Goal: Task Accomplishment & Management: Use online tool/utility

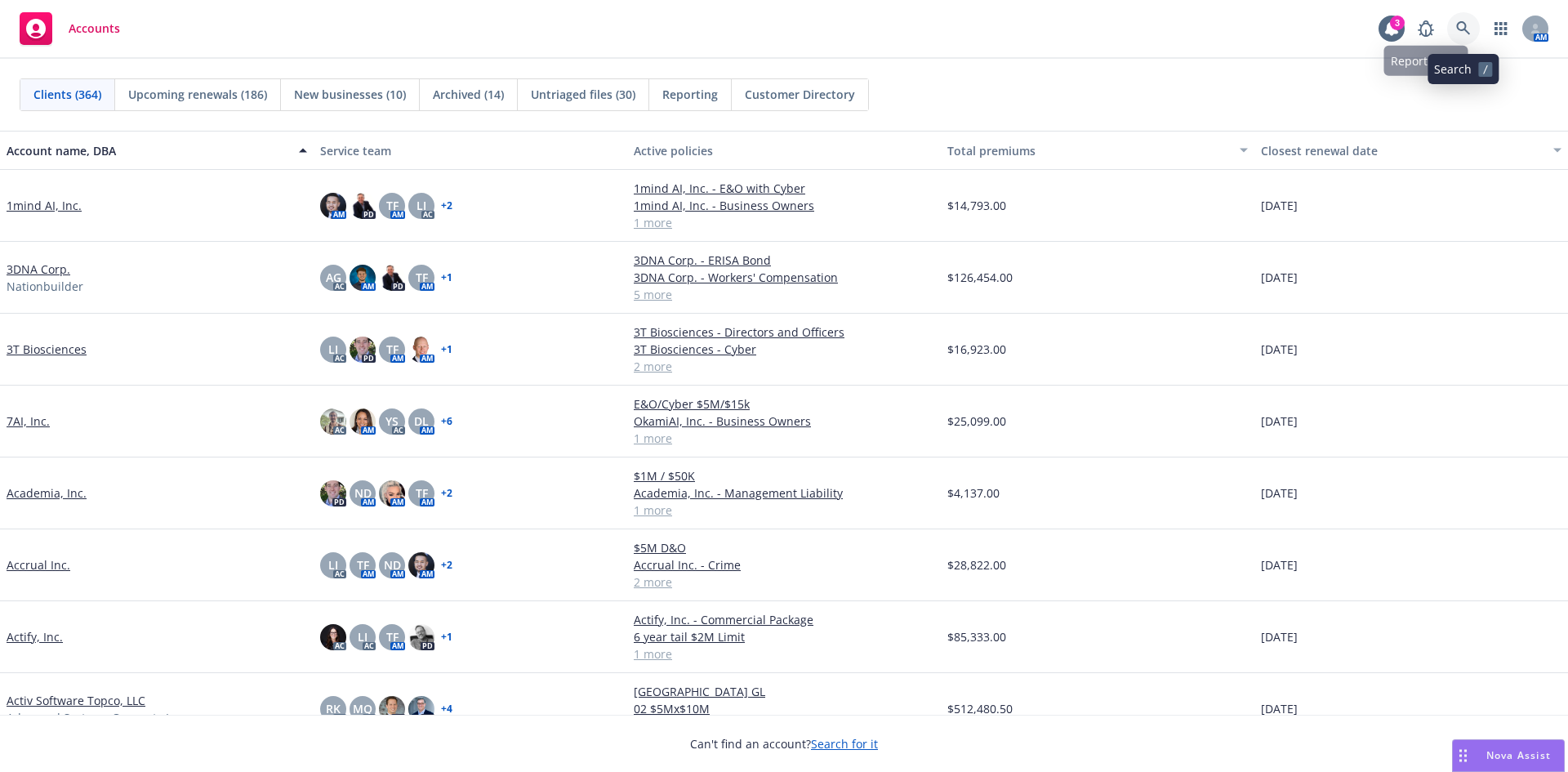
click at [1465, 23] on icon at bounding box center [1463, 28] width 14 height 14
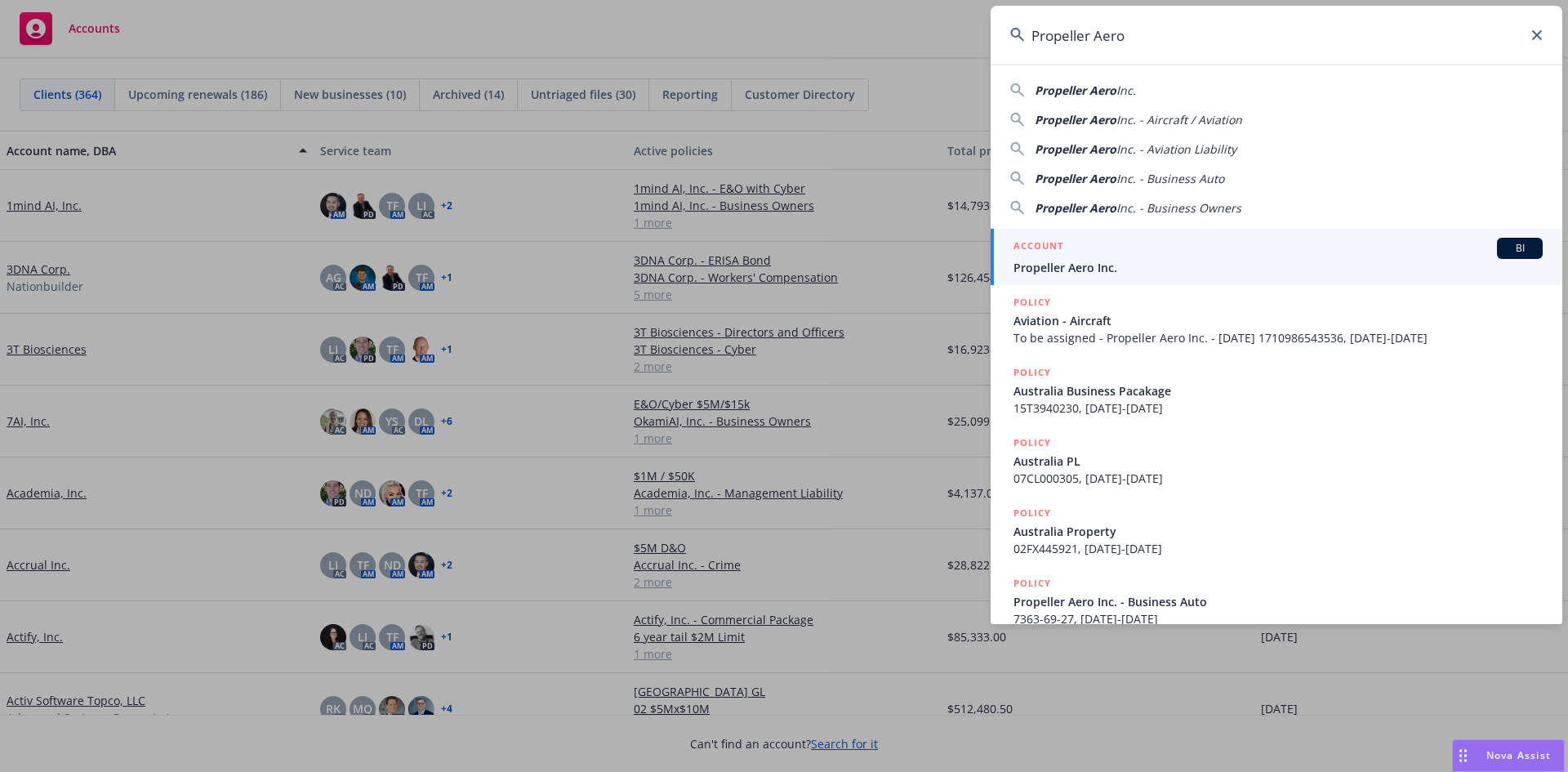
type input "Propeller Aero"
click at [1107, 263] on span "Propeller Aero Inc." at bounding box center [1279, 267] width 529 height 17
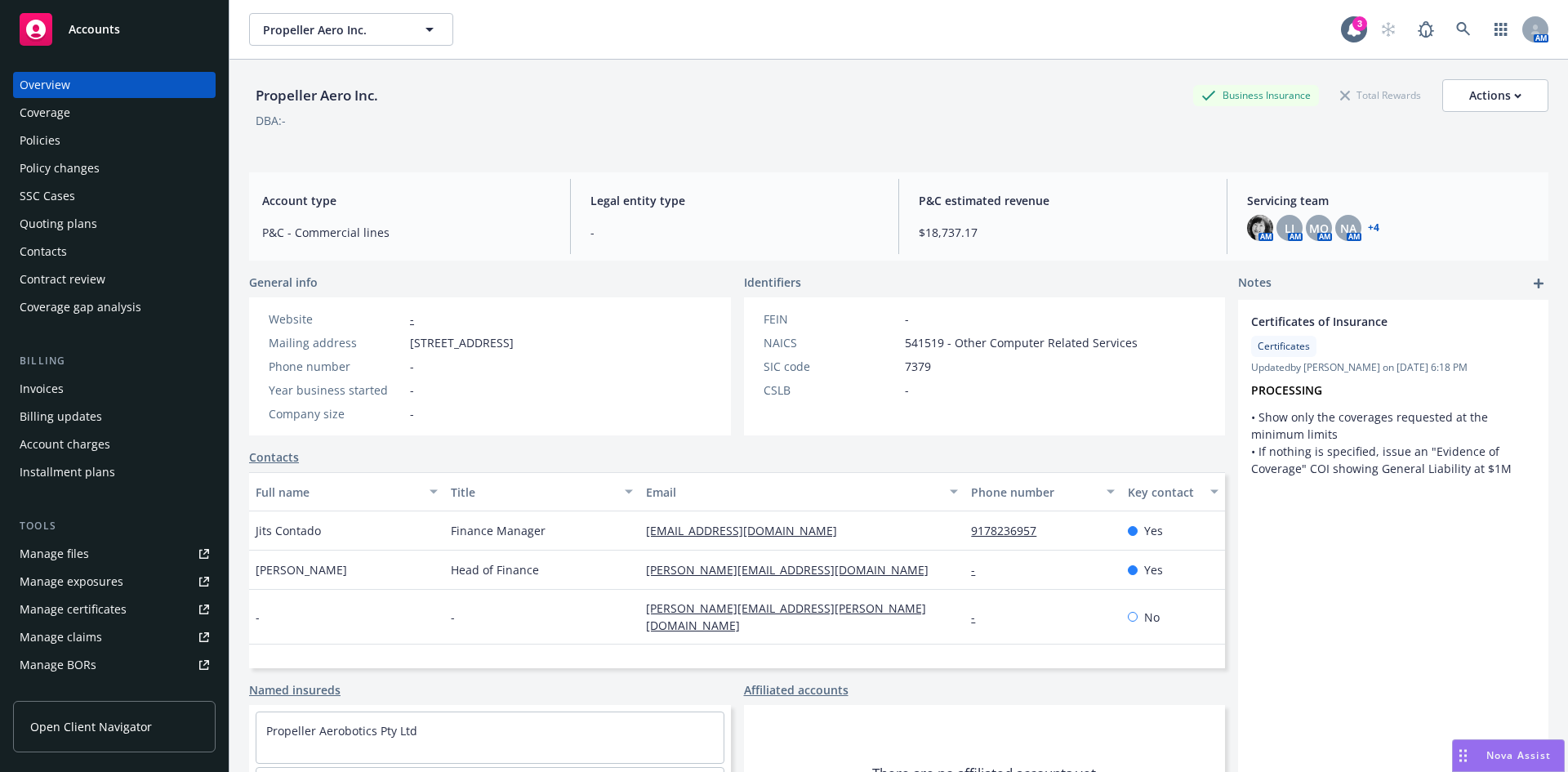
click at [67, 141] on div "Policies" at bounding box center [114, 141] width 189 height 26
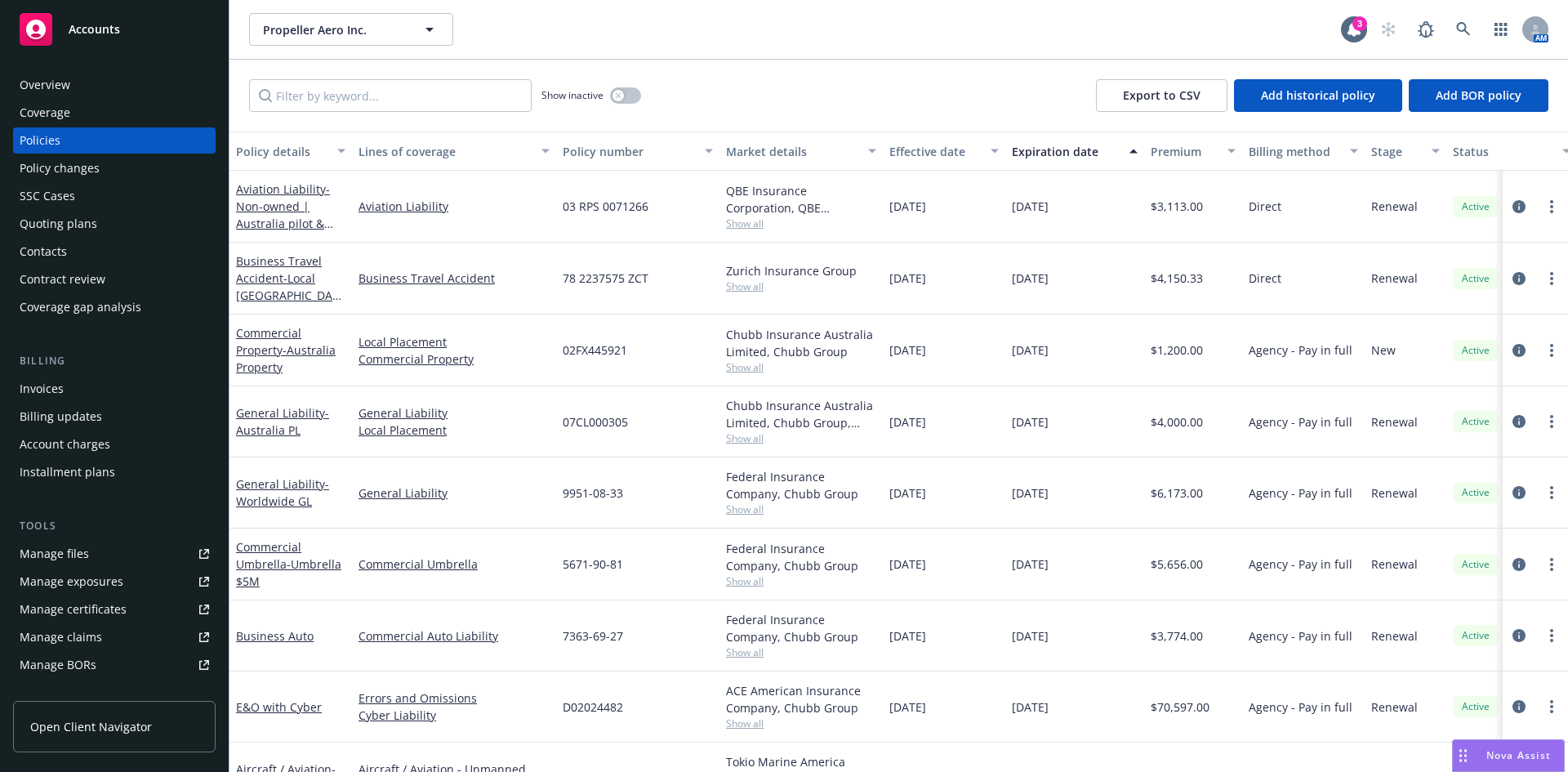
click at [59, 222] on div "Quoting plans" at bounding box center [59, 224] width 78 height 26
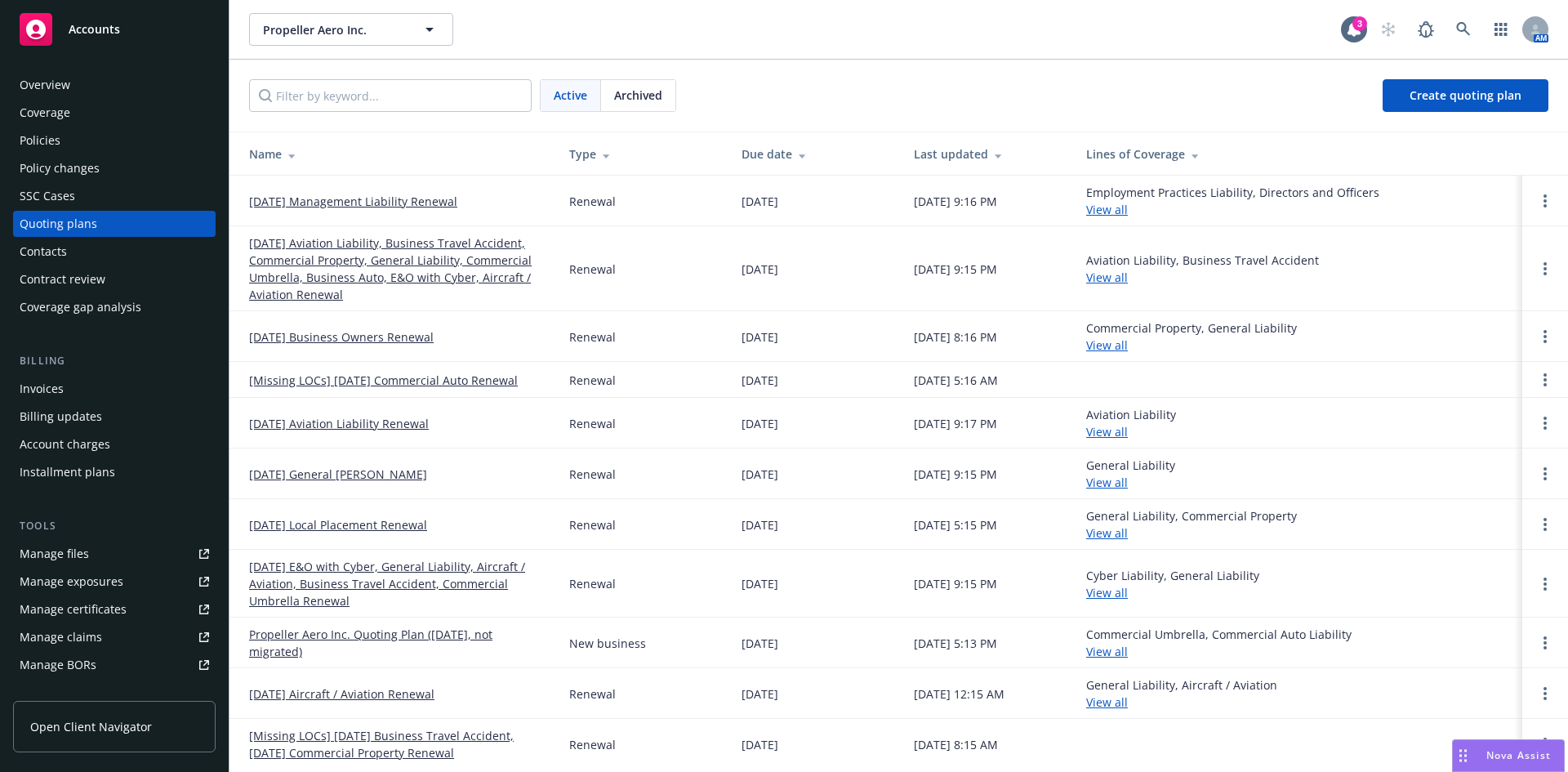
click at [322, 200] on link "[DATE] Management Liability Renewal" at bounding box center [353, 201] width 208 height 17
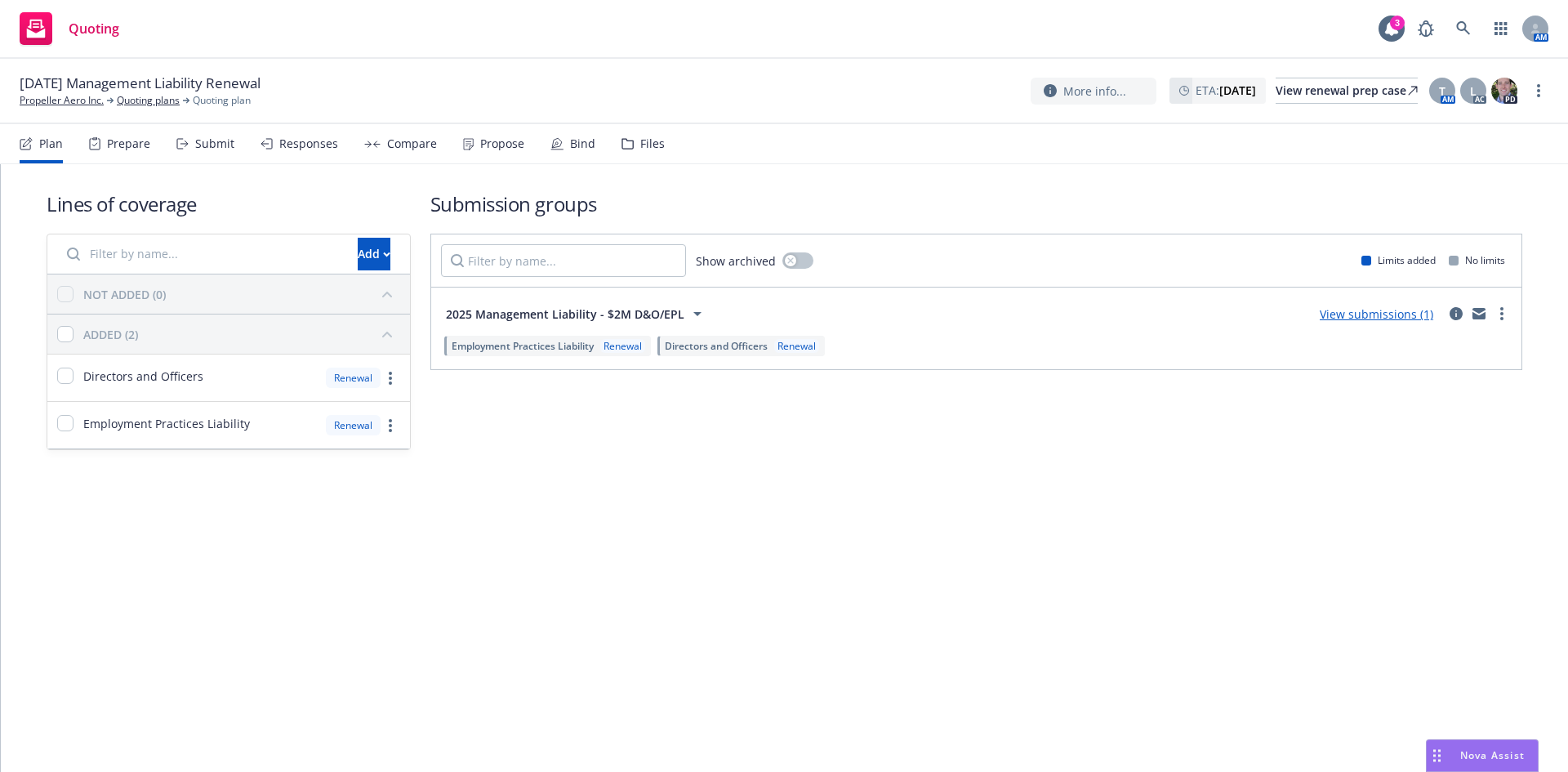
click at [640, 143] on div "Files" at bounding box center [653, 144] width 25 height 13
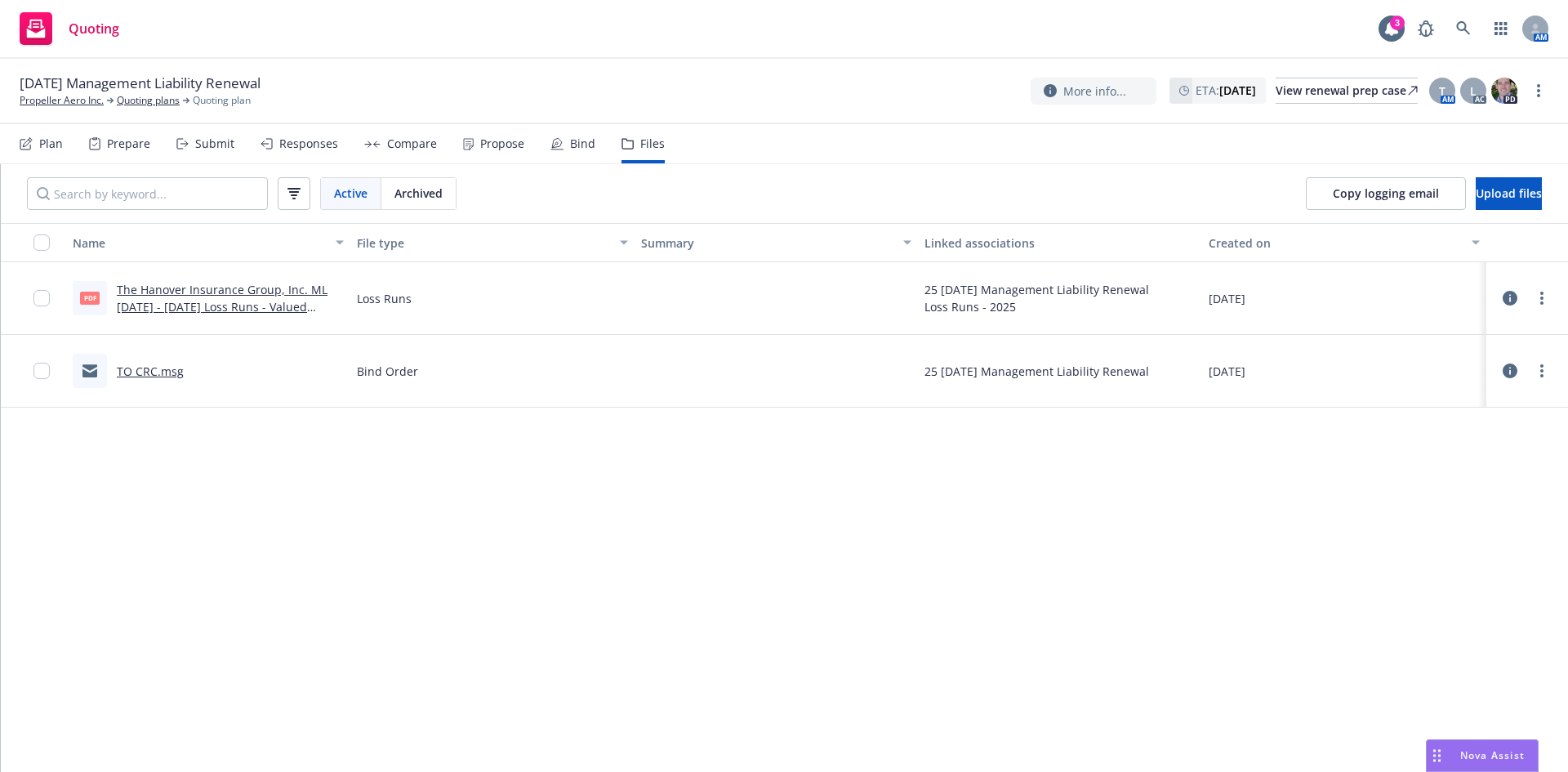
click at [640, 146] on div "Files" at bounding box center [653, 144] width 25 height 13
click at [1505, 189] on span "Upload files" at bounding box center [1509, 193] width 66 height 16
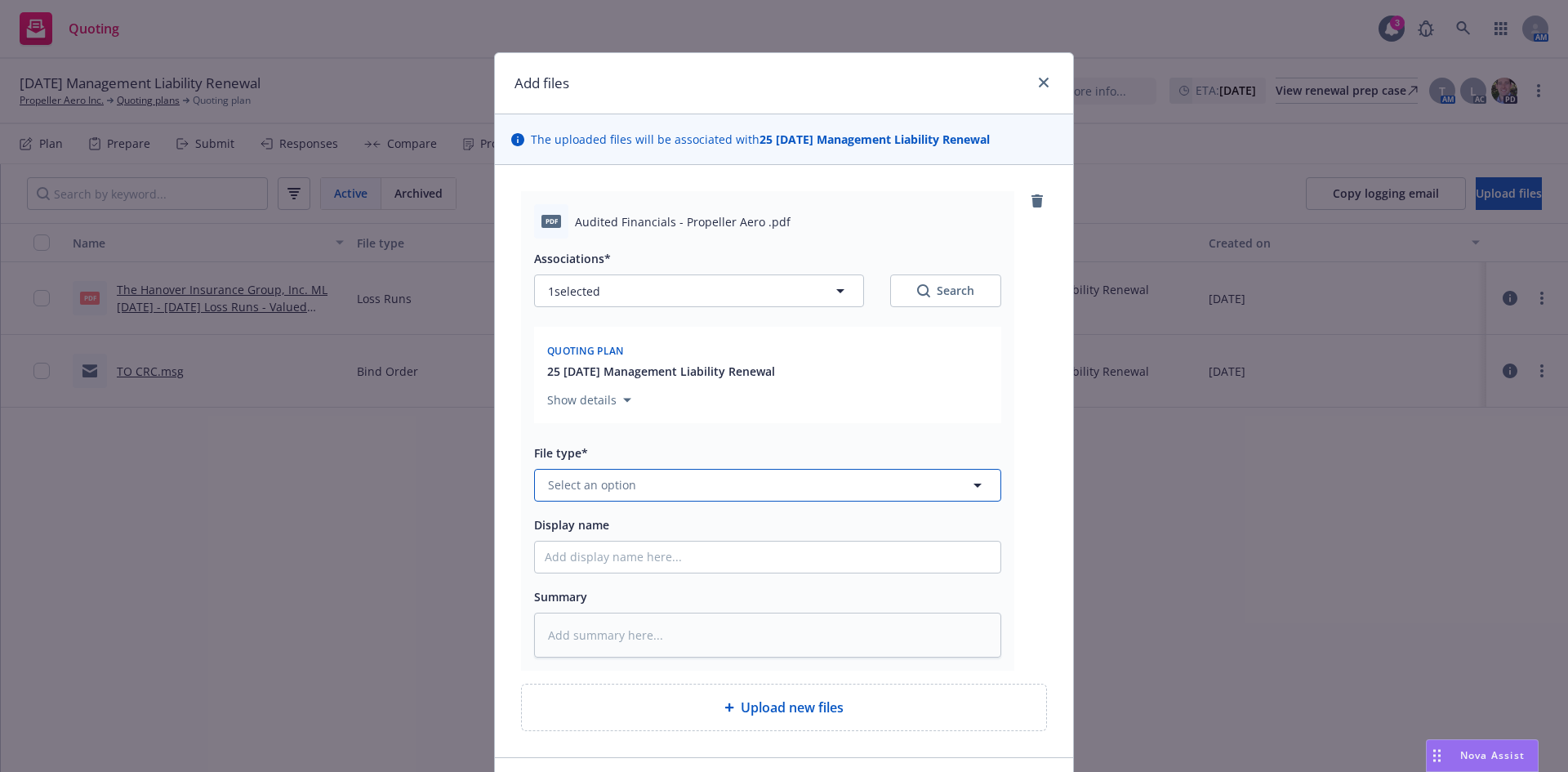
click at [579, 482] on span "Select an option" at bounding box center [592, 485] width 88 height 17
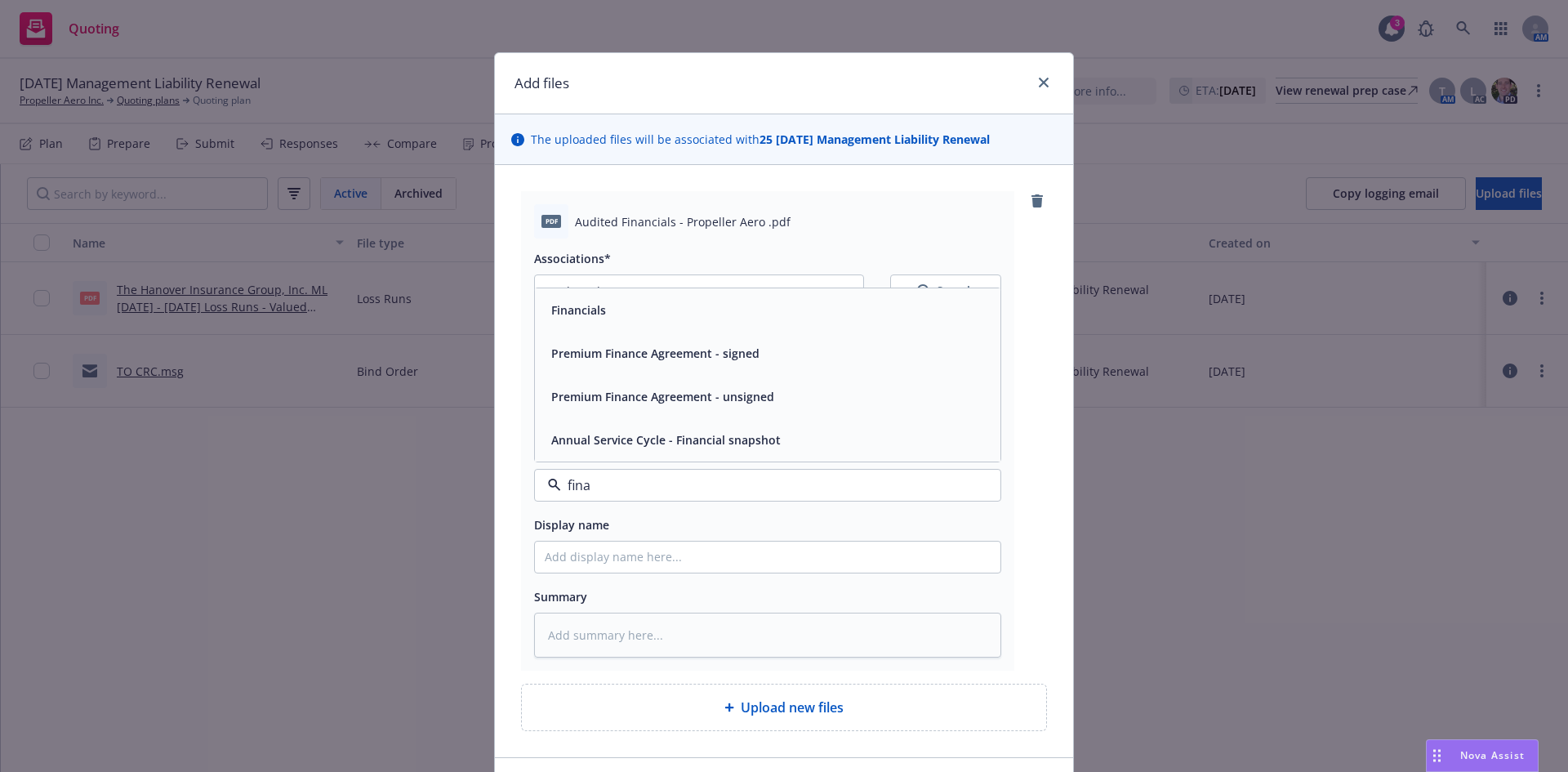
type input "finan"
click at [584, 319] on div "Financials" at bounding box center [577, 309] width 65 height 24
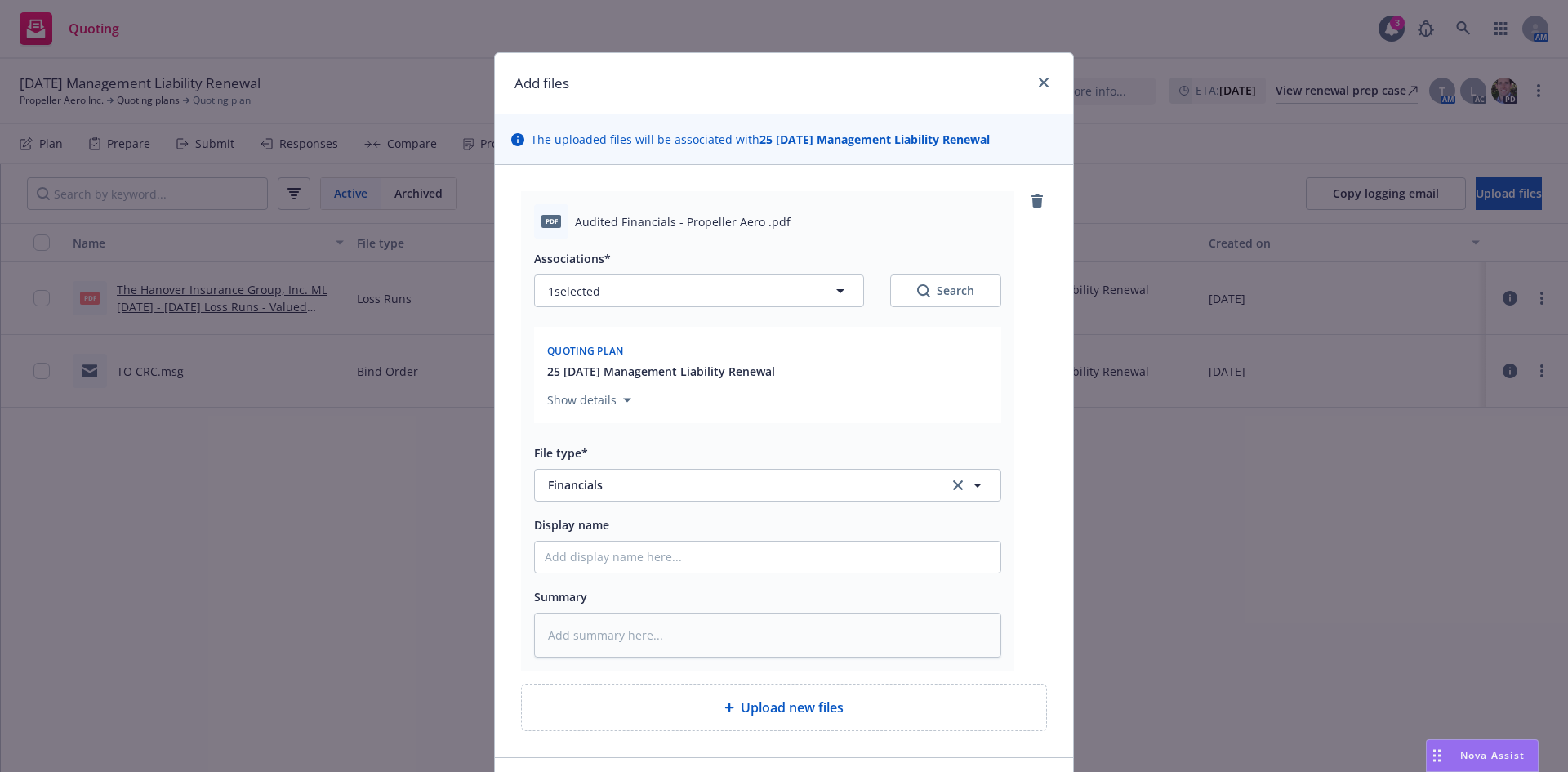
click at [581, 577] on div "Associations* 1 selected Search Quoting plan 25 09/30/25 Management Liability R…" at bounding box center [767, 448] width 467 height 420
click at [582, 570] on input "Display name" at bounding box center [767, 558] width 466 height 31
type textarea "x"
type input "A"
type textarea "x"
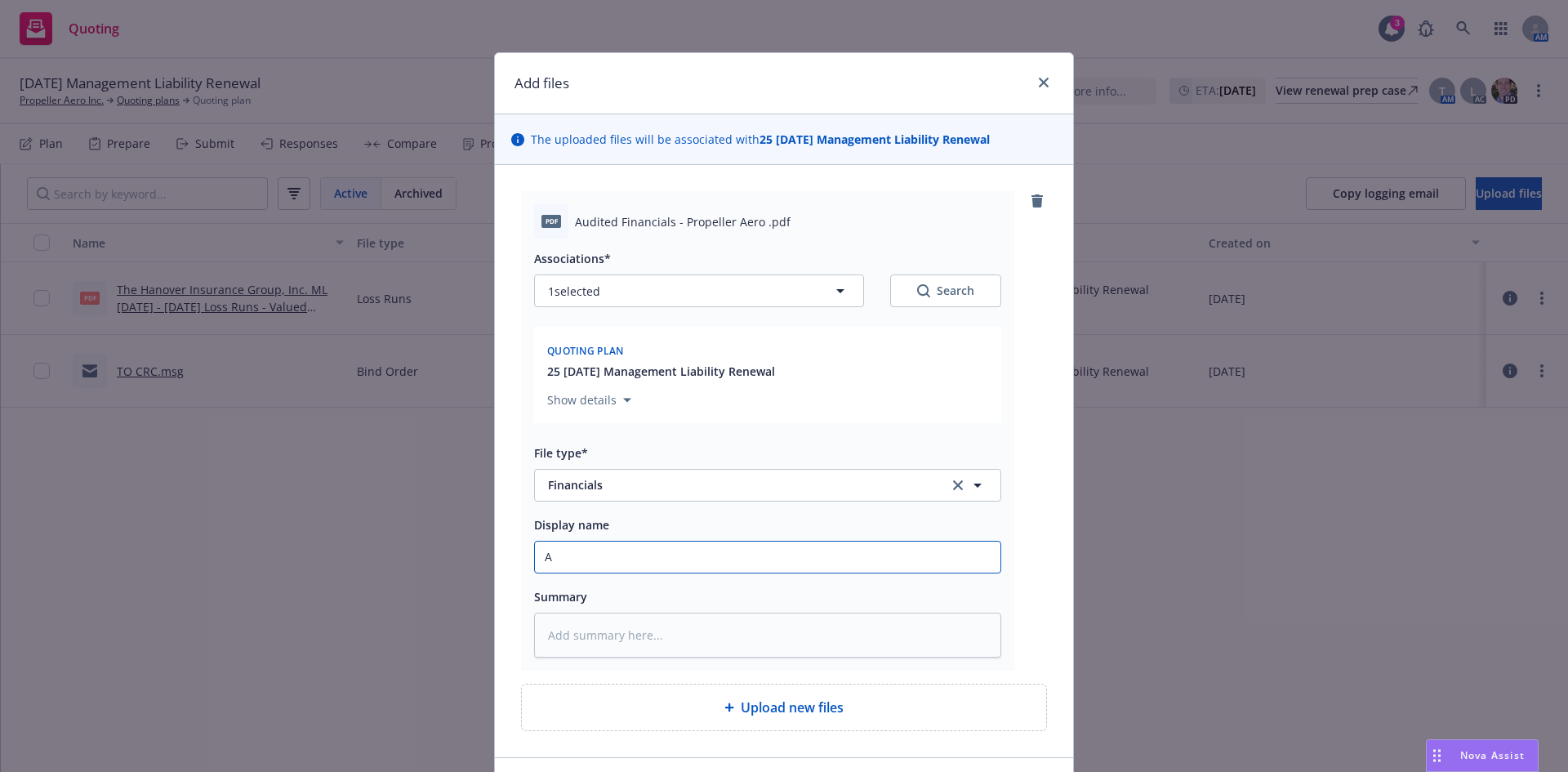
type input "Au"
type textarea "x"
type input "Audi"
type textarea "x"
type input "Audit"
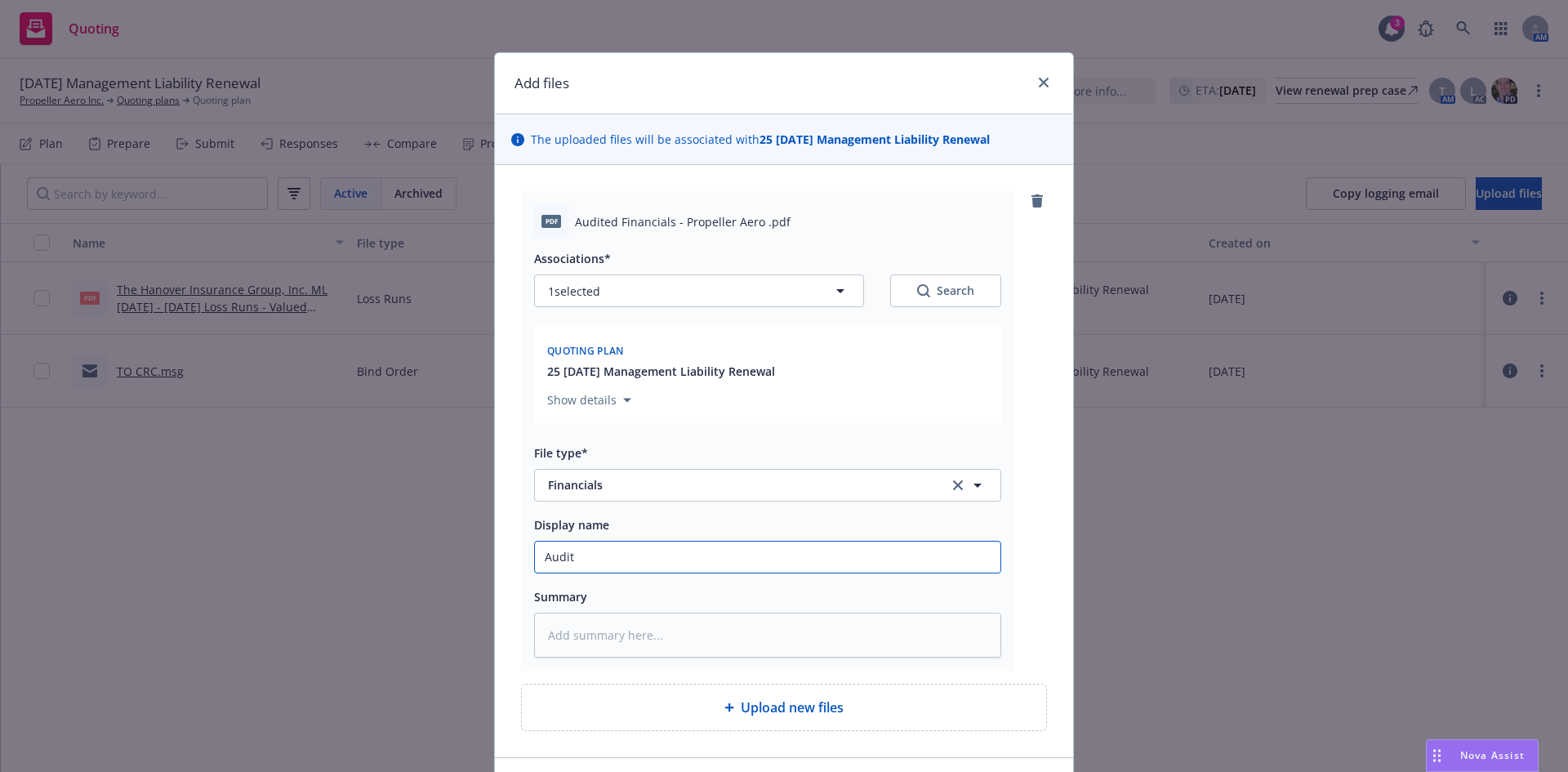
type textarea "x"
type input "Audite"
type textarea "x"
type input "Audited"
type textarea "x"
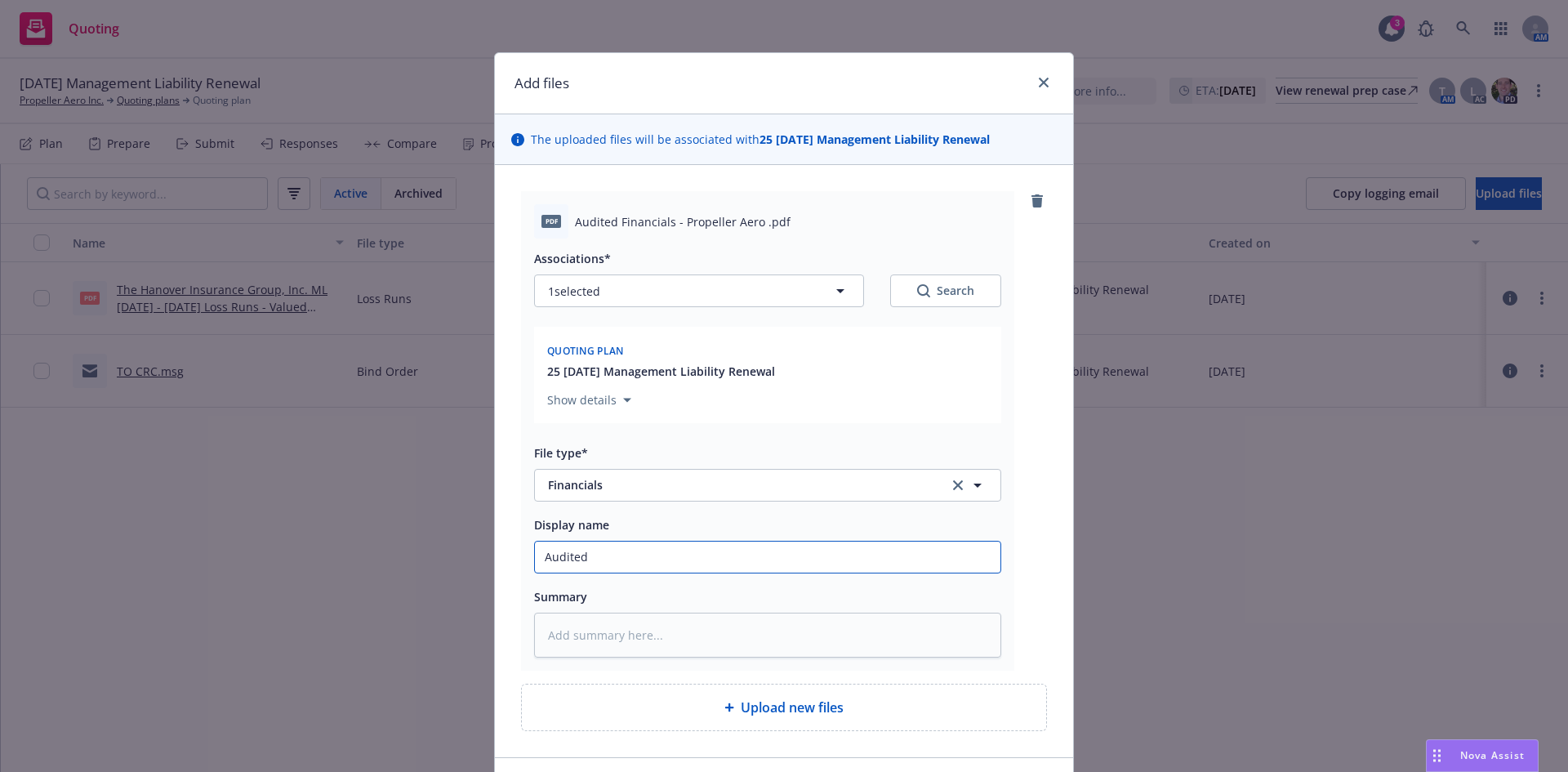
type input "Audited Financials"
type textarea "x"
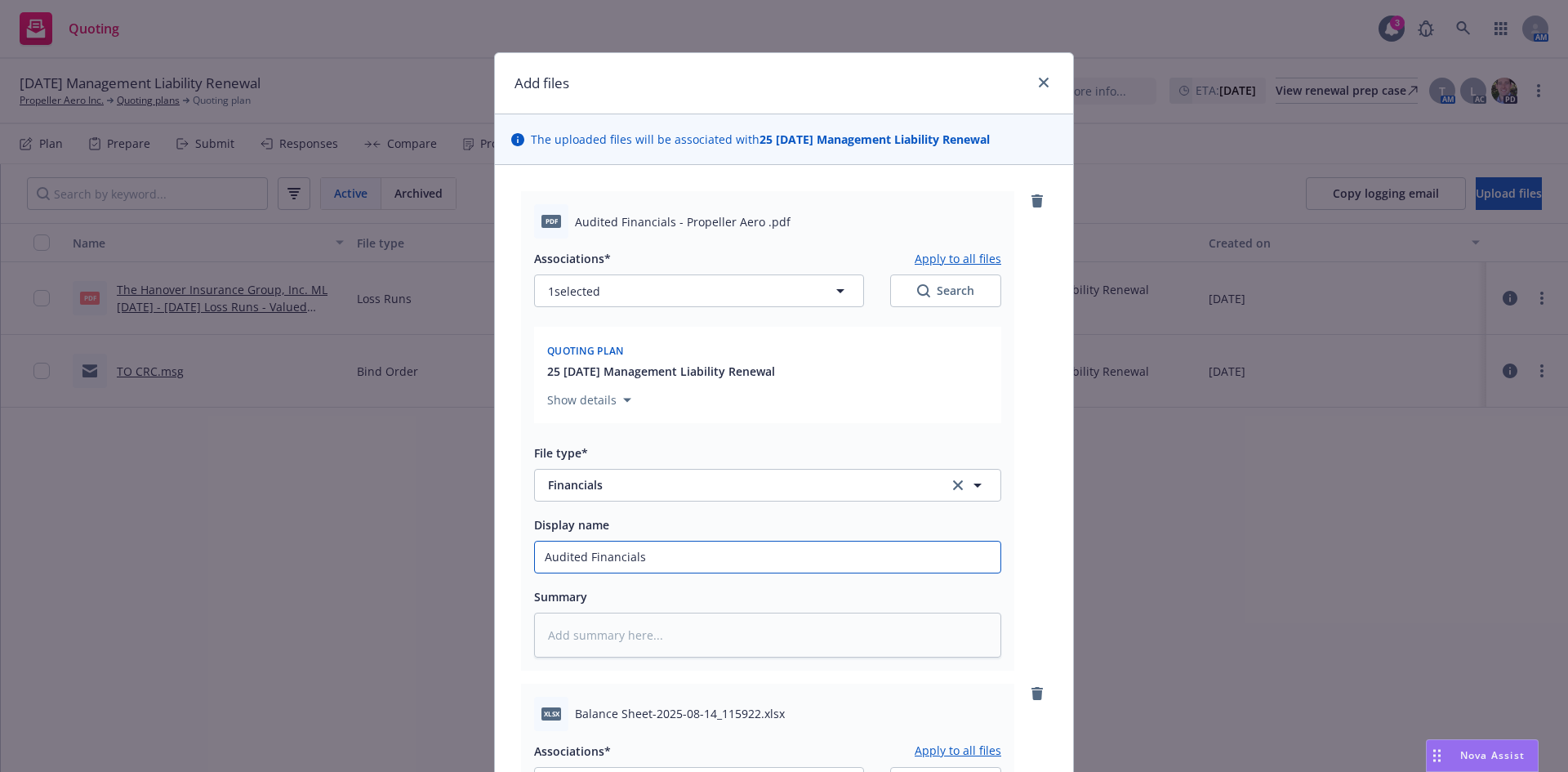
scroll to position [603, 0]
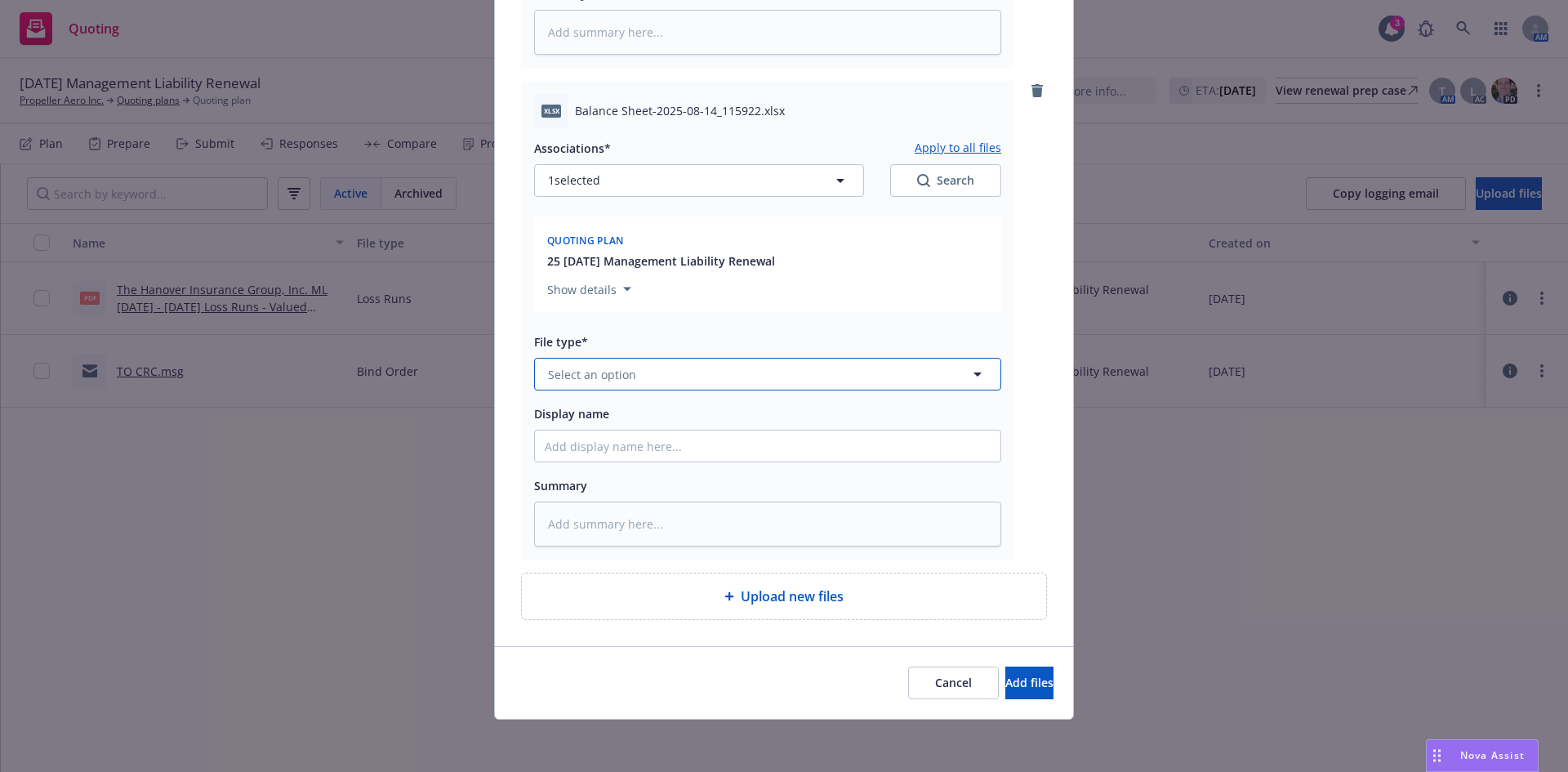
click at [593, 379] on span "Select an option" at bounding box center [592, 374] width 88 height 17
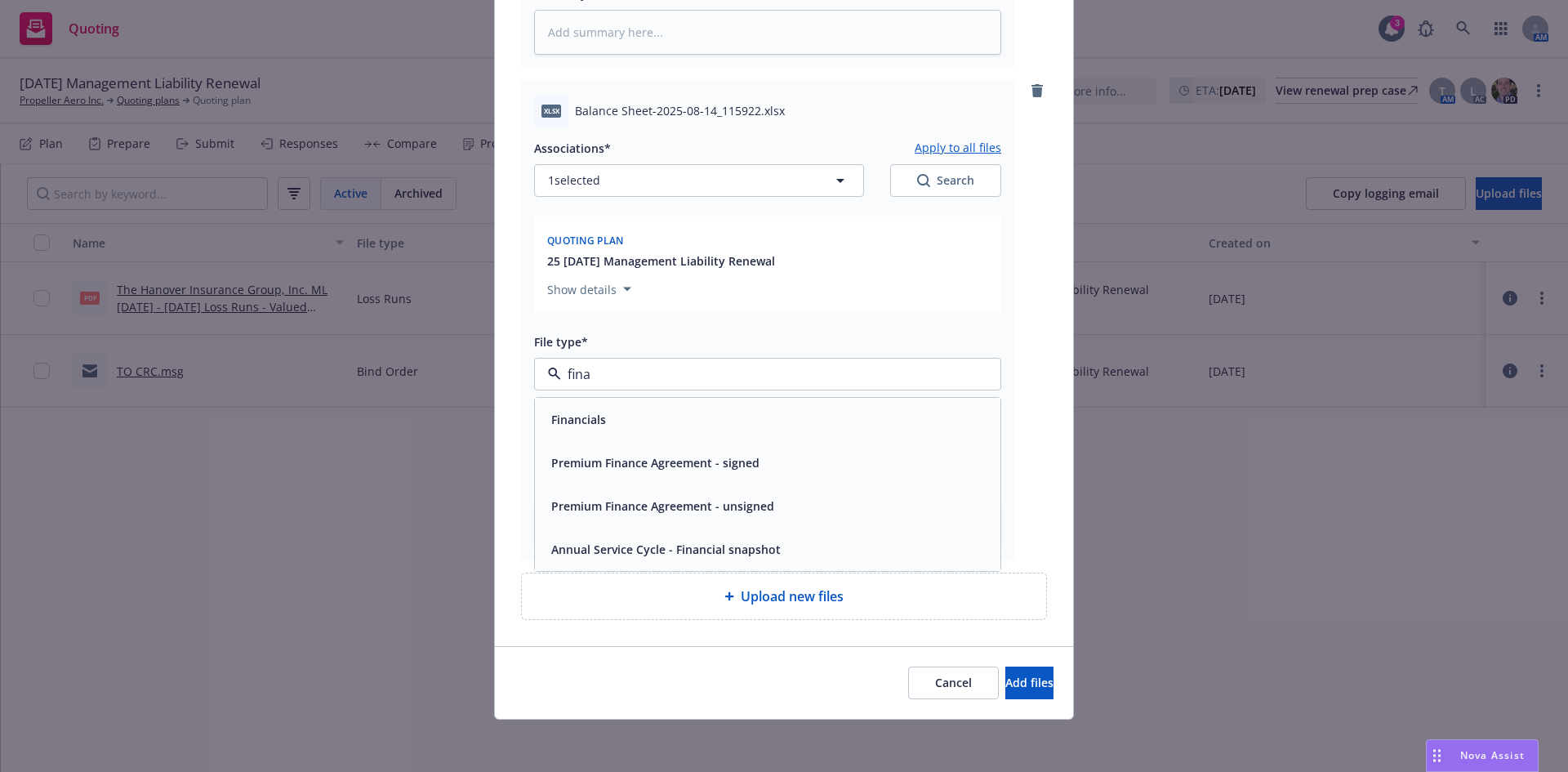
type input "finan"
drag, startPoint x: 559, startPoint y: 409, endPoint x: 576, endPoint y: 420, distance: 20.2
click at [560, 409] on div "Financials" at bounding box center [577, 420] width 65 height 24
type textarea "x"
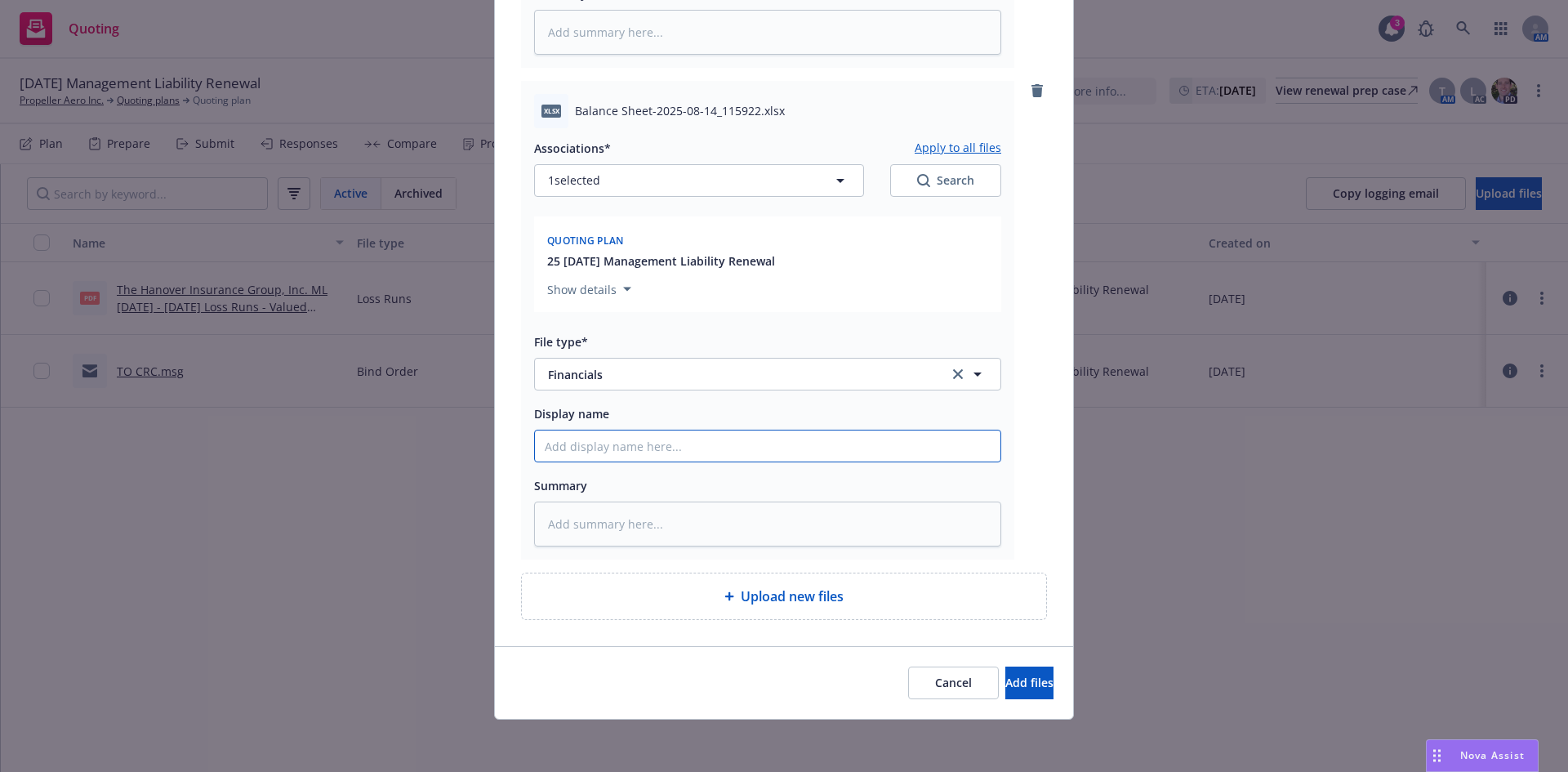
type input "B"
type textarea "x"
type input "Bl"
type textarea "x"
type input "Bla"
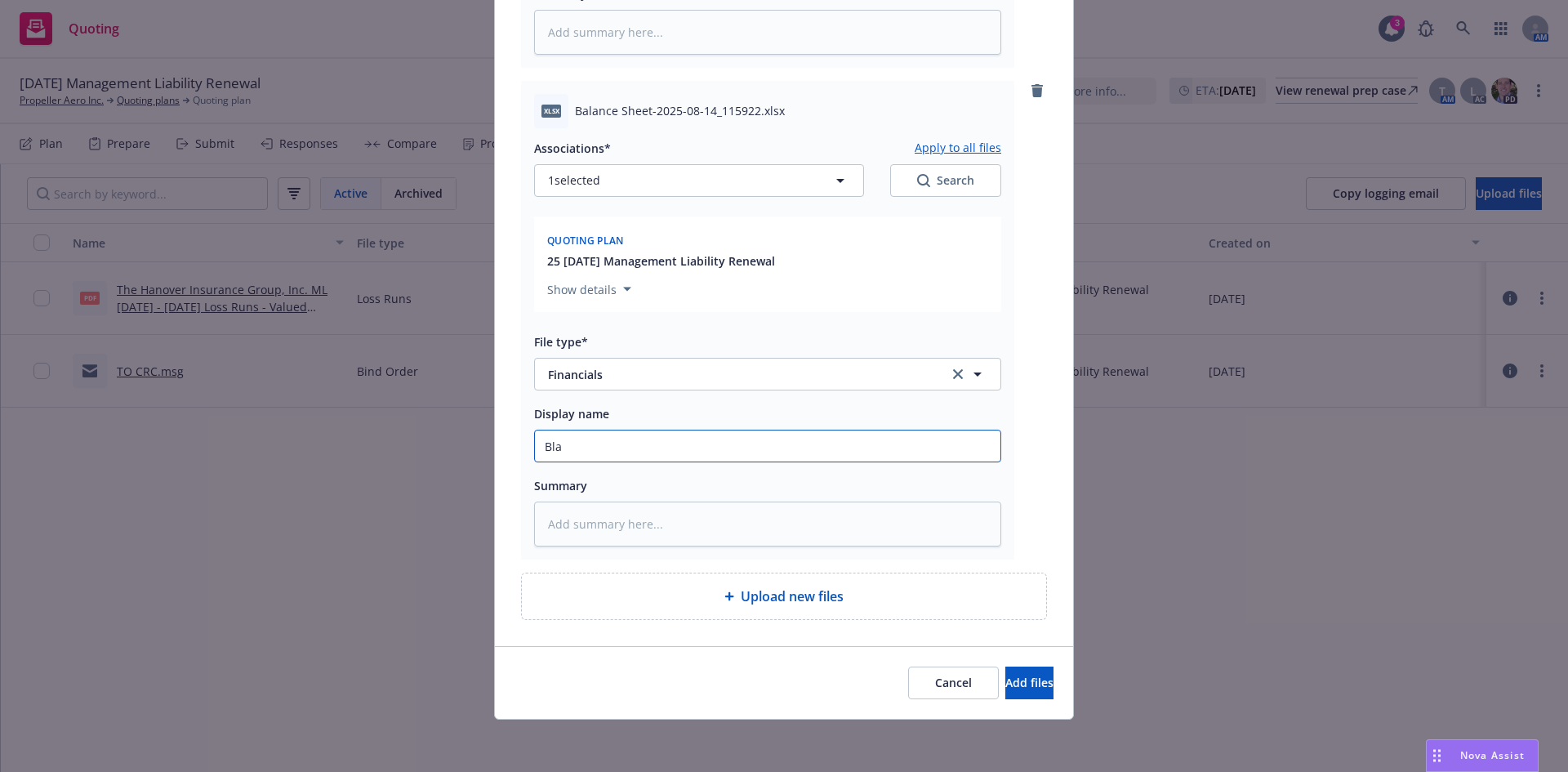
type textarea "x"
type input "Blan"
type textarea "x"
type input "Blanc"
type textarea "x"
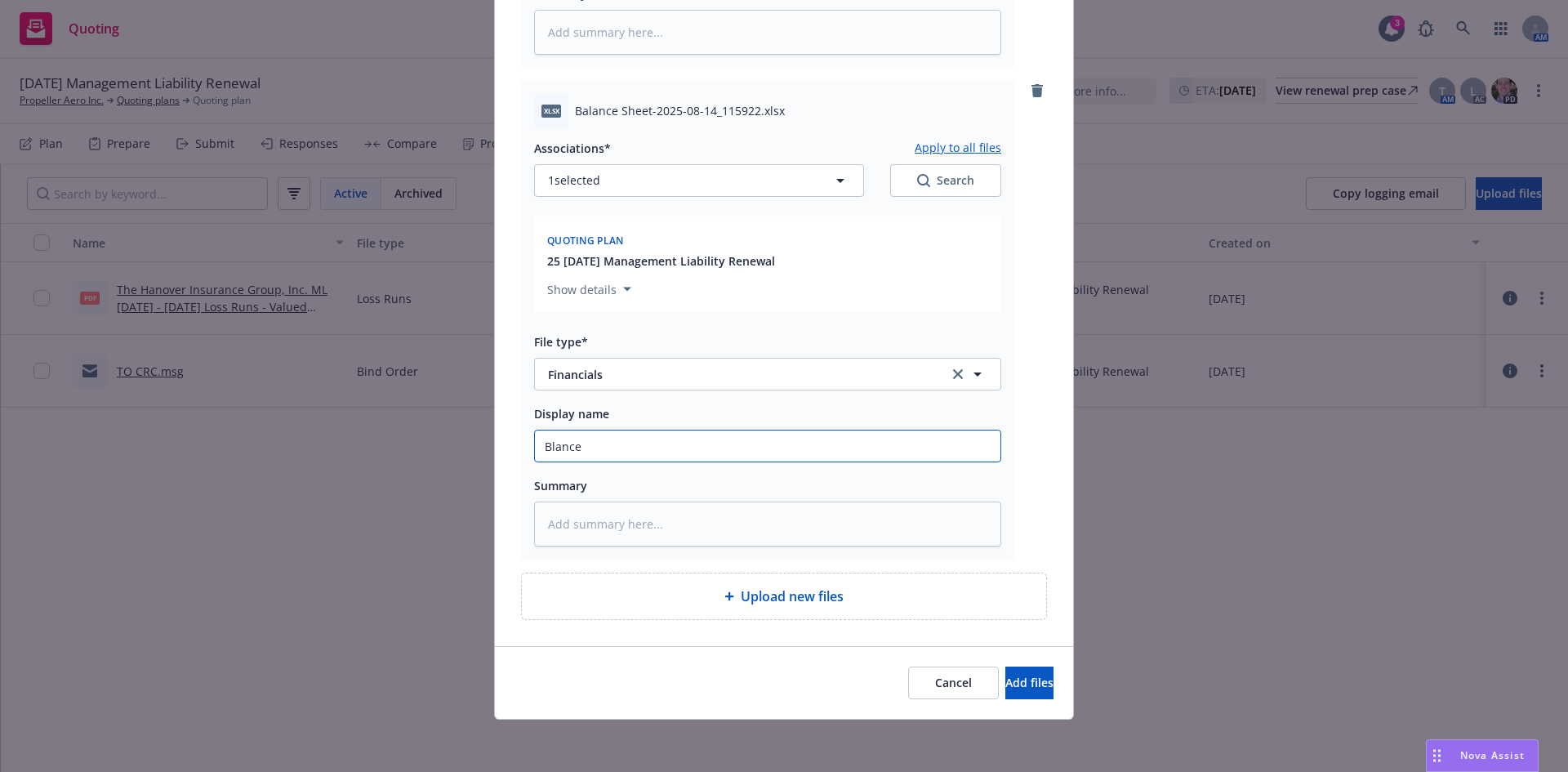
type input "Blance"
type textarea "x"
type input "Blance"
type textarea "x"
type input "Blanc"
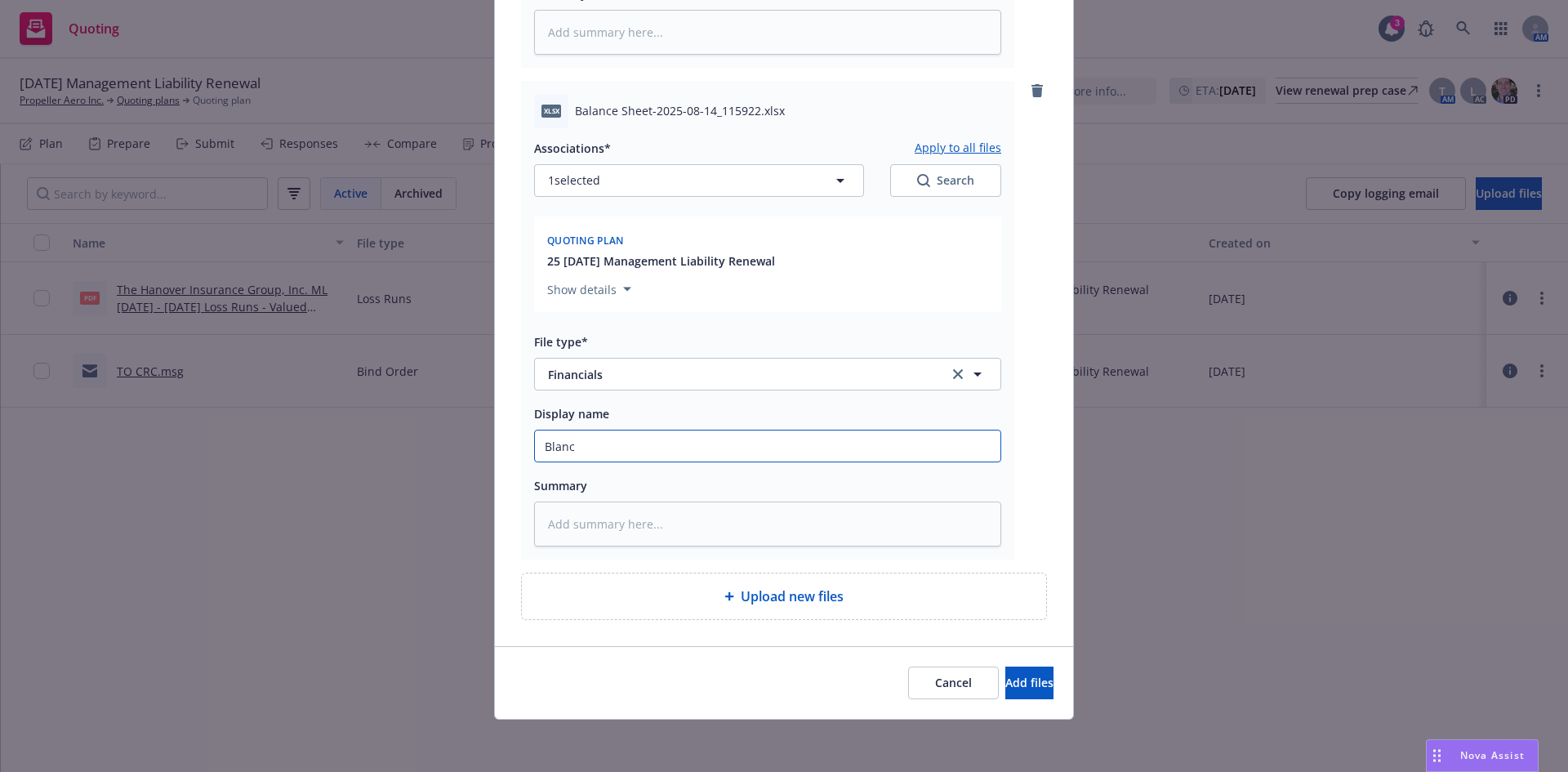
type textarea "x"
type input "Blan"
type textarea "x"
type input "Bla"
type textarea "x"
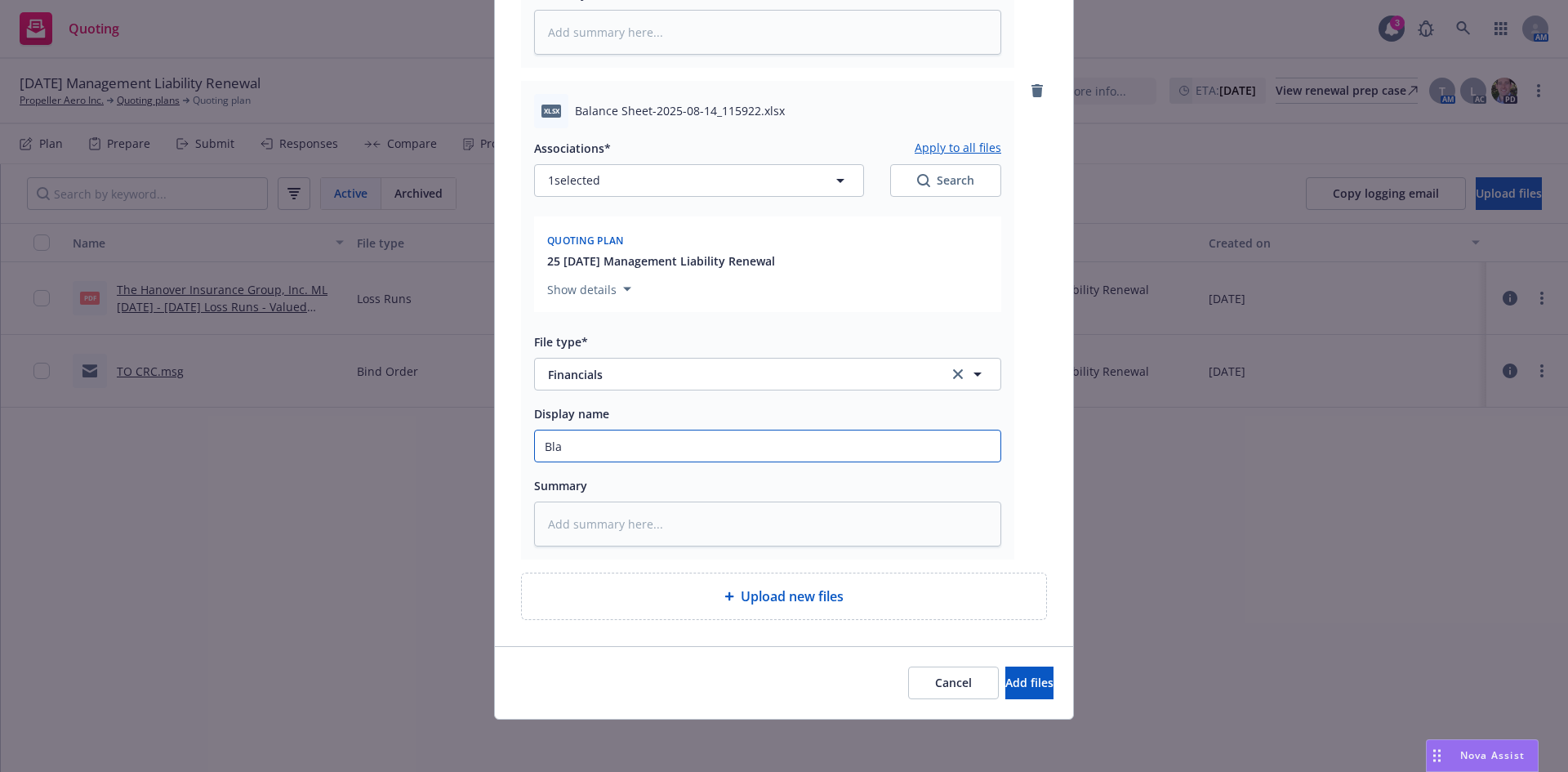
type input "Bl"
type textarea "x"
type input "Ba"
type textarea "x"
type input "Bal"
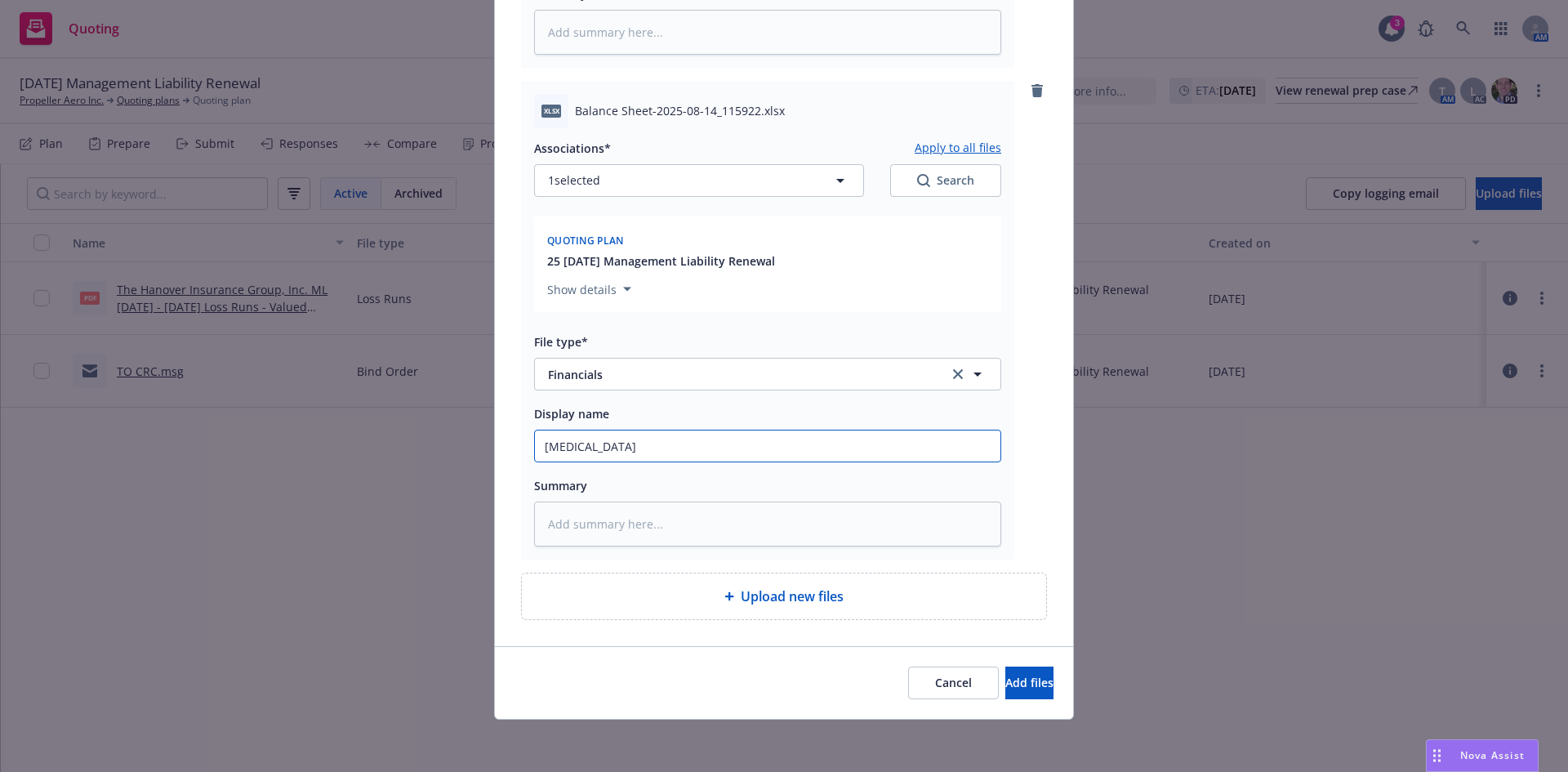
type textarea "x"
type input "Bala"
type textarea "x"
type input "Balan"
type textarea "x"
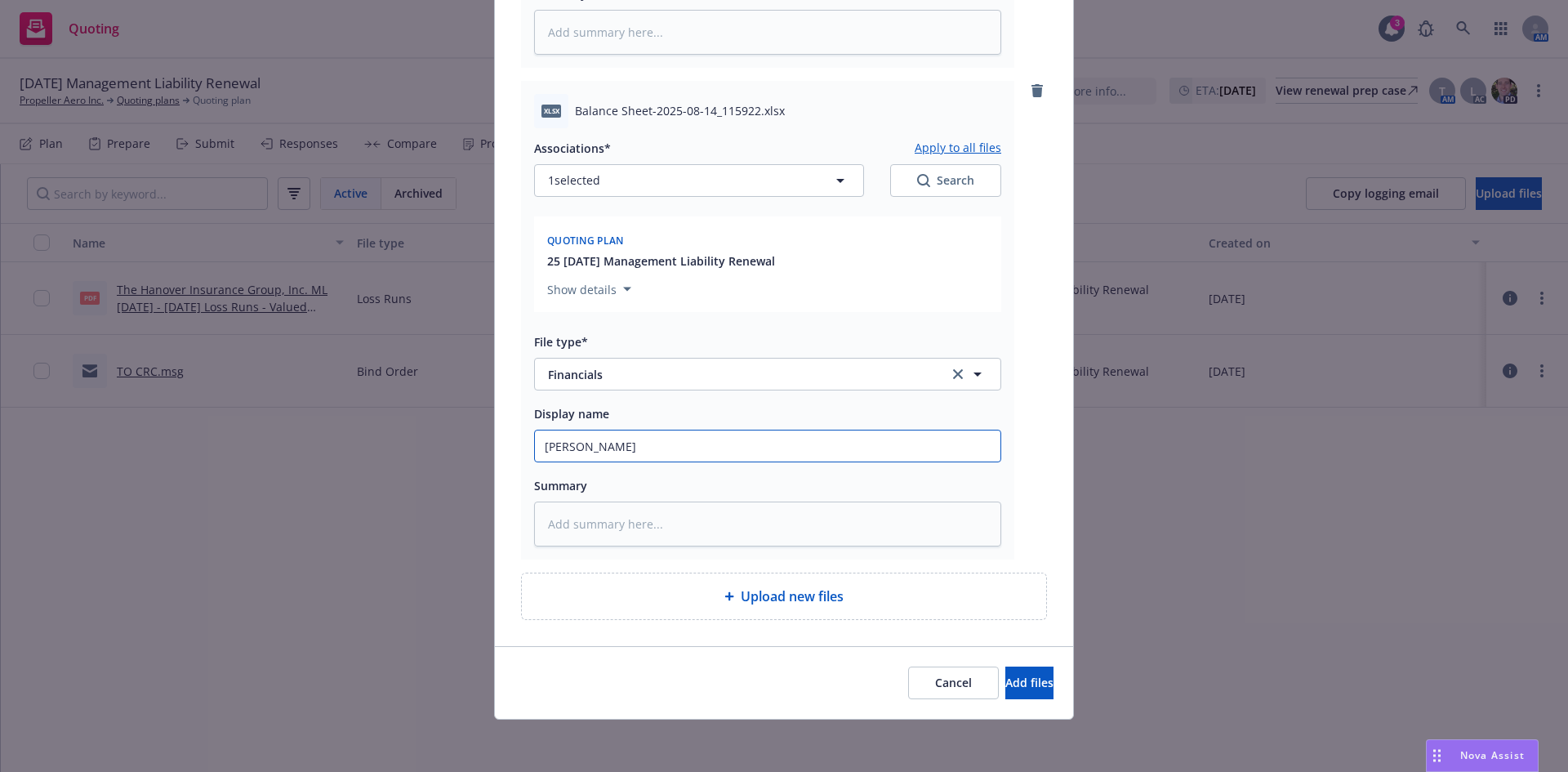
type input "Balanc"
type textarea "x"
type input "Balance"
type textarea "x"
type input "Balance S"
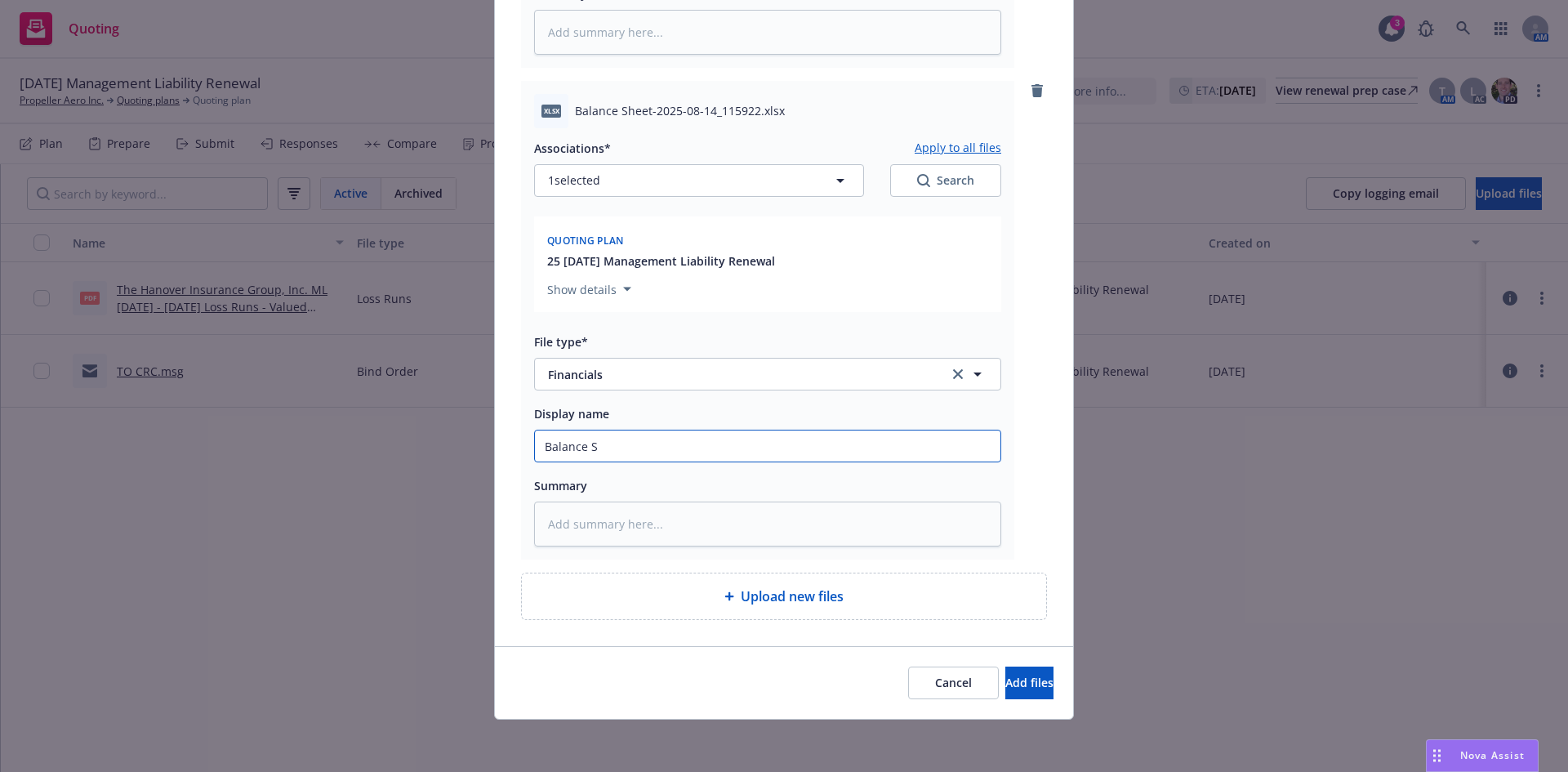
type textarea "x"
type input "Balance Sh"
type textarea "x"
type input "Balance She"
type textarea "x"
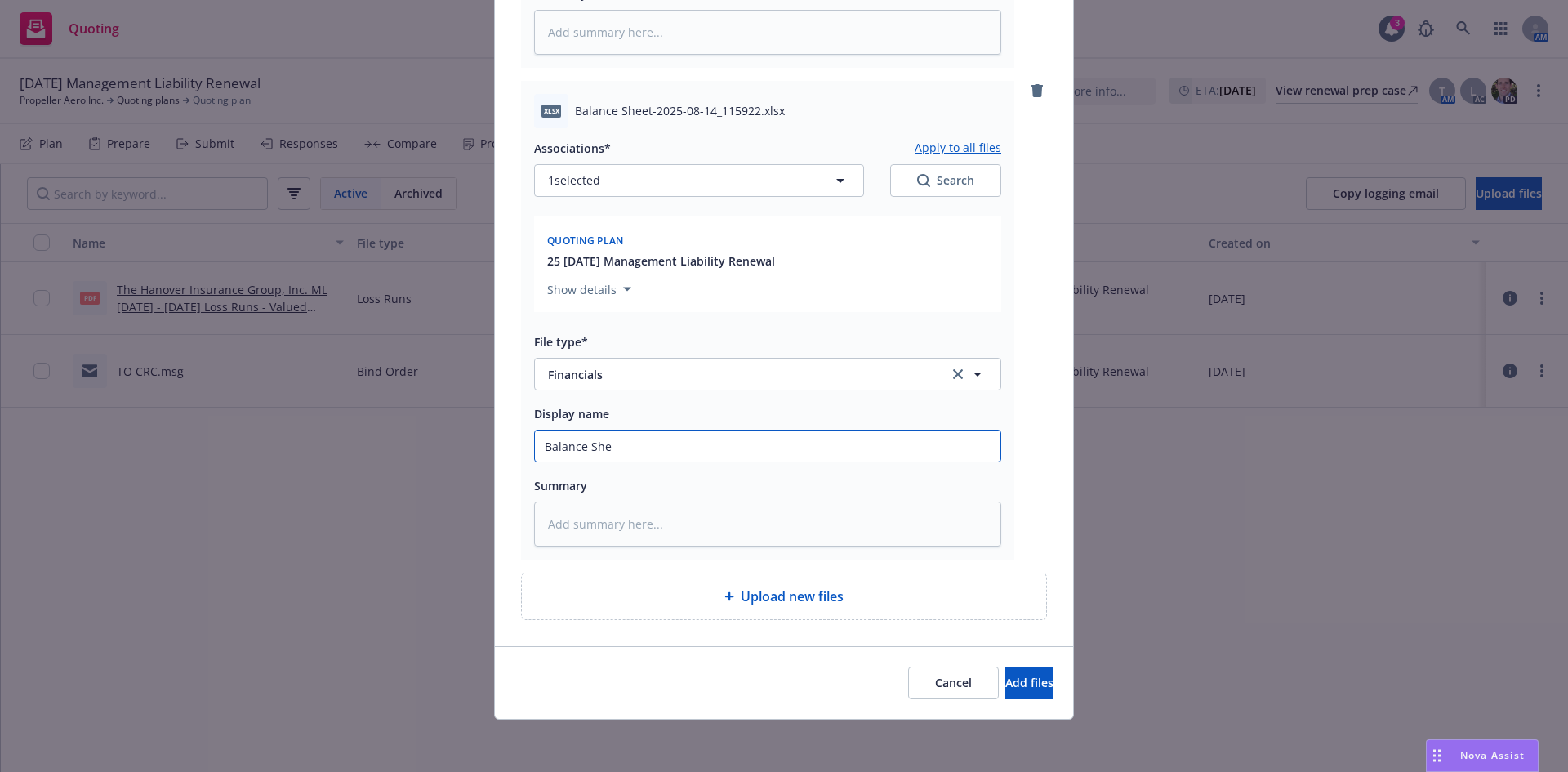
type input "Balance Shee"
type textarea "x"
type input "Balance Sheet"
type textarea "x"
type input "Balance Sheet"
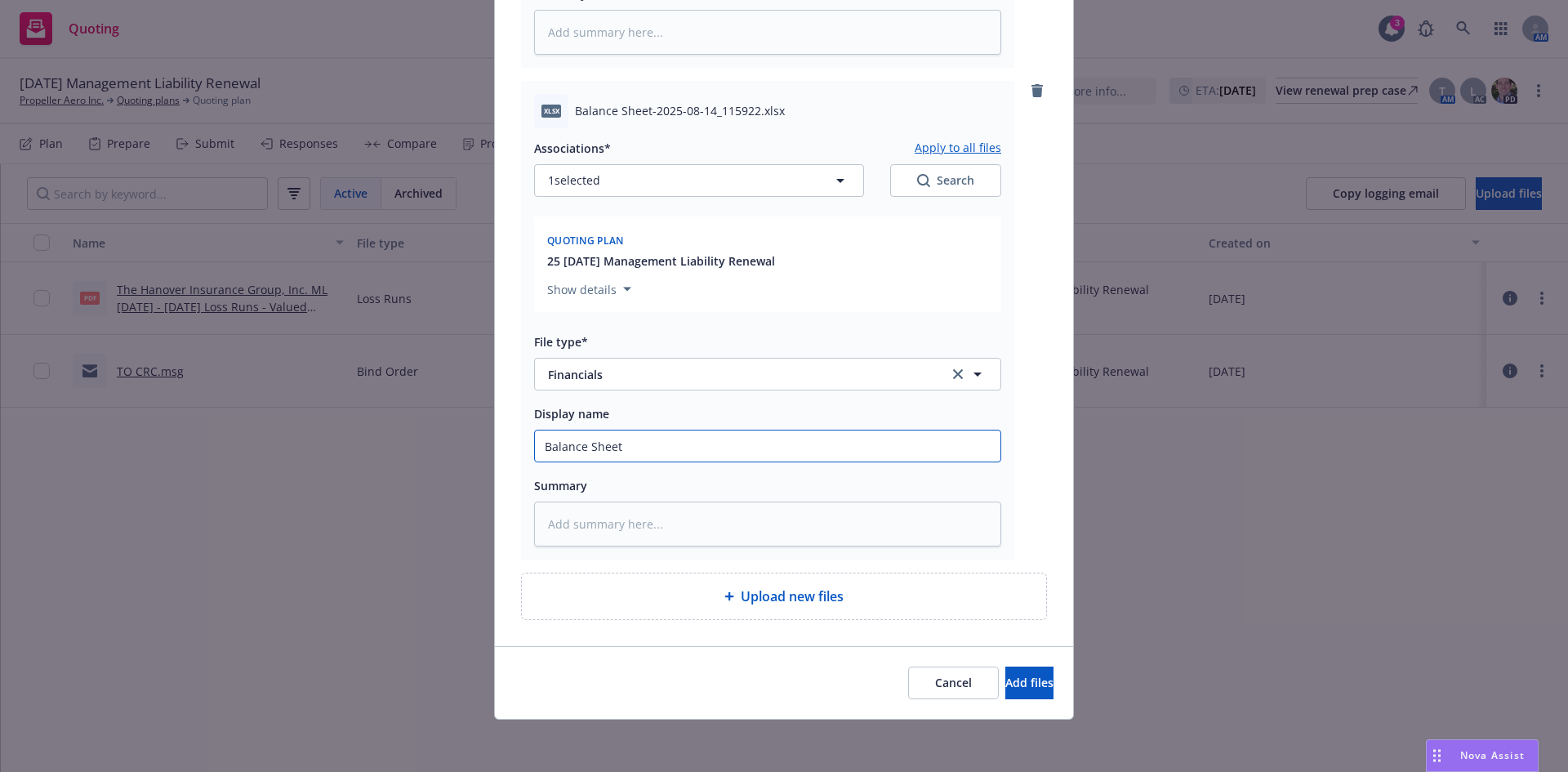
type textarea "x"
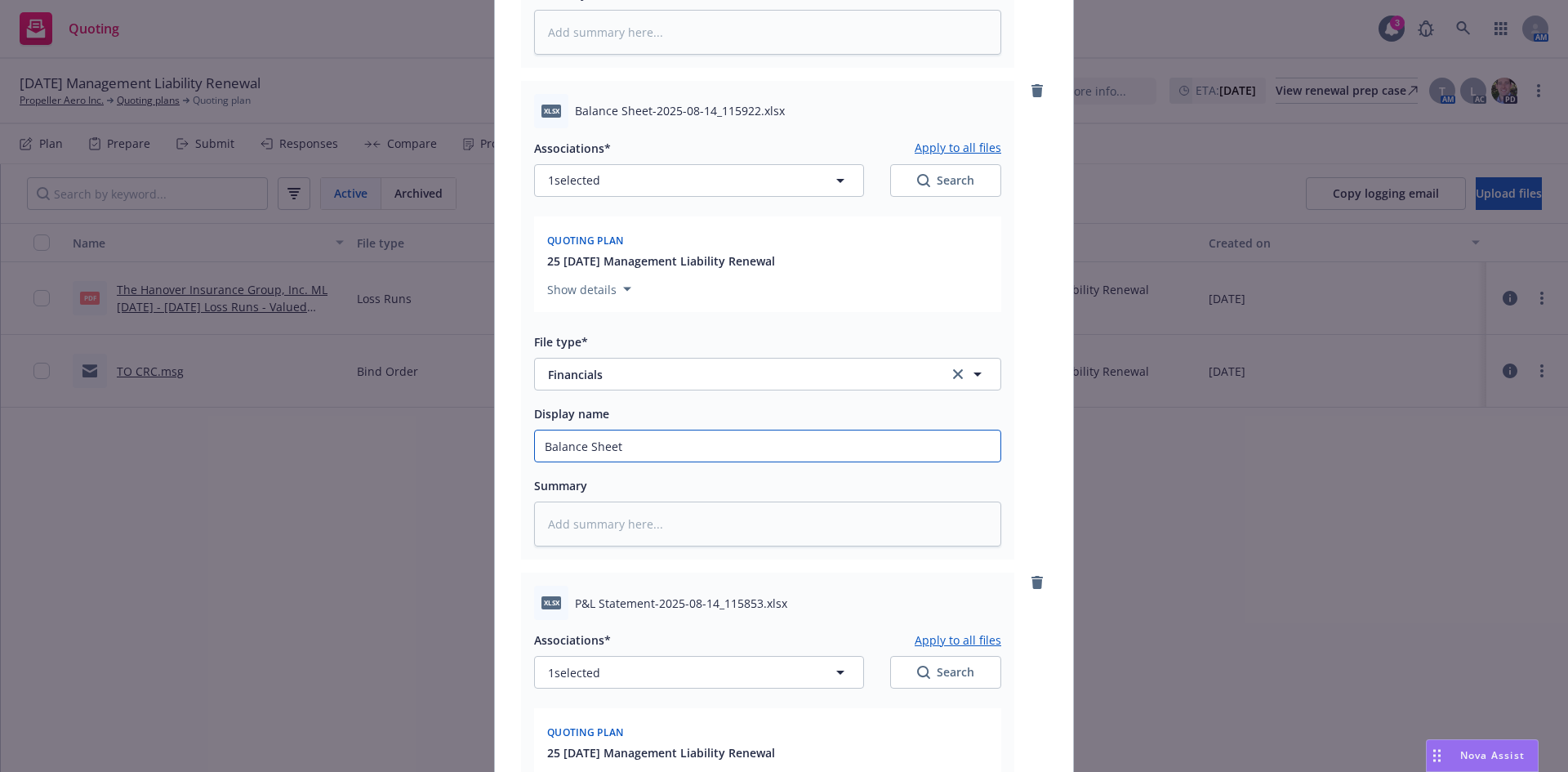
scroll to position [1096, 0]
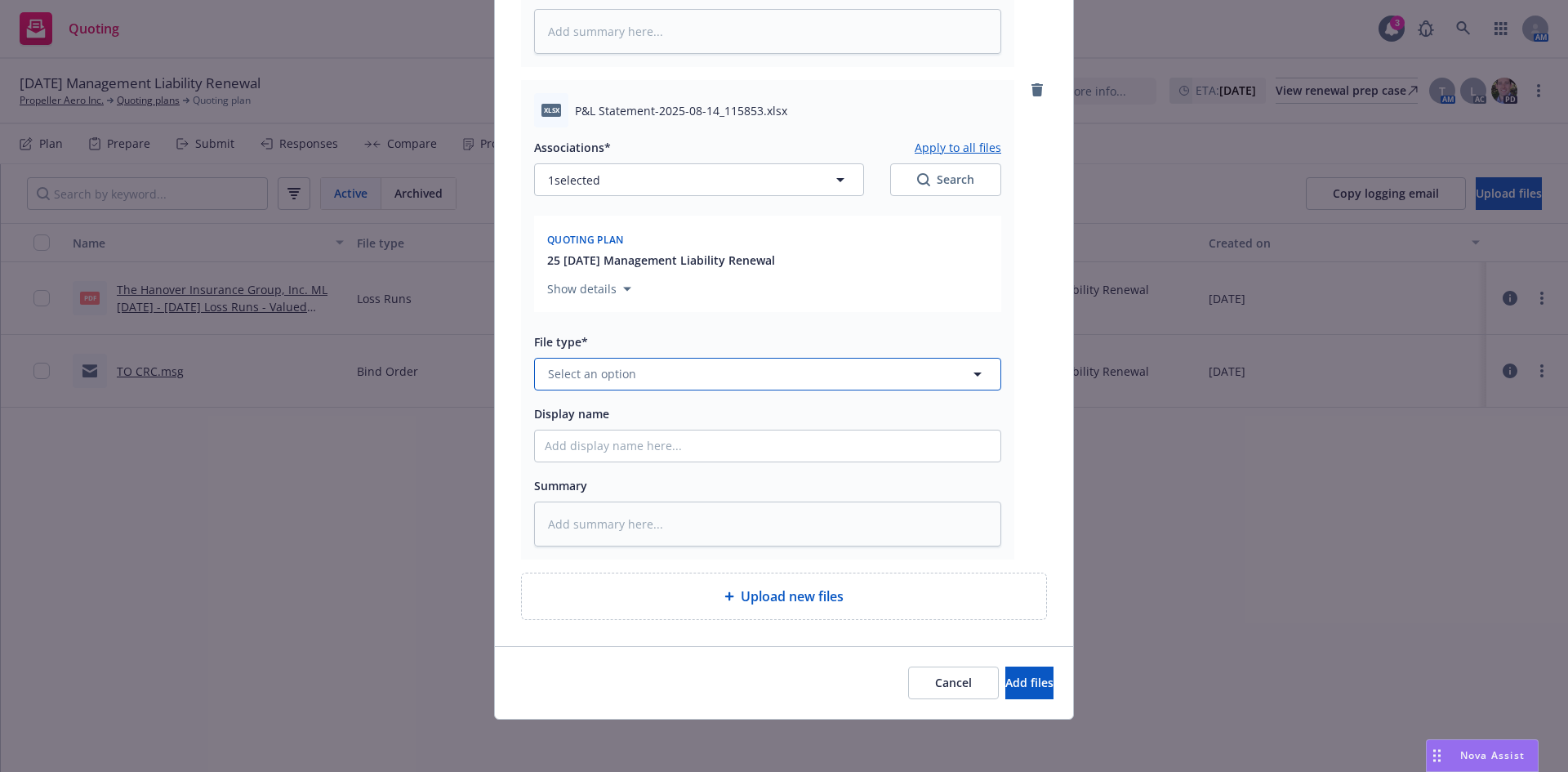
click at [587, 382] on span "Select an option" at bounding box center [592, 373] width 88 height 17
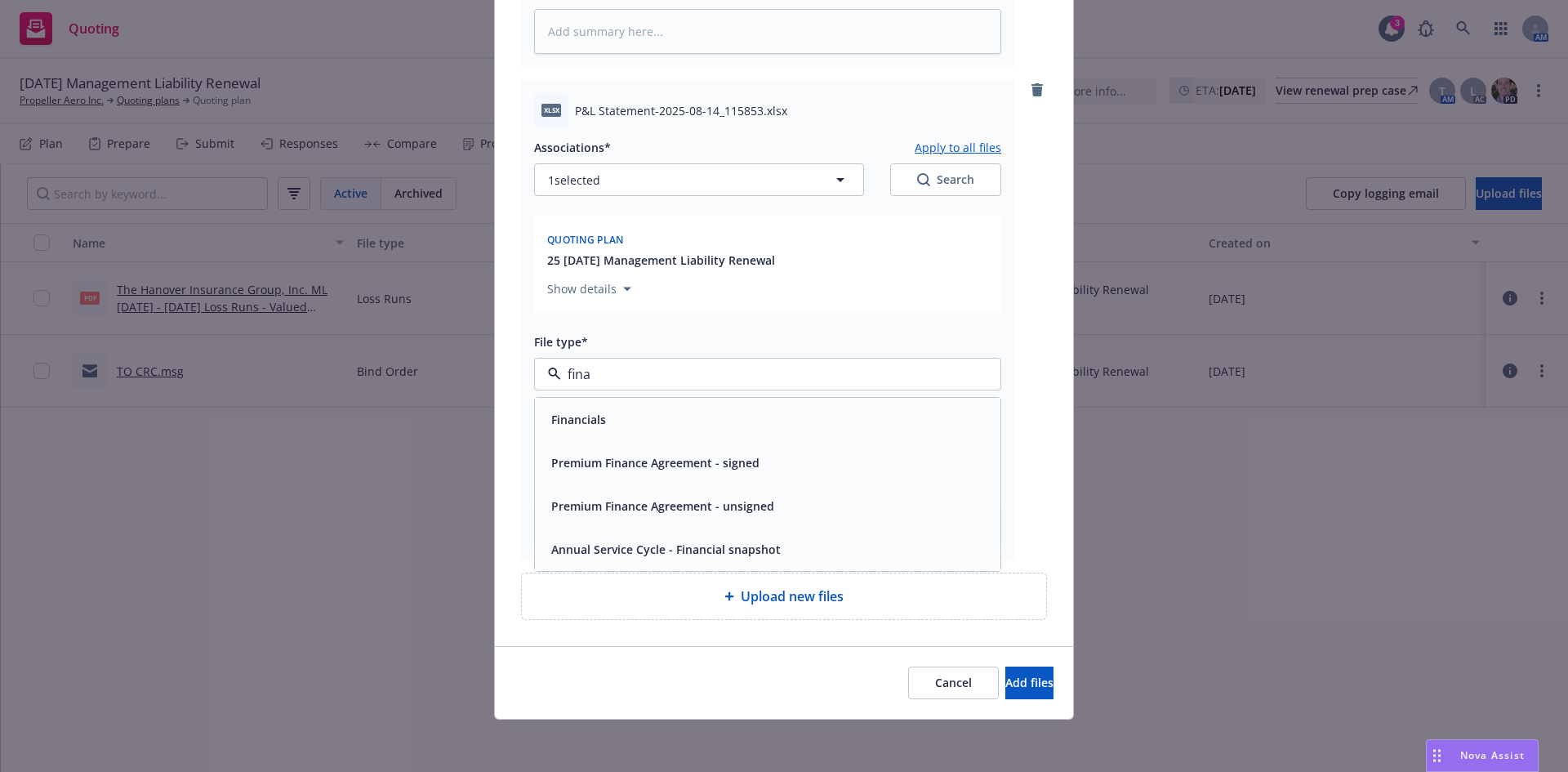
type input "finan"
click at [587, 424] on span "Financials" at bounding box center [579, 420] width 55 height 17
type textarea "x"
type input "P"
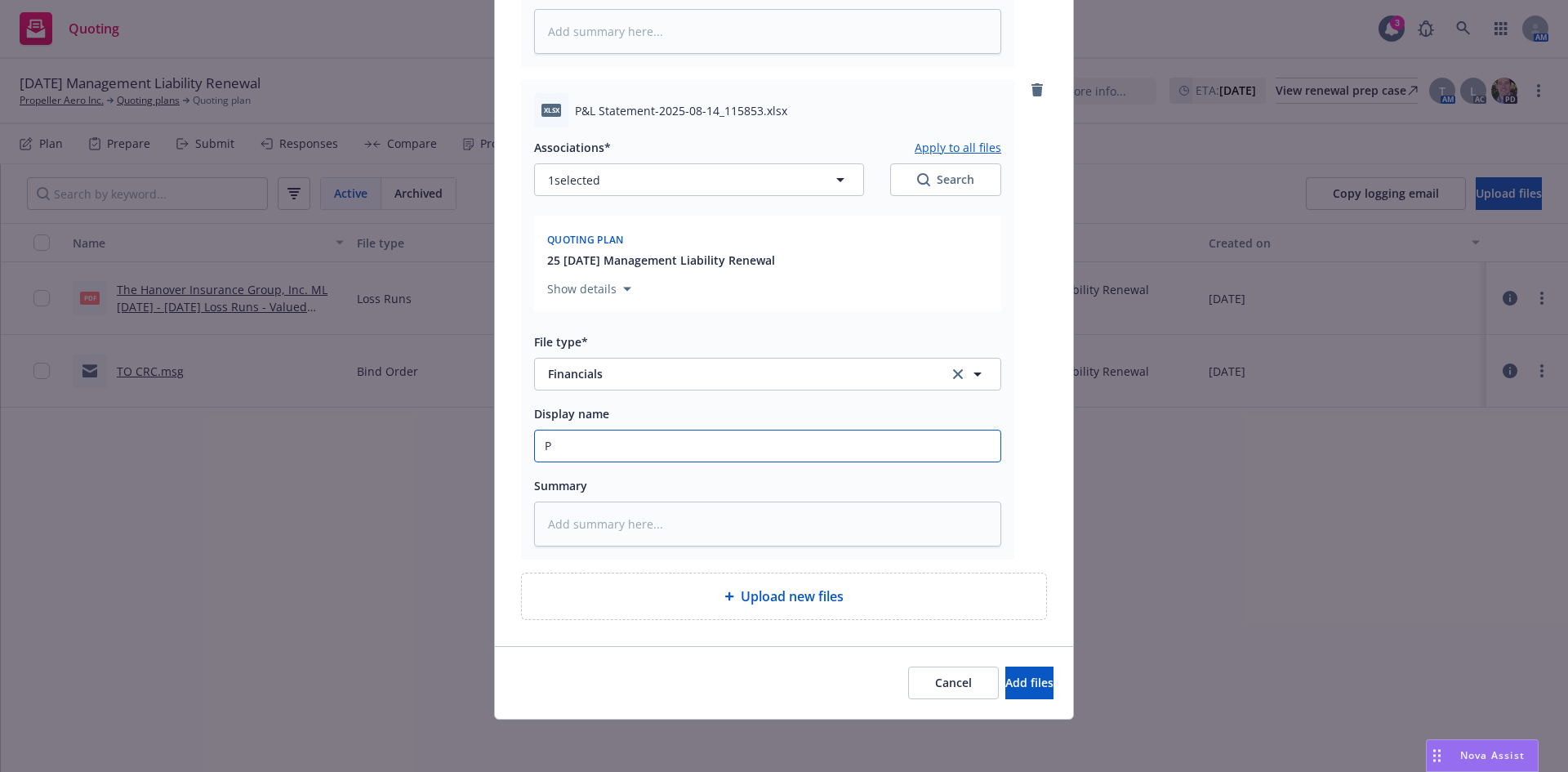
type textarea "x"
type input "Pr"
type textarea "x"
type input "Pro"
type textarea "x"
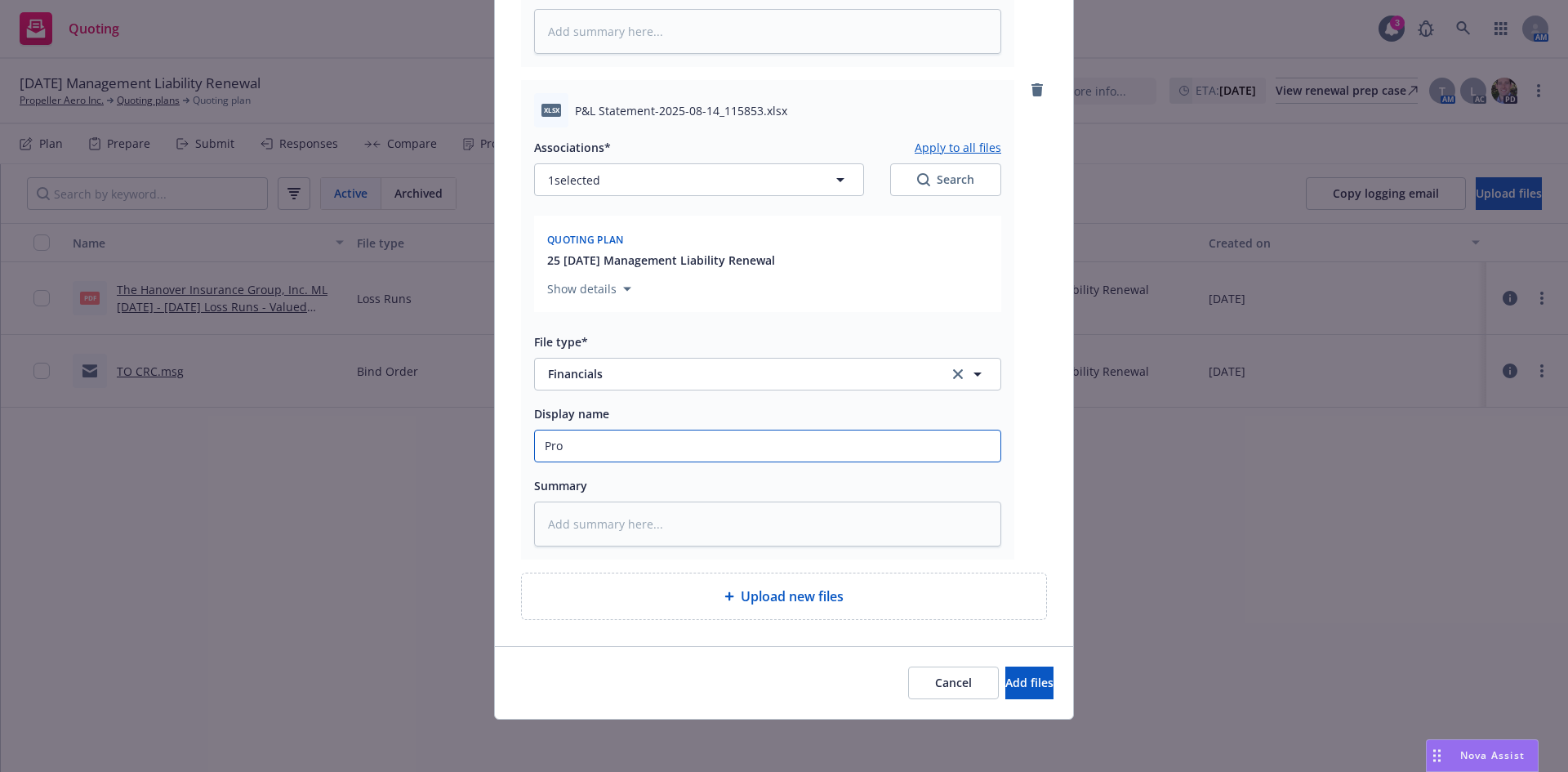
type input "Prof"
type textarea "x"
type input "Profi"
type textarea "x"
type input "Profit"
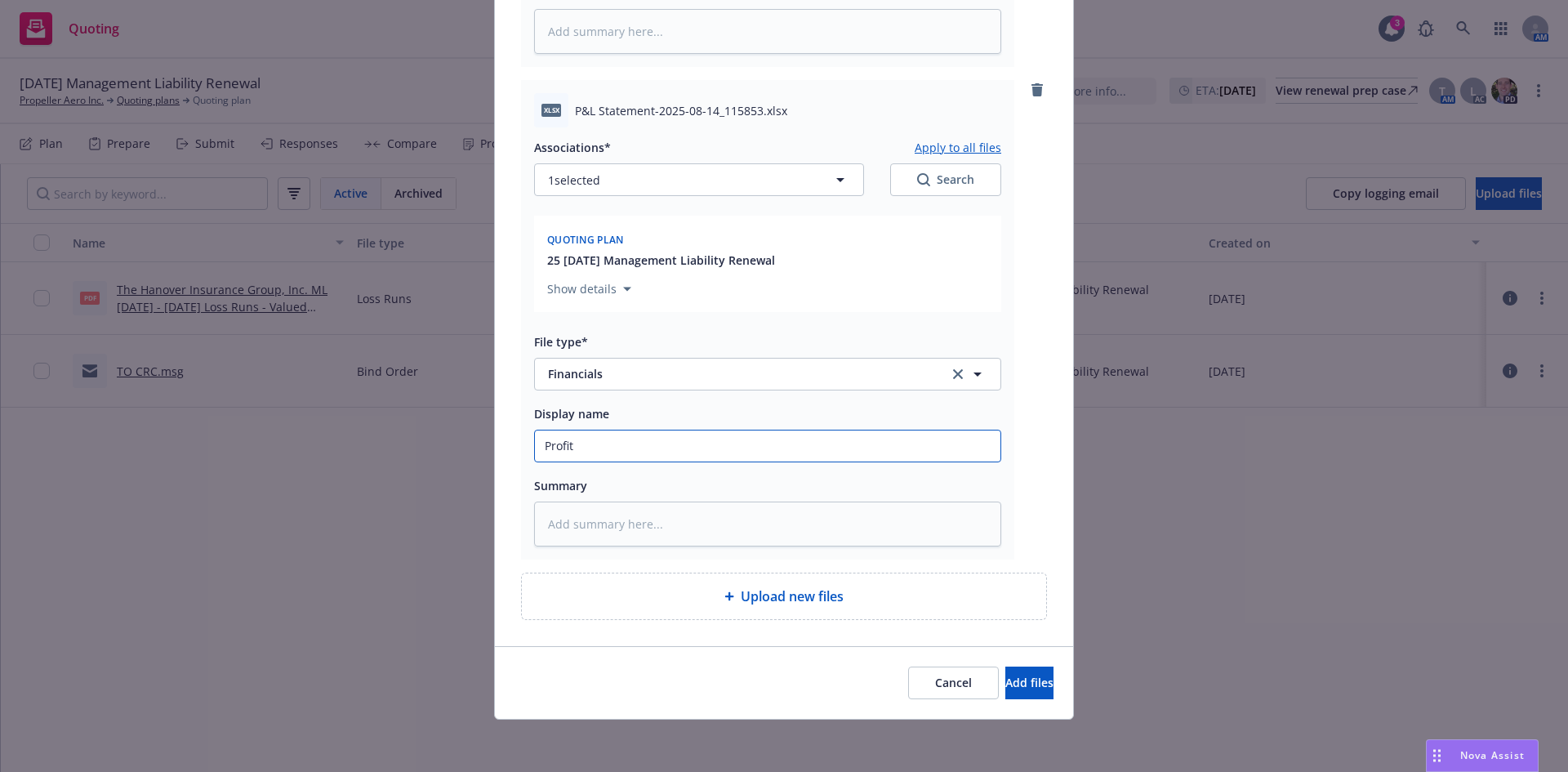
type textarea "x"
type input "Profi"
type textarea "x"
type input "Prof"
type textarea "x"
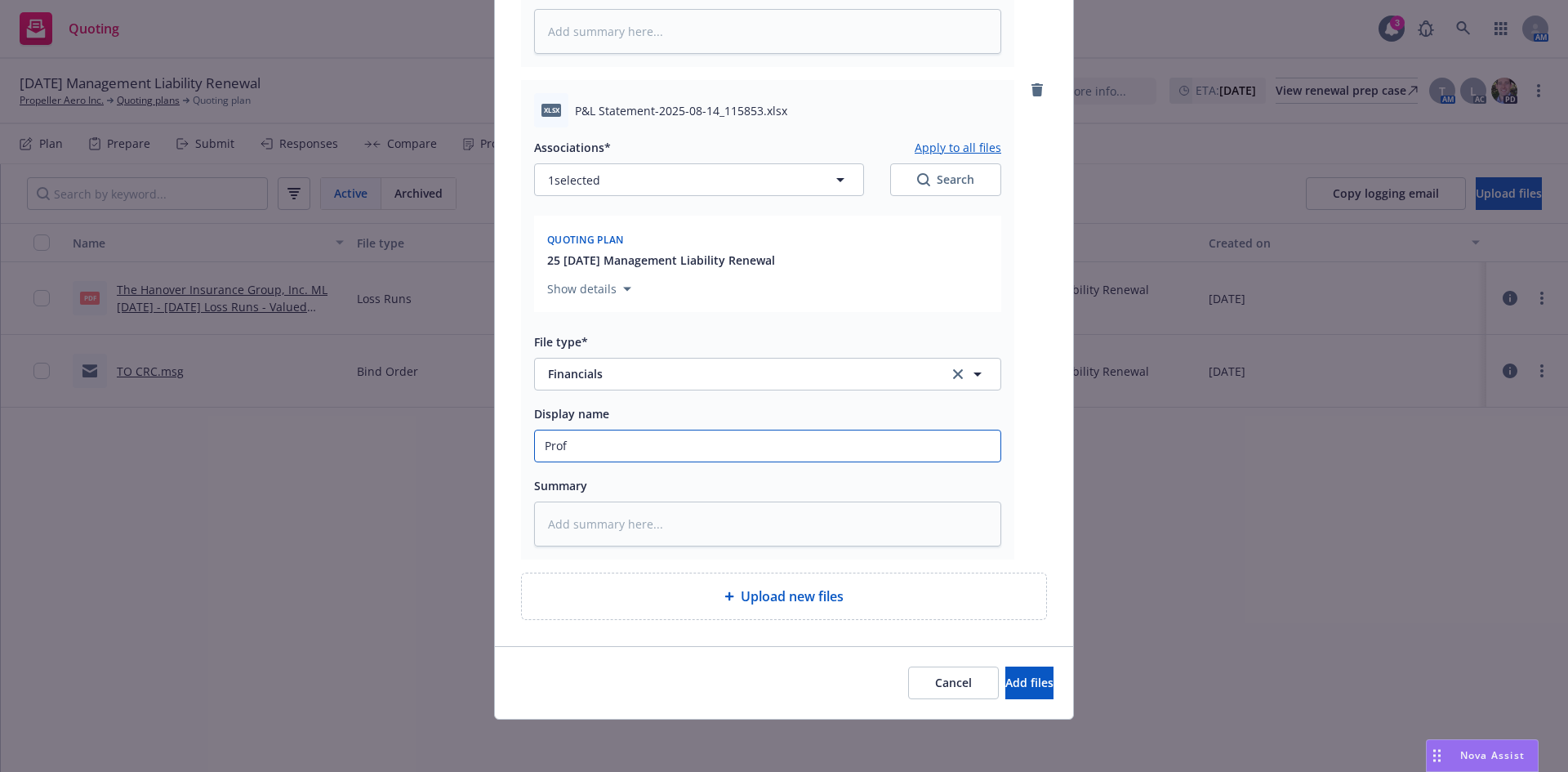
type input "Pro"
type textarea "x"
type input "Prof"
type textarea "x"
type input "Profi"
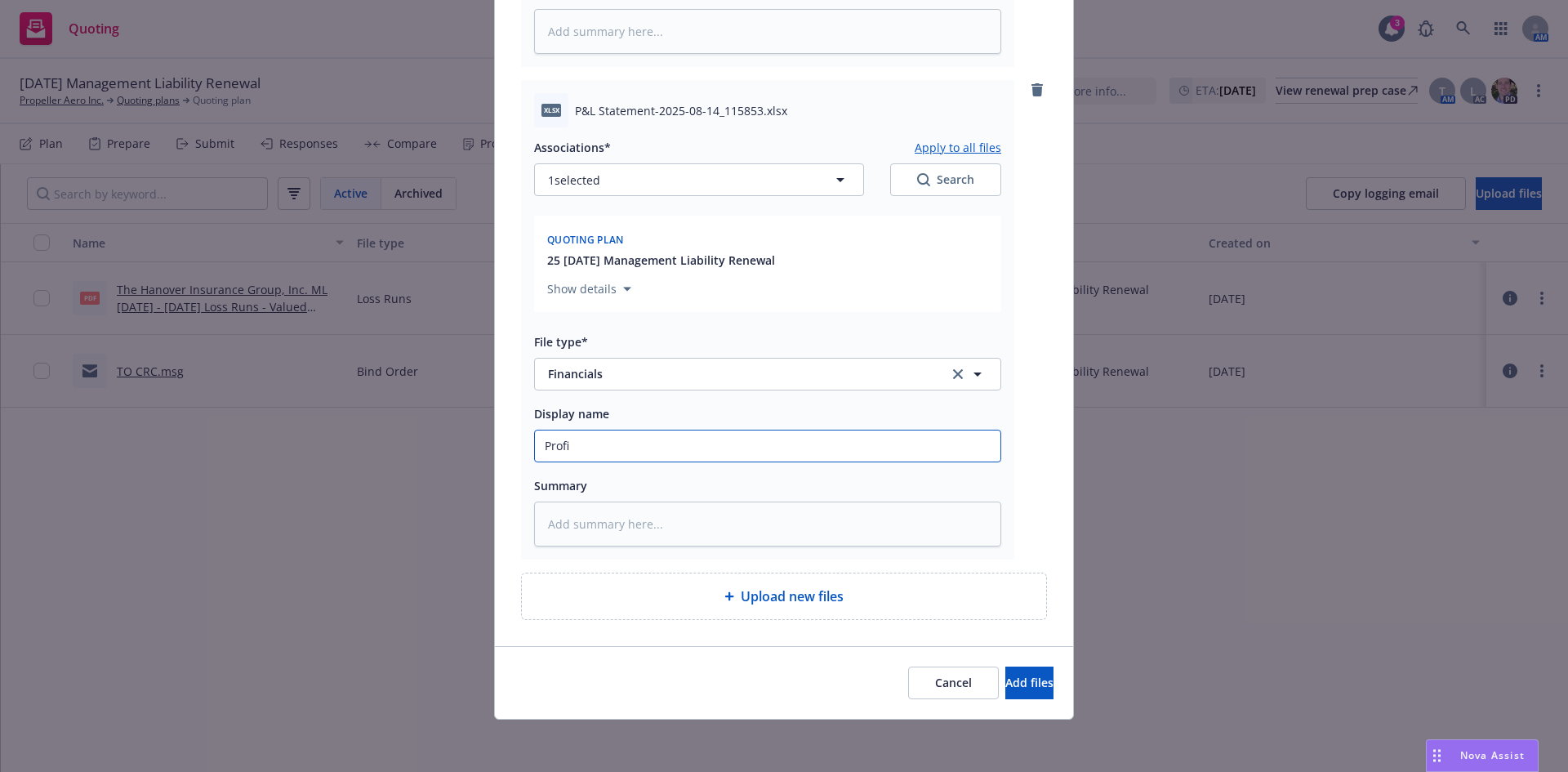
type textarea "x"
type input "Profit"
type textarea "x"
type input "Profit"
type textarea "x"
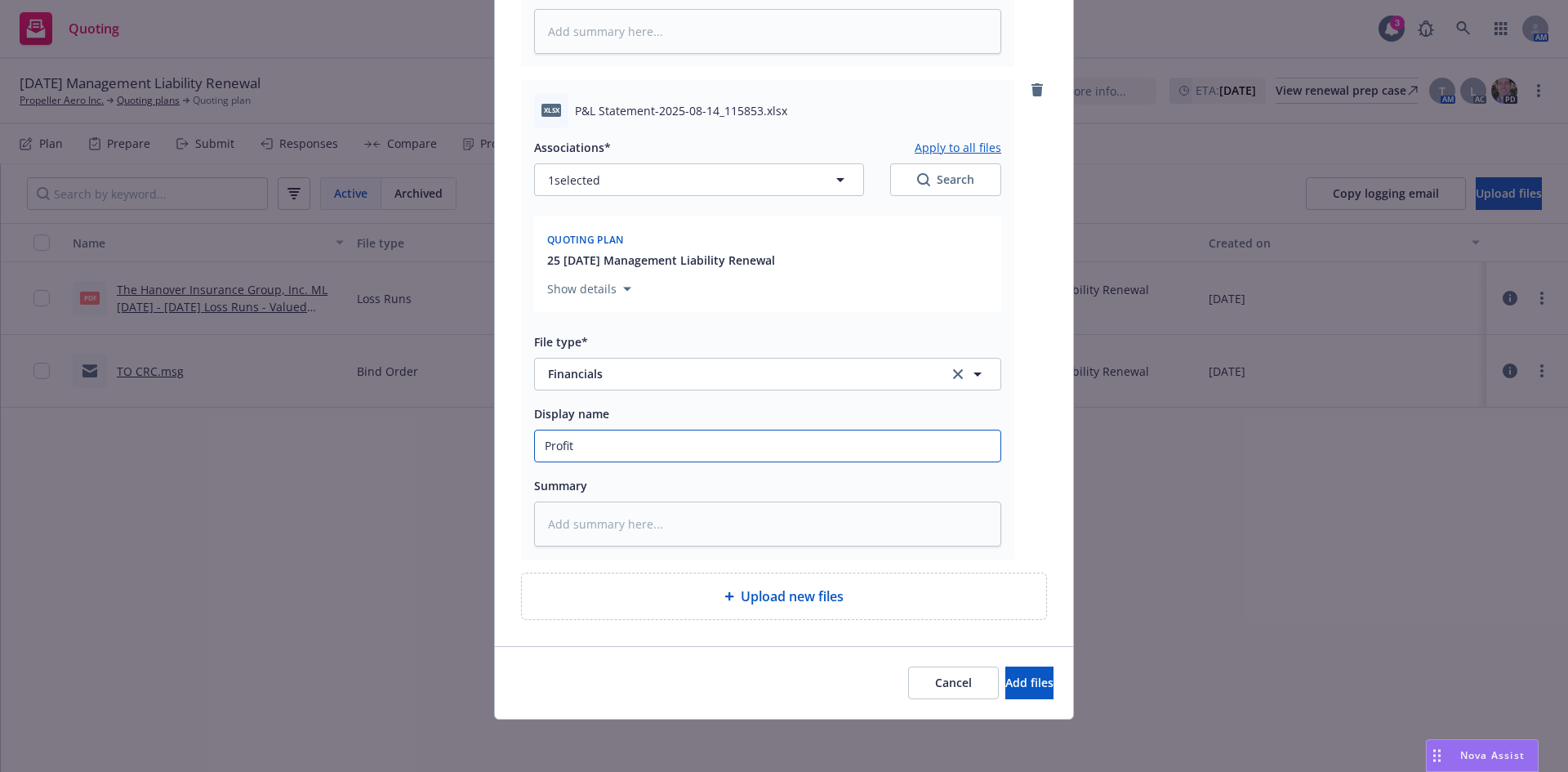
type input "Profit &"
type textarea "x"
type input "Profit &"
type textarea "x"
type input "Profit & L"
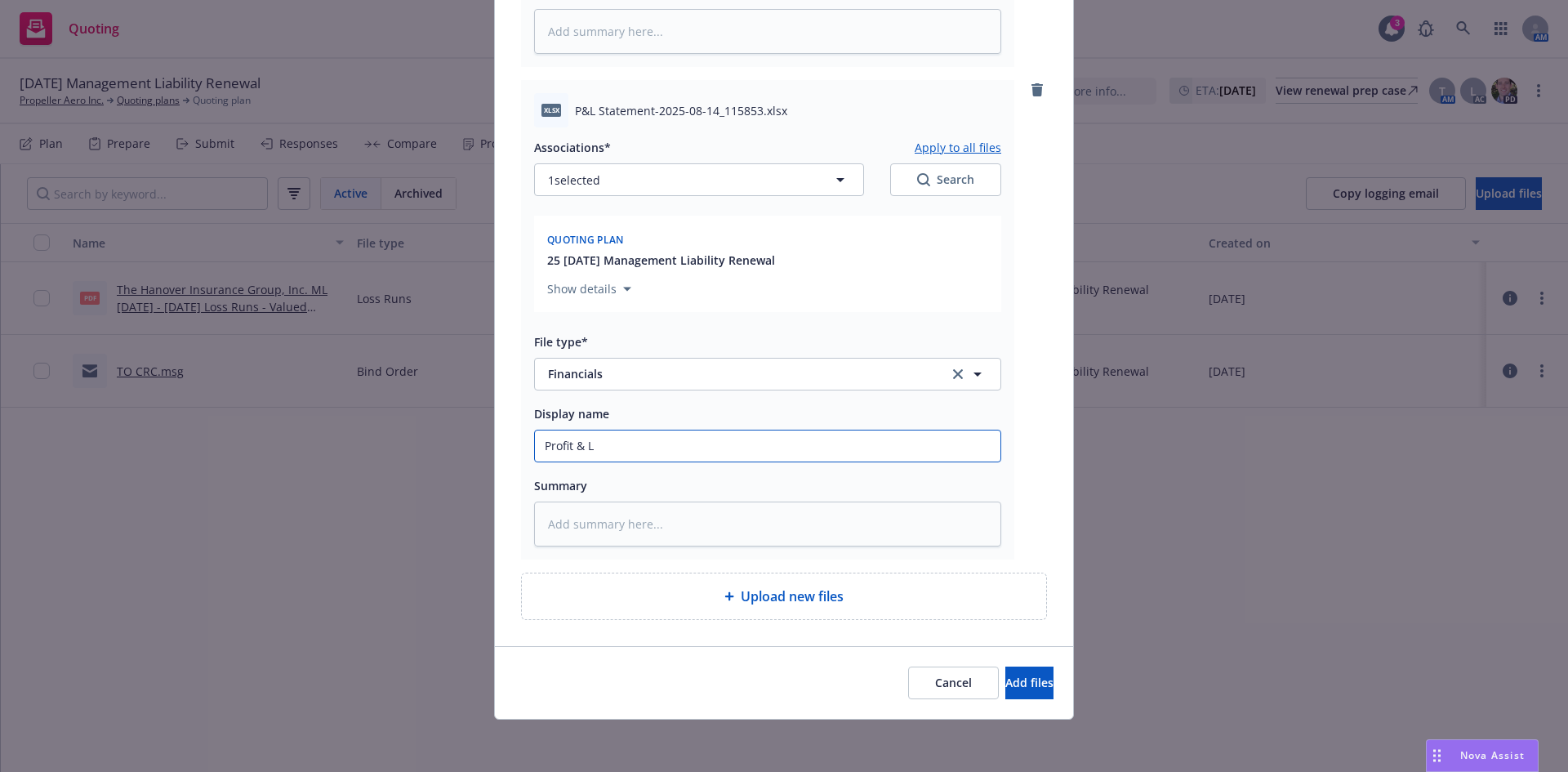
type textarea "x"
type input "Profit & Los"
type textarea "x"
type input "Profit & Loss"
type textarea "x"
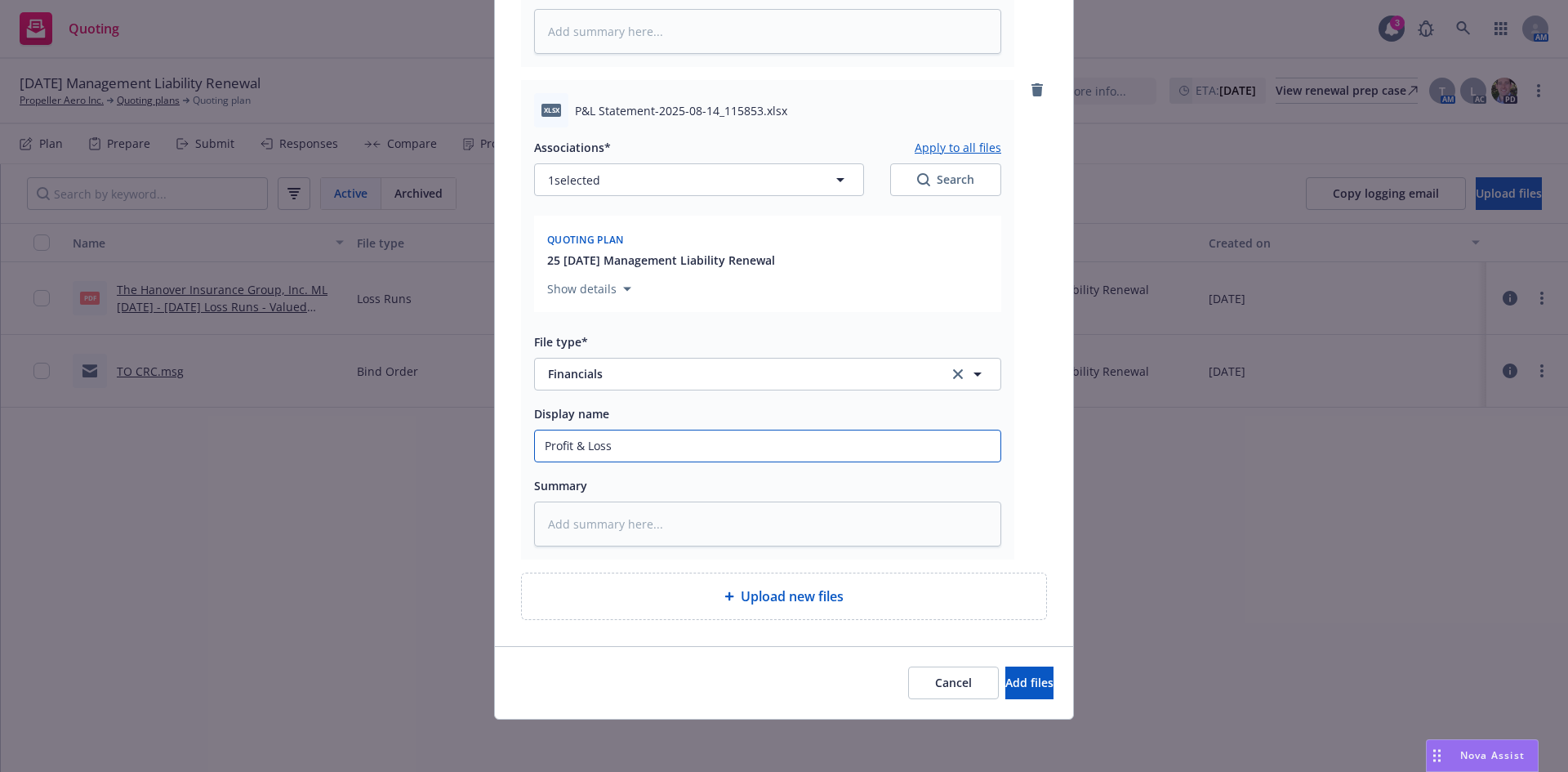
type input "Profit & Loss"
type textarea "x"
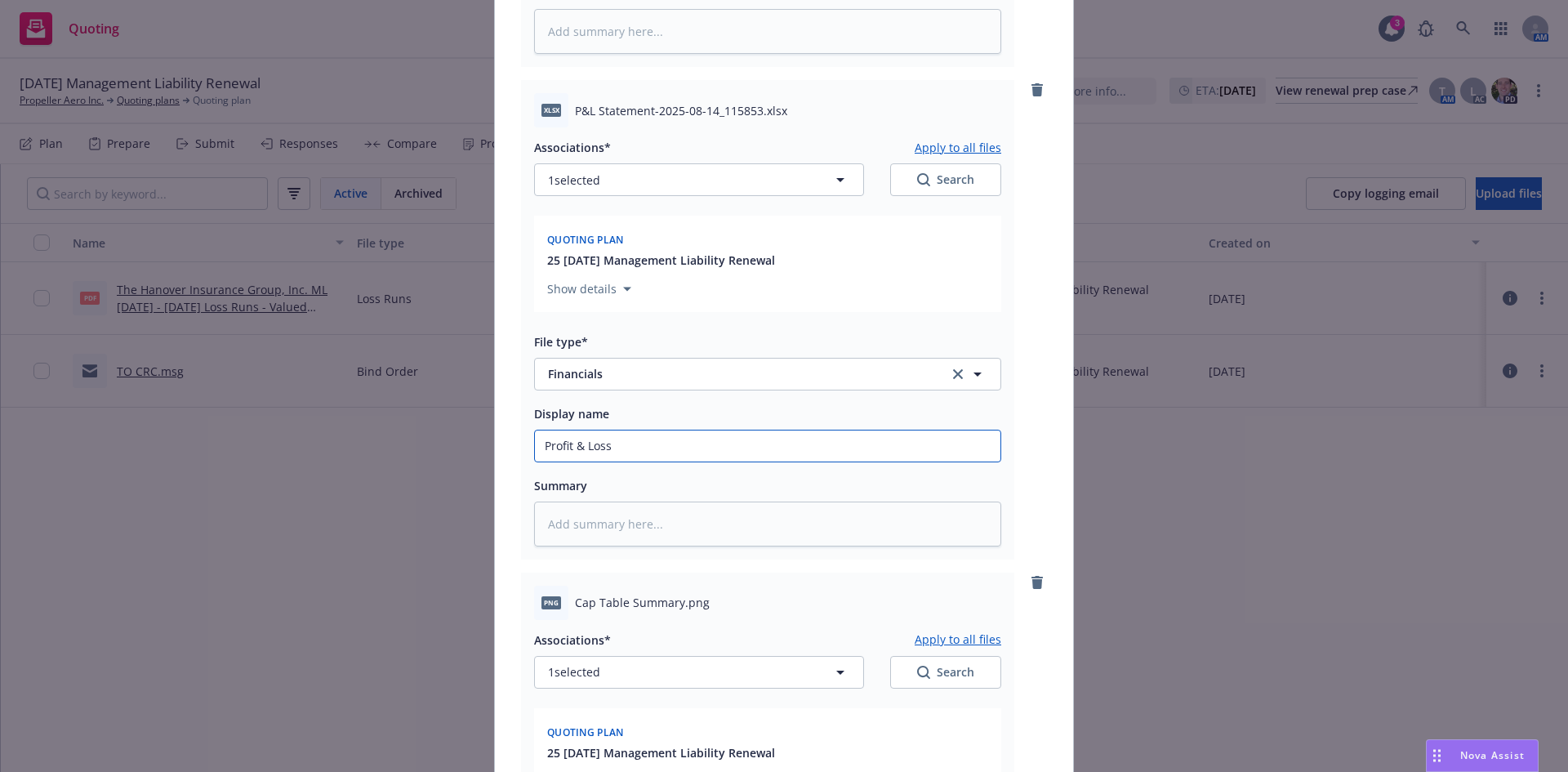
scroll to position [1588, 0]
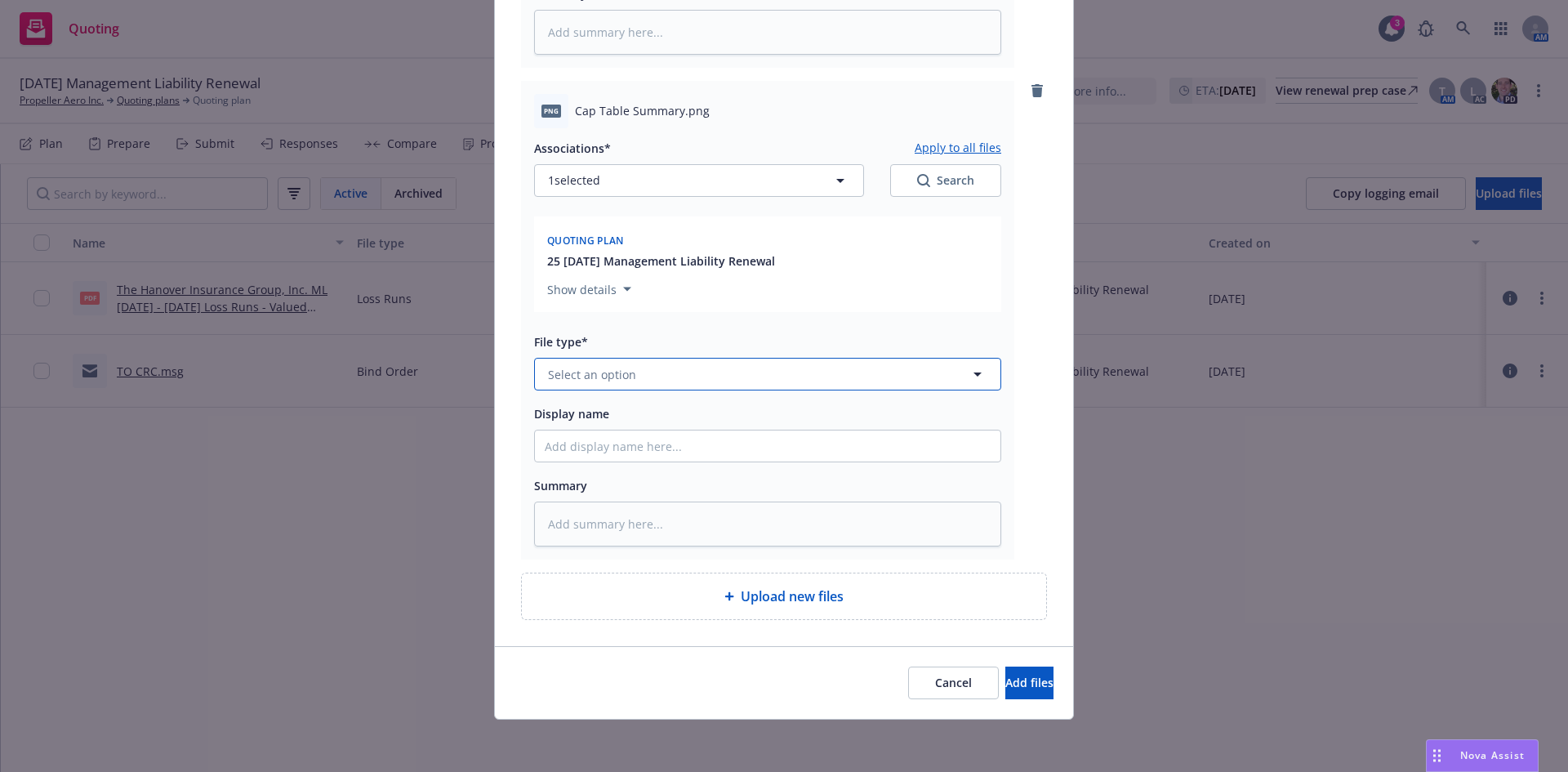
click at [603, 381] on span "Select an option" at bounding box center [592, 374] width 88 height 17
type input "cap"
click at [602, 416] on div "Cap Table" at bounding box center [577, 420] width 65 height 24
type textarea "x"
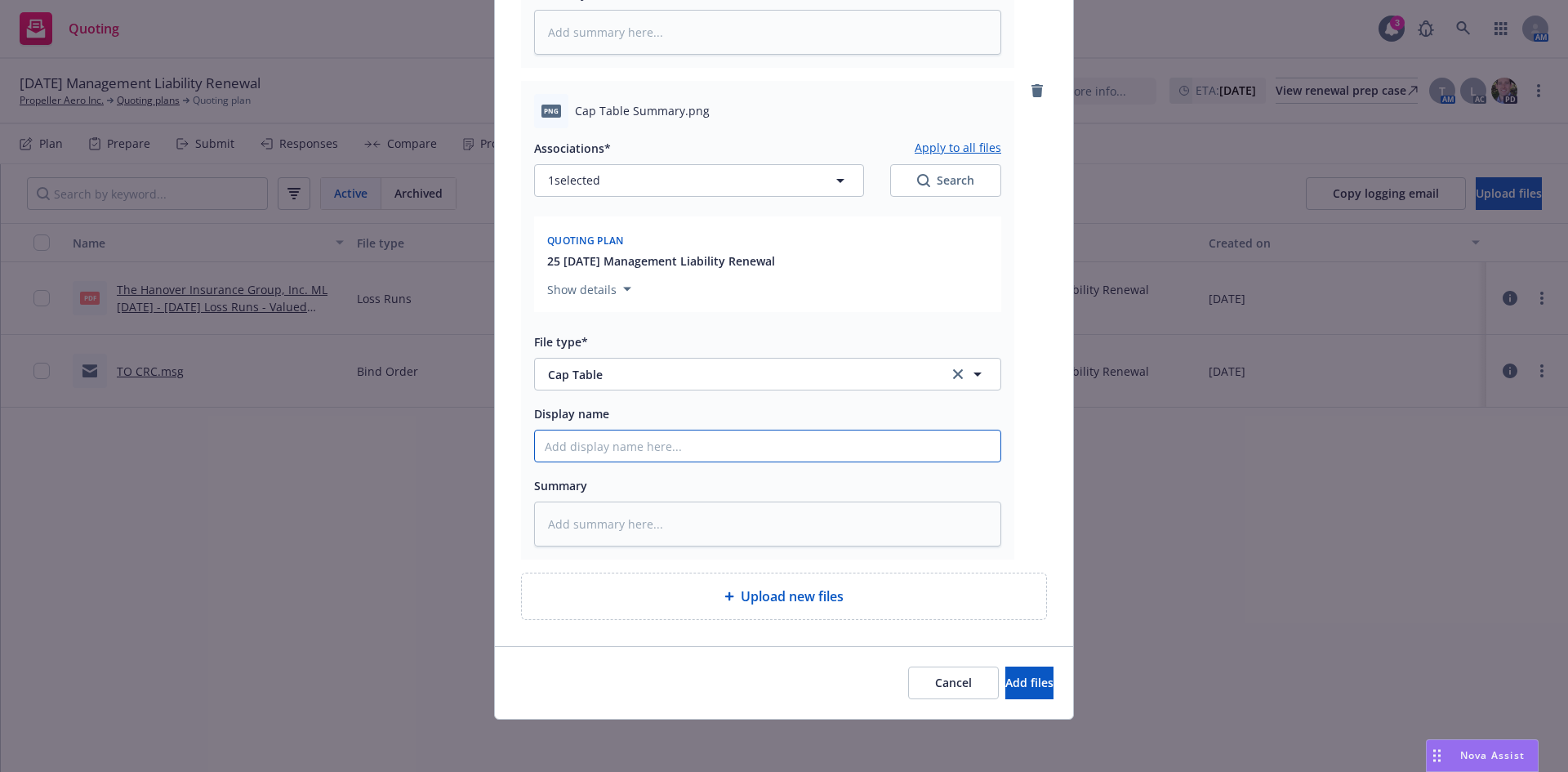
type input "C"
type textarea "x"
type input "Ca"
type textarea "x"
type input "Cap"
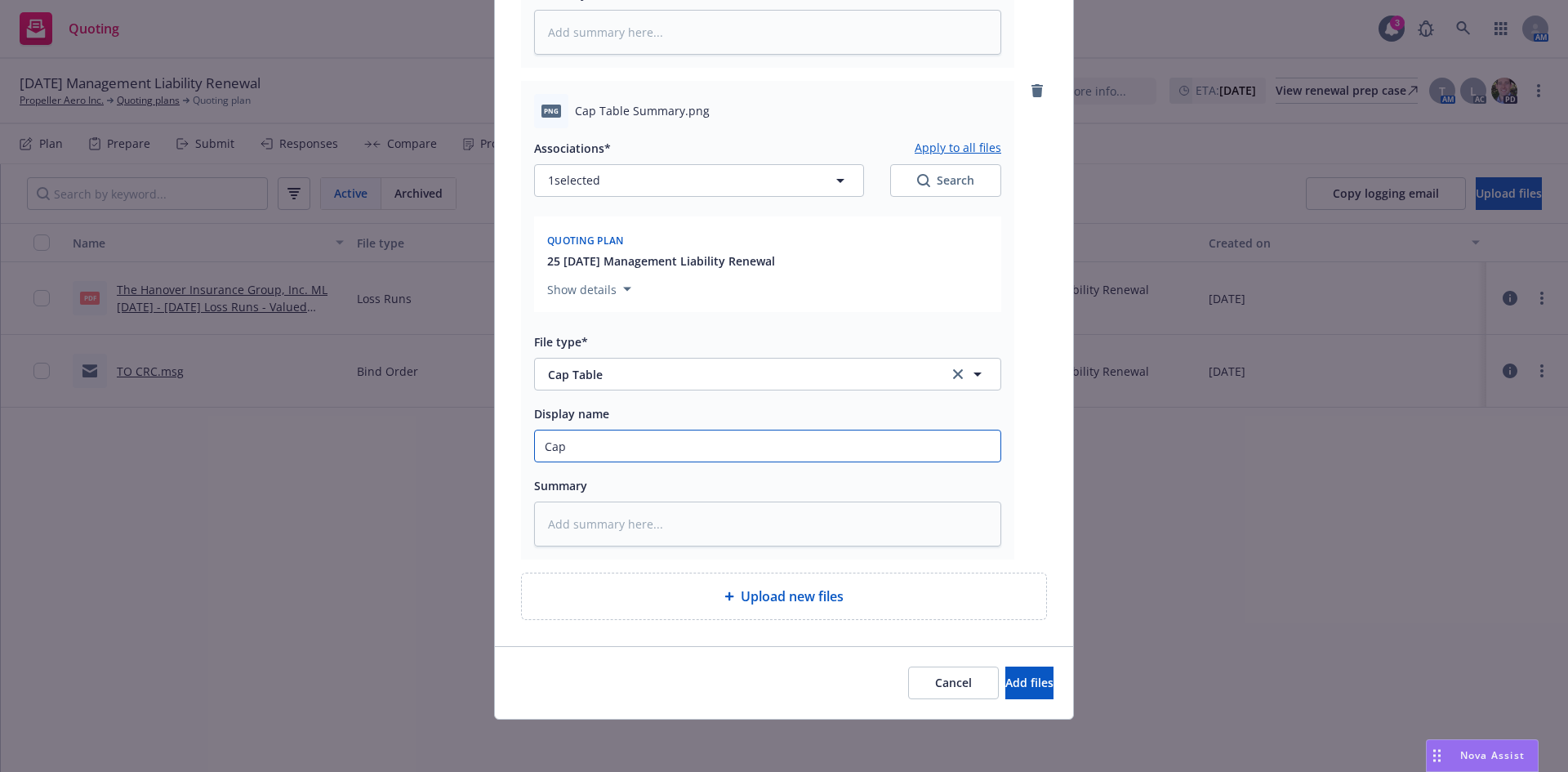
type textarea "x"
type input "Cap"
type textarea "x"
type input "Cap T"
type textarea "x"
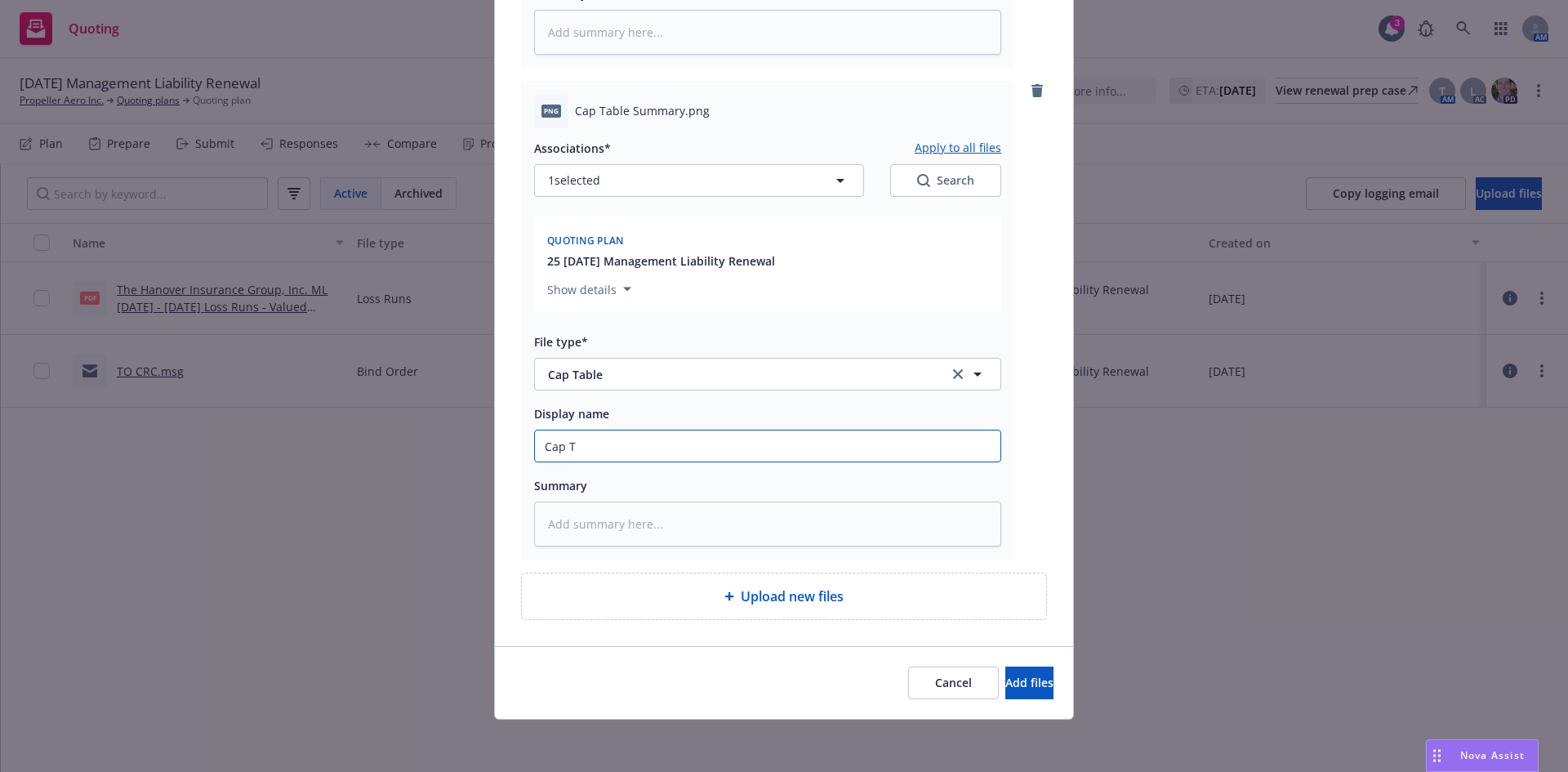
type input "Cap Ta"
type textarea "x"
type input "Cap Tab"
type textarea "x"
type input "Cap Table"
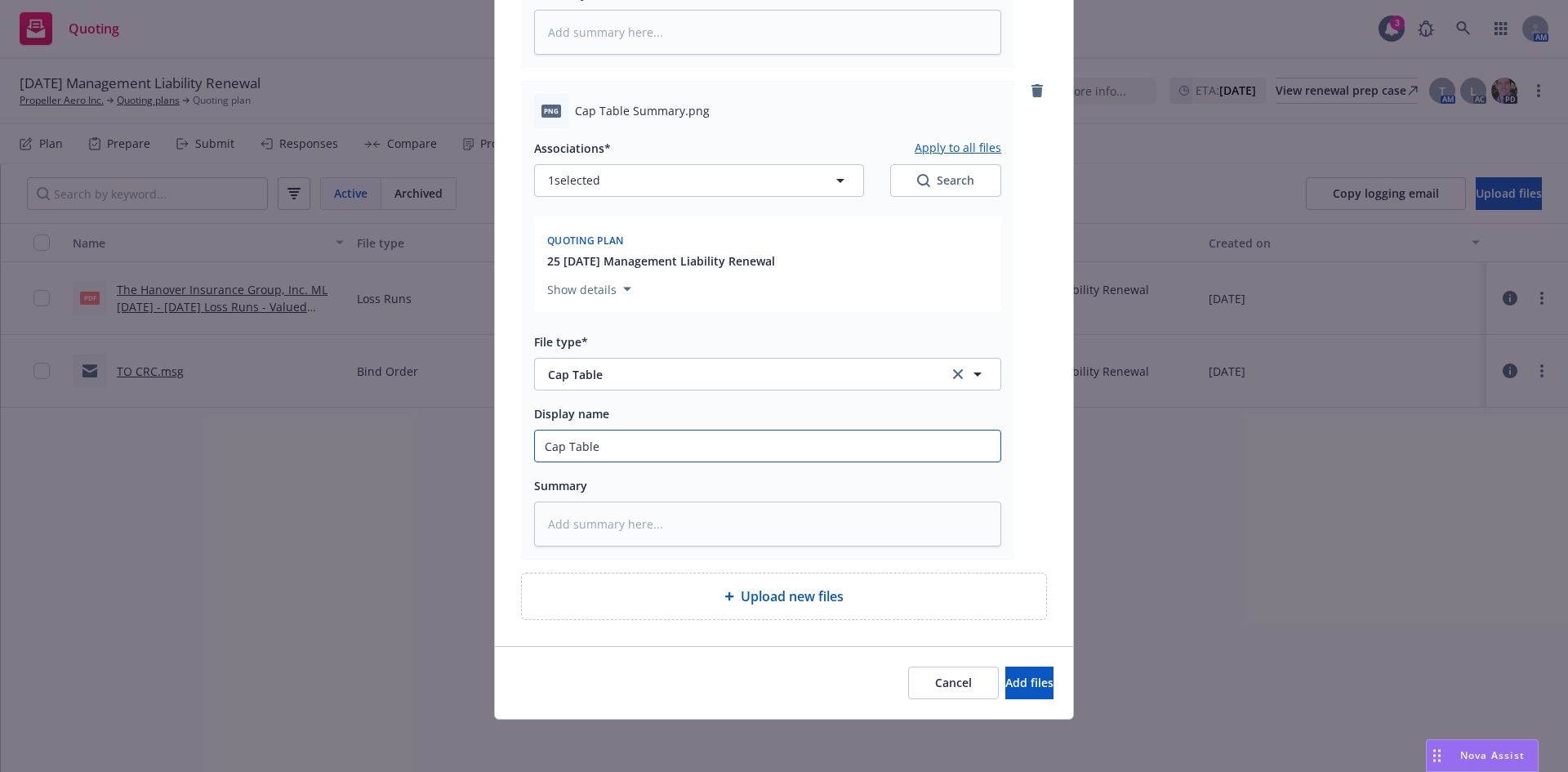
type textarea "x"
type input "Cap Table"
type textarea "x"
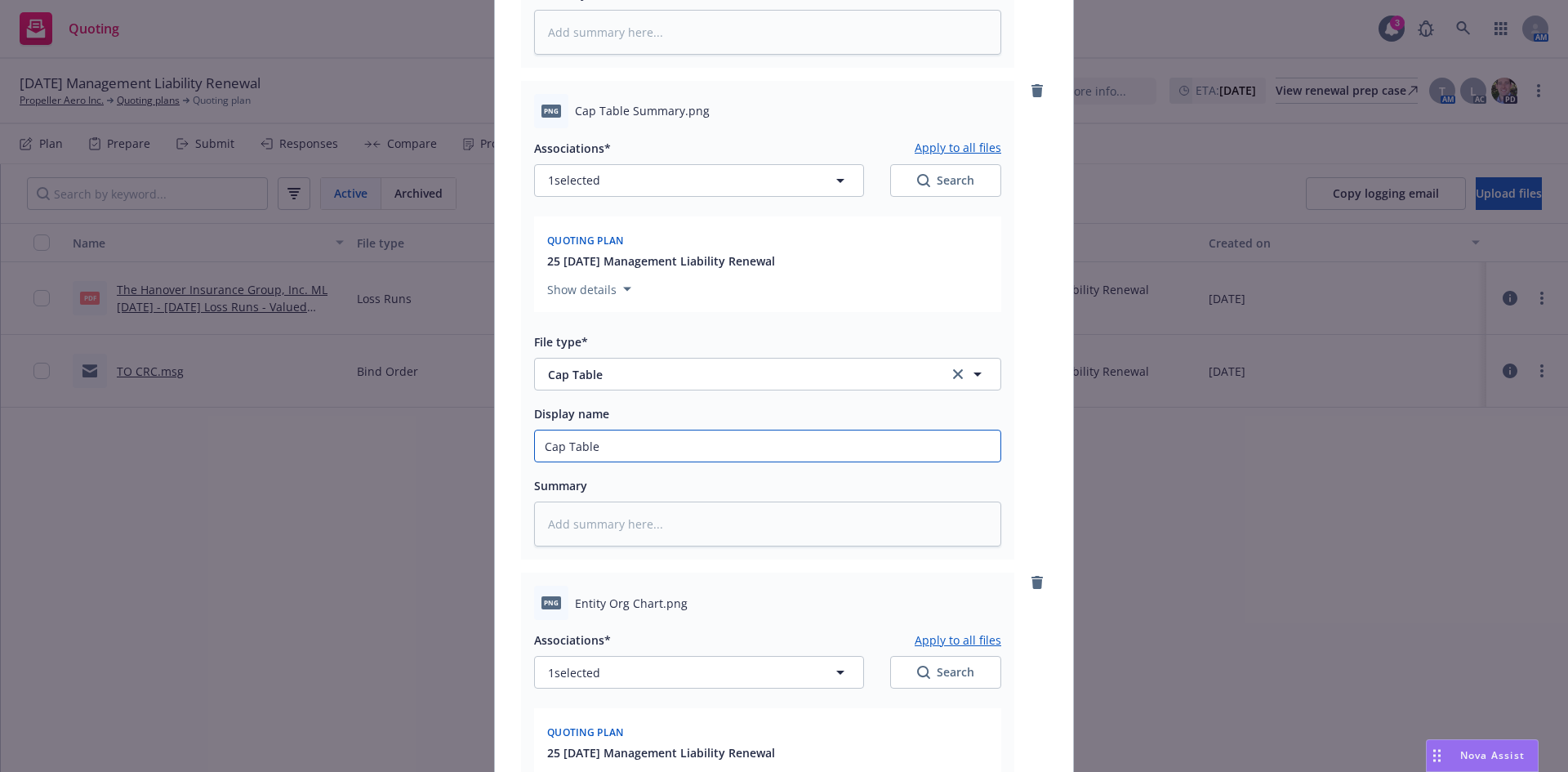
scroll to position [2081, 0]
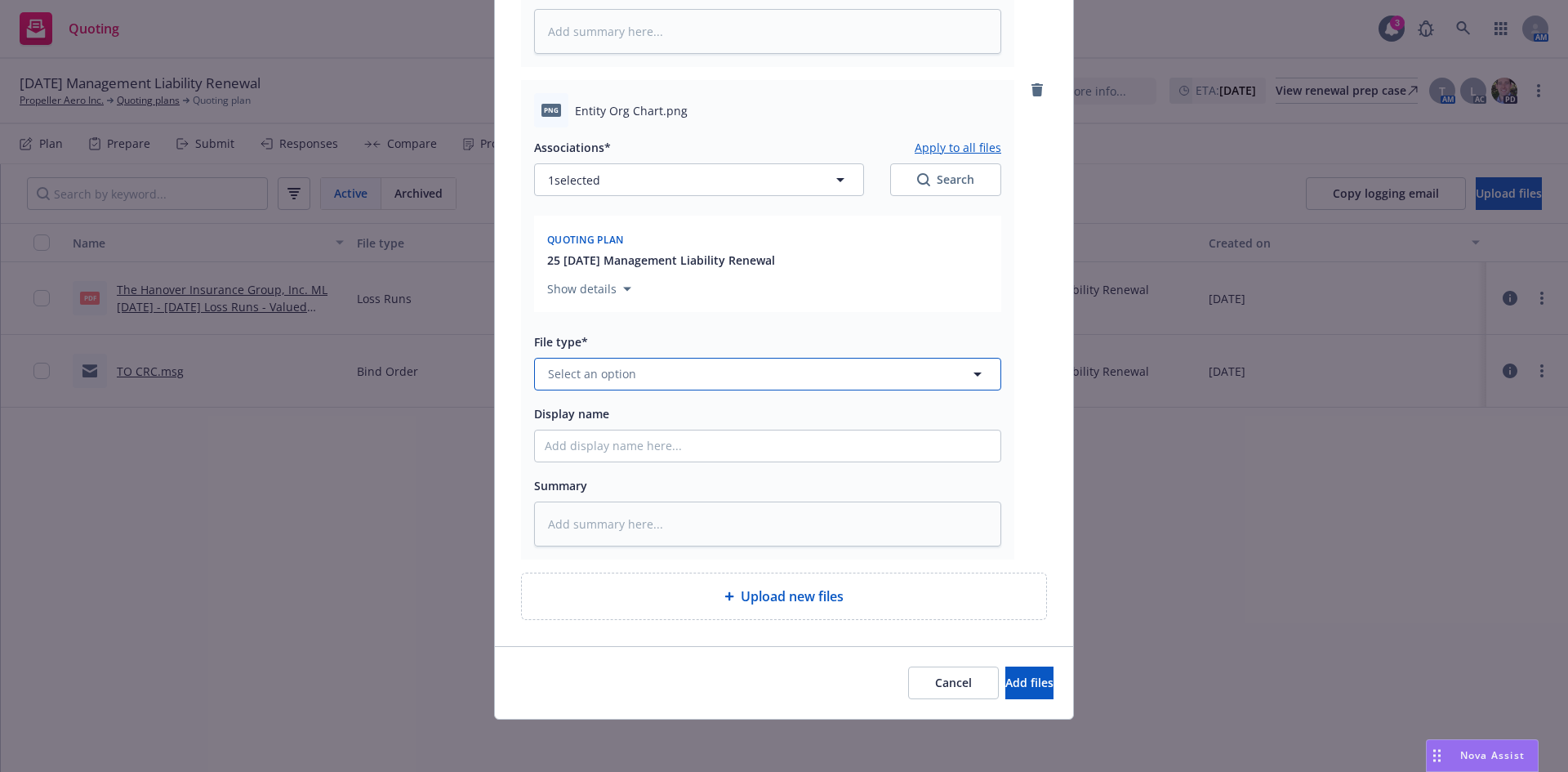
click at [611, 379] on span "Select an option" at bounding box center [592, 373] width 88 height 17
type input "org ch"
click at [610, 422] on div "Org chart" at bounding box center [767, 420] width 446 height 24
click at [604, 436] on div "Associations* Apply to all files 1 selected Search Quoting plan 25 09/30/25 Man…" at bounding box center [767, 337] width 467 height 420
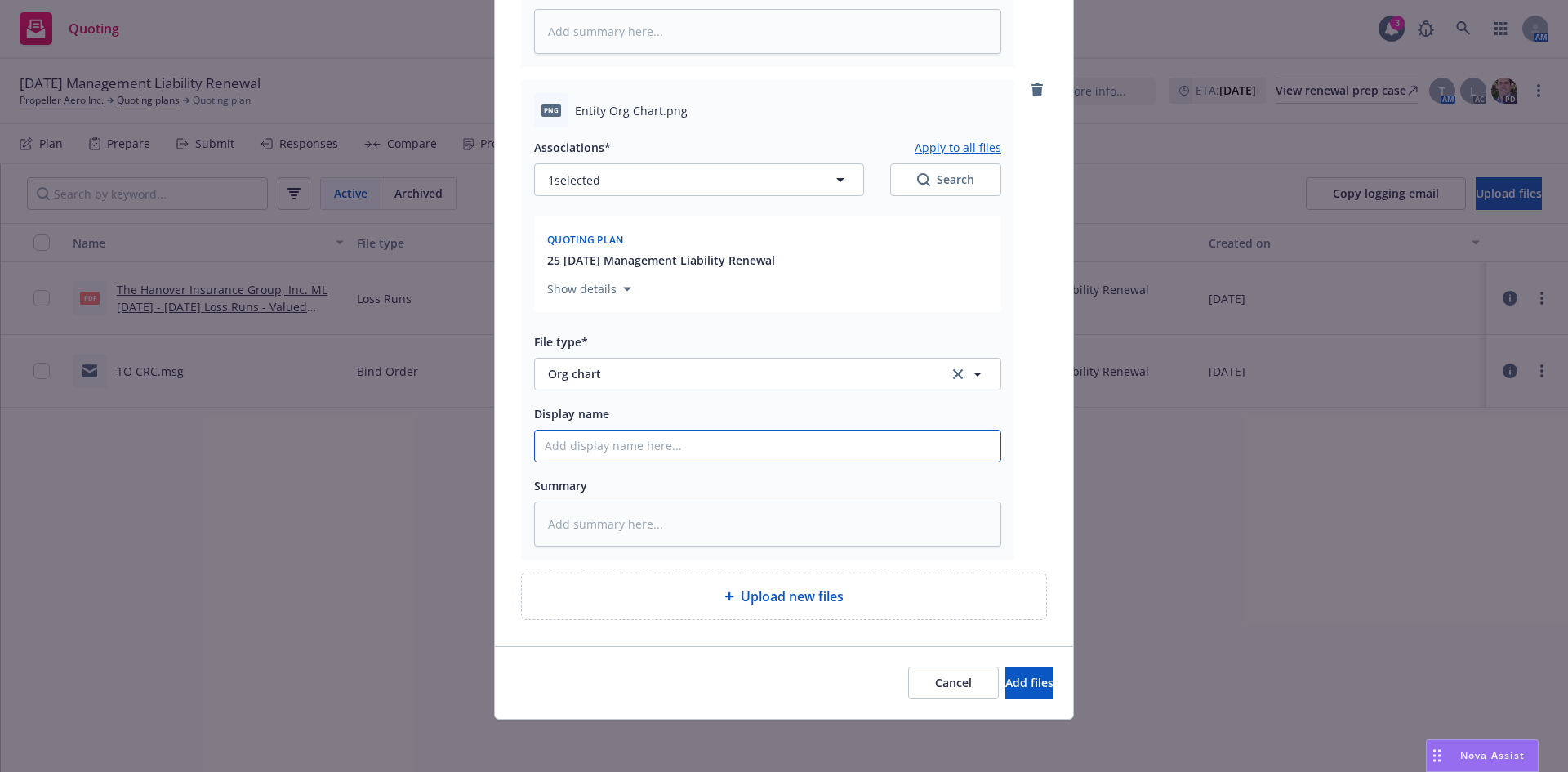
type textarea "x"
type input "O"
type textarea "x"
type input "Or"
type textarea "x"
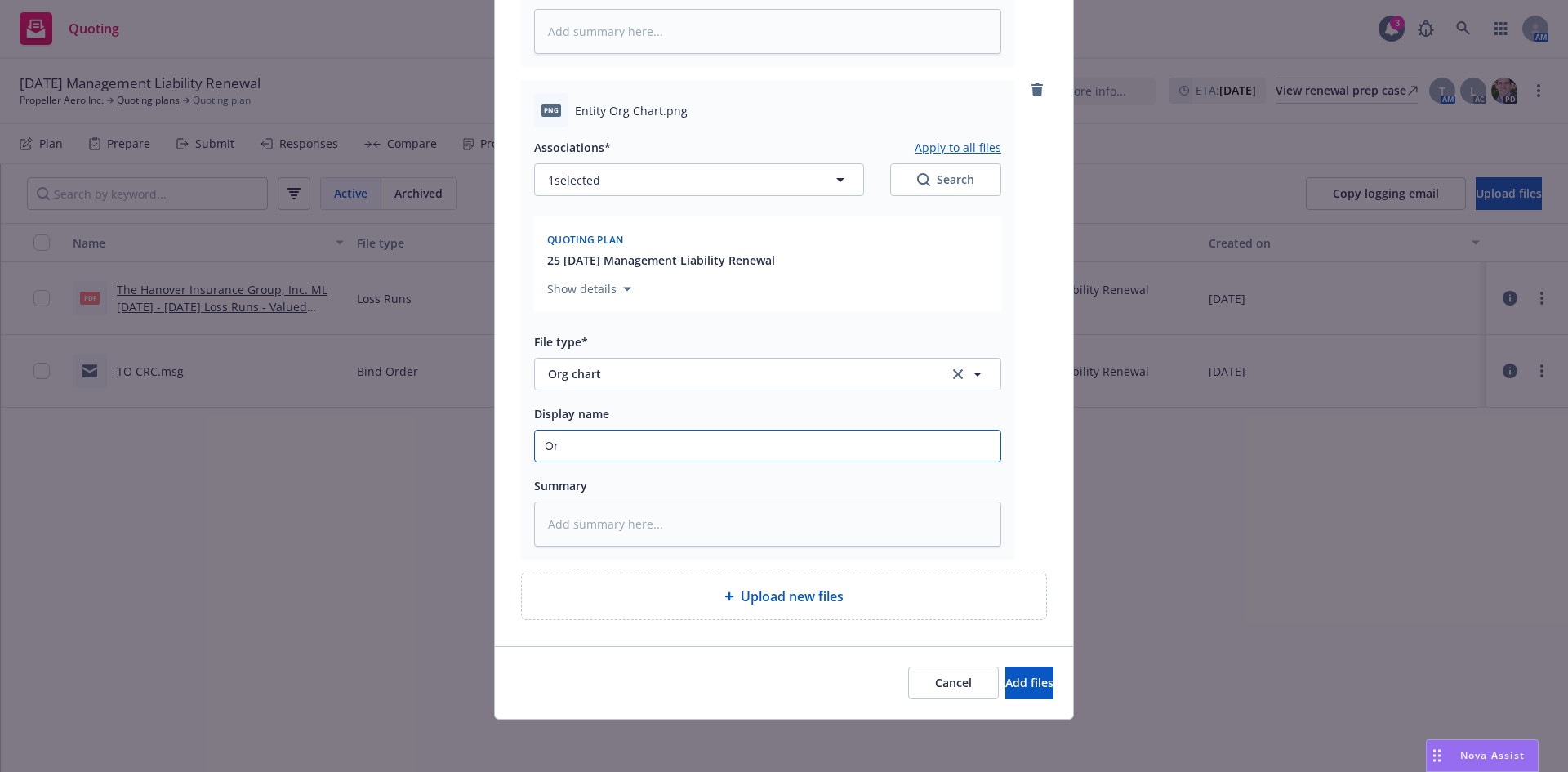
type input "Org"
type textarea "x"
type input "Org"
type textarea "x"
type input "Org C"
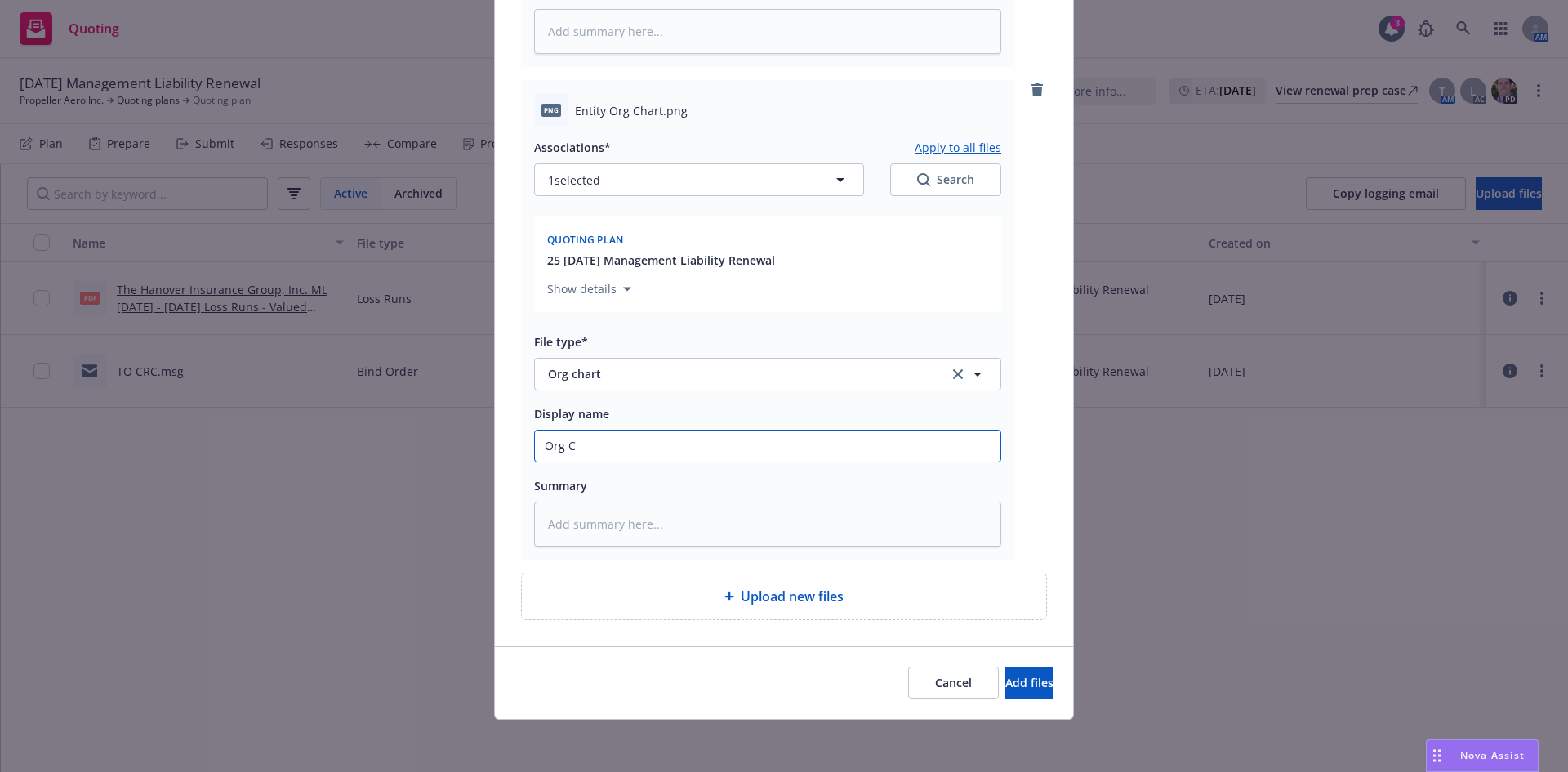
type textarea "x"
type input "Org Ch"
type textarea "x"
type input "Org Cha"
type textarea "x"
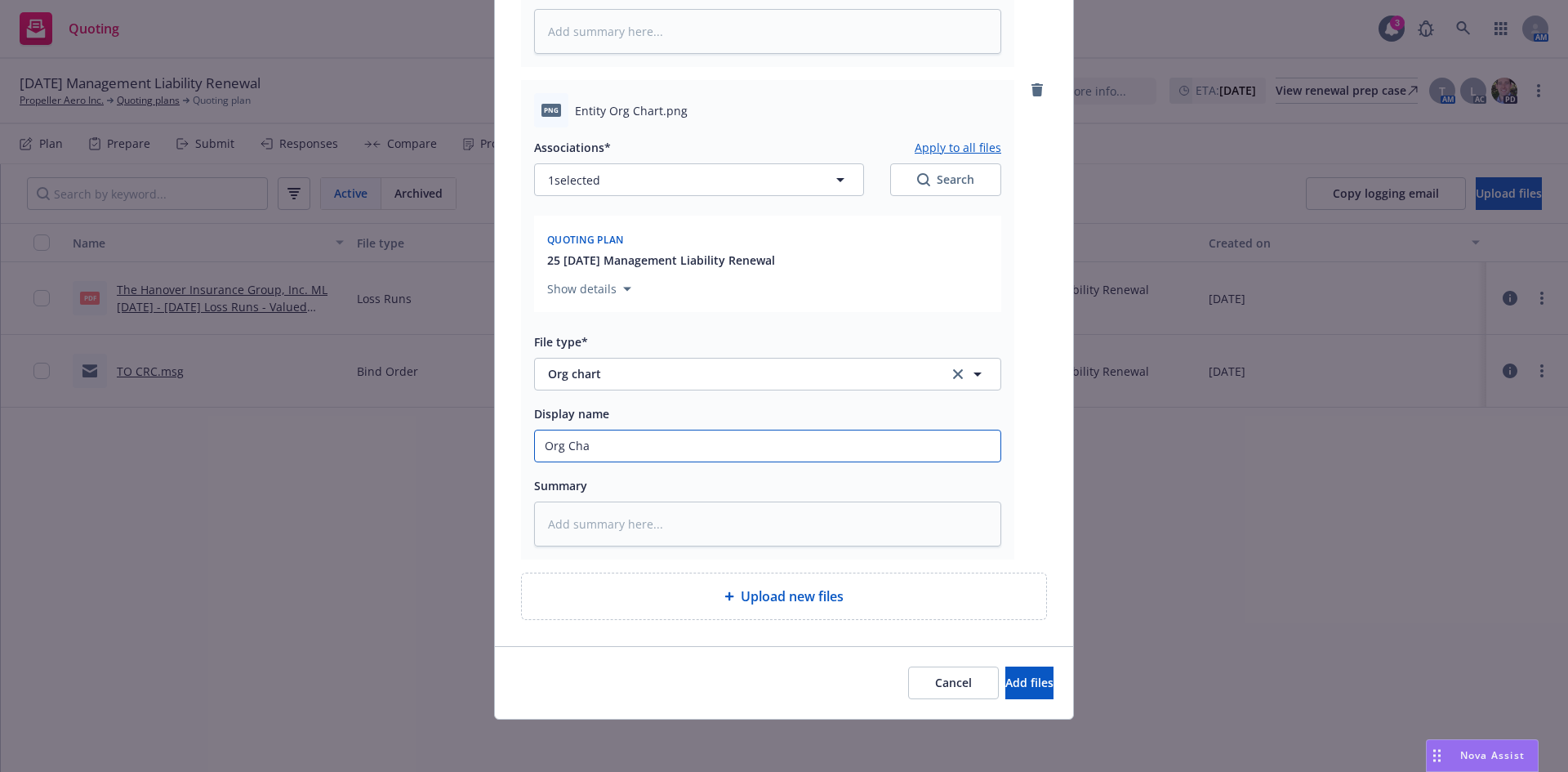
type input "Org Char"
type textarea "x"
type input "Org Chart"
type textarea "x"
type input "Org Chart"
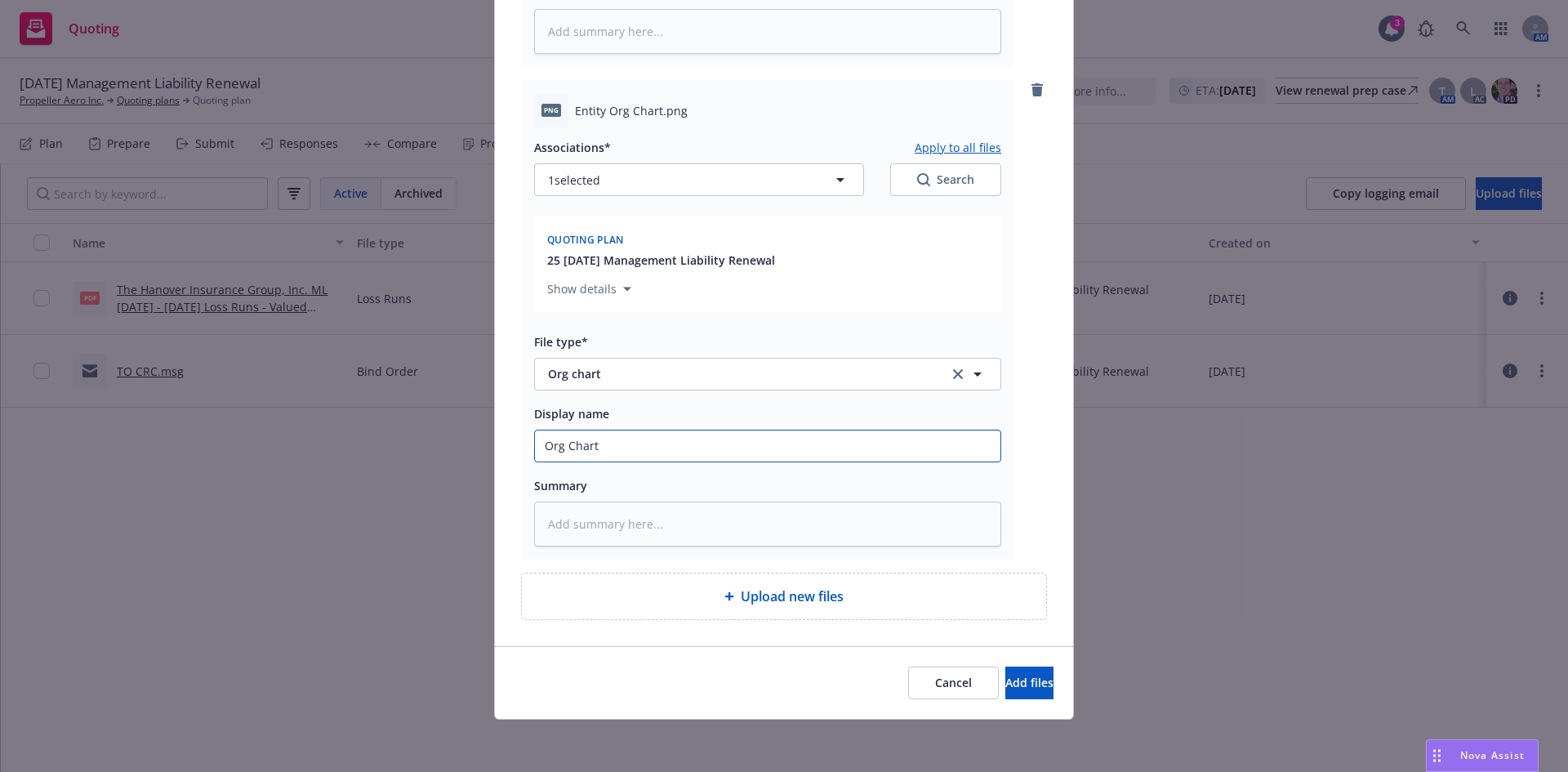
type textarea "x"
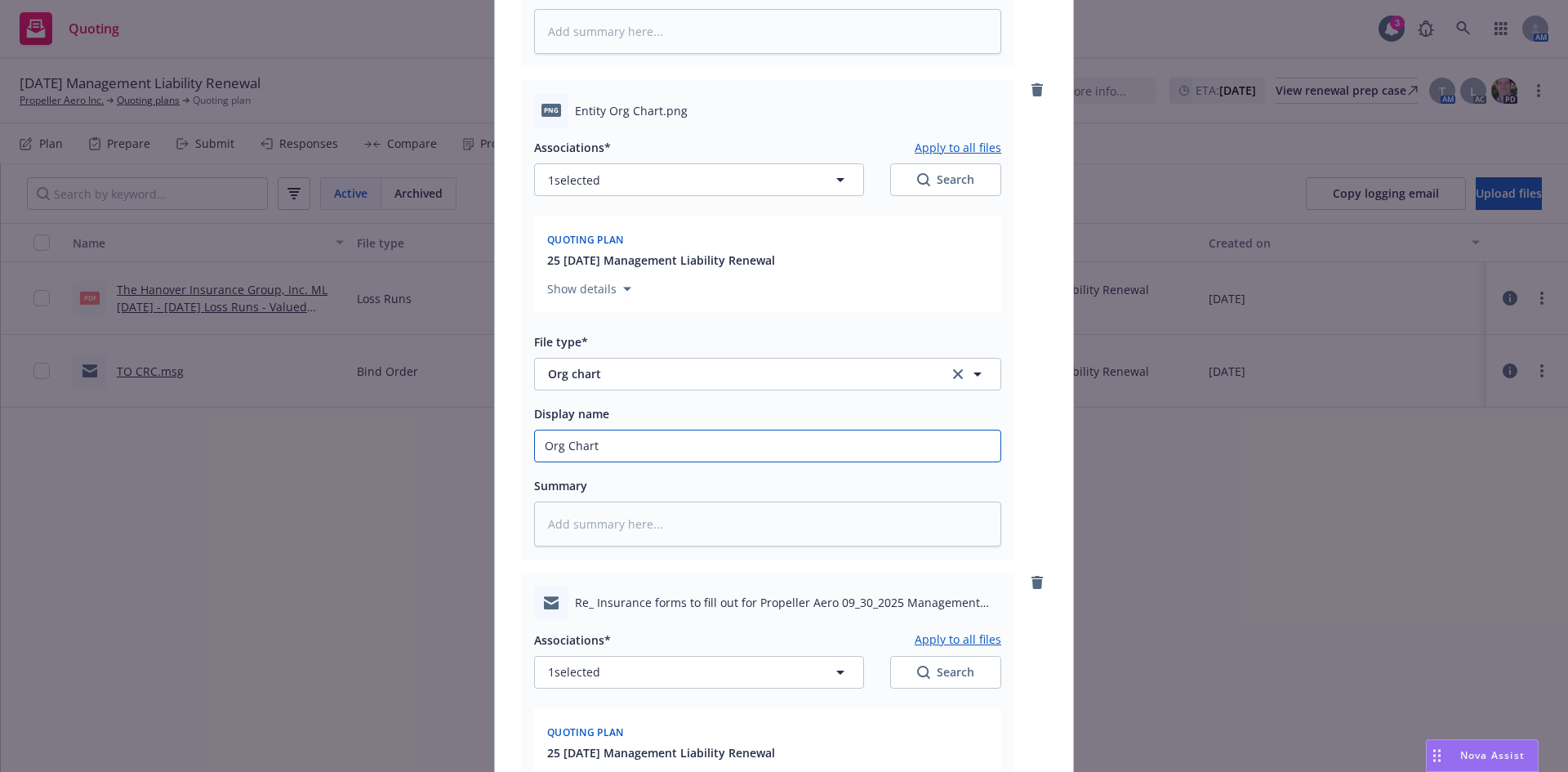
scroll to position [2573, 0]
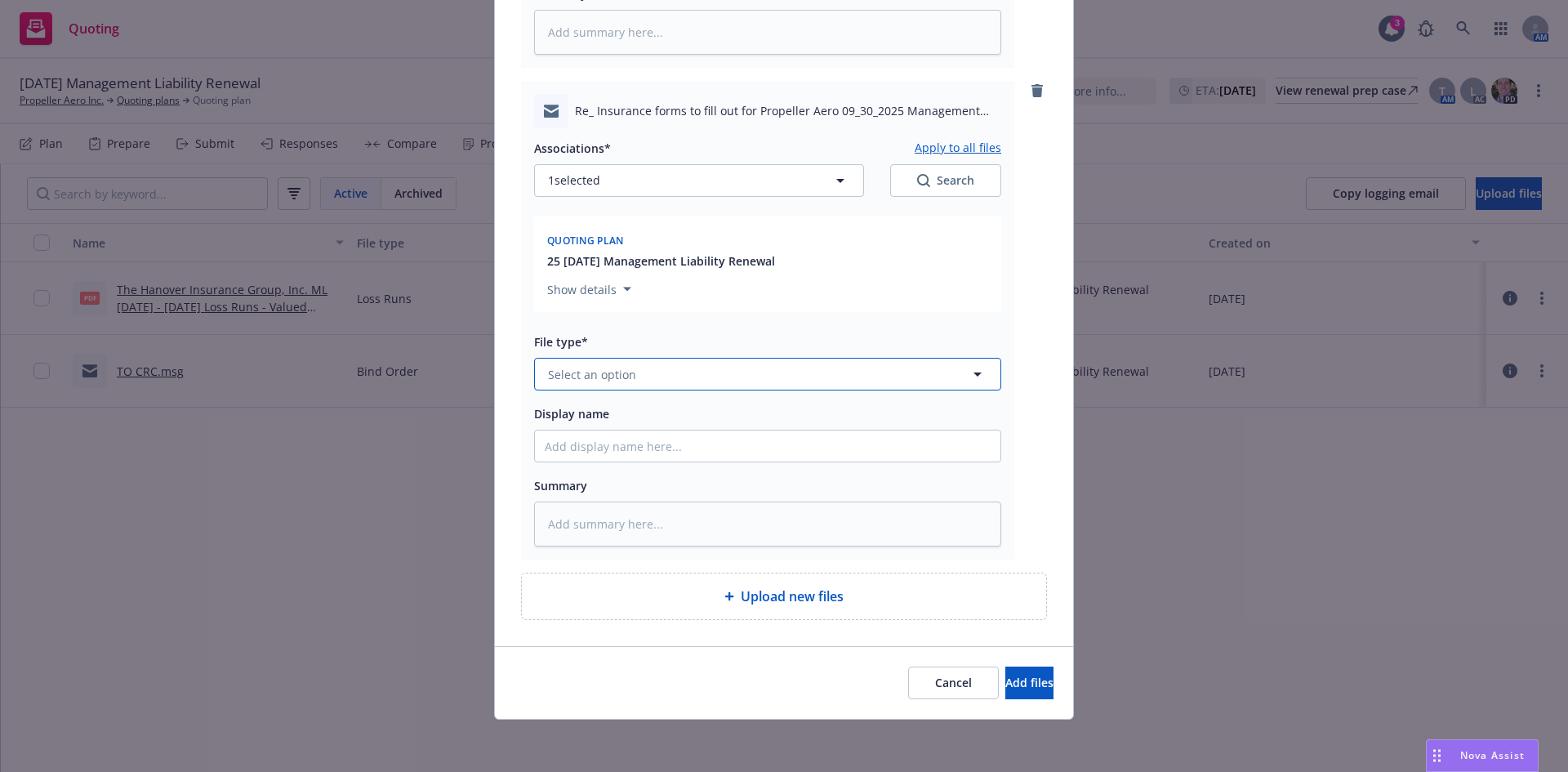
click at [586, 368] on span "Select an option" at bounding box center [592, 374] width 88 height 17
type input "other"
click at [621, 409] on div "Other" at bounding box center [767, 420] width 446 height 24
type textarea "x"
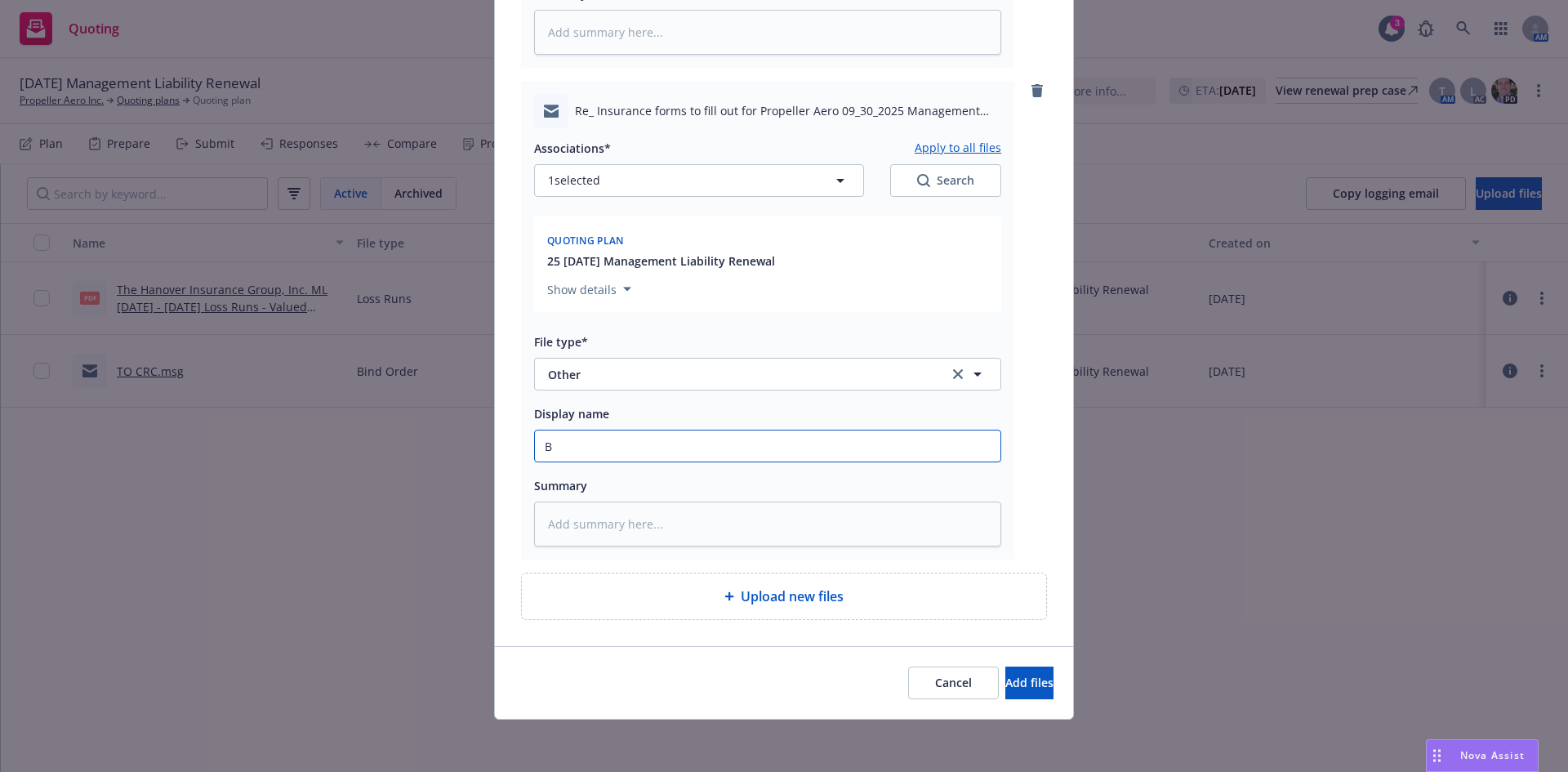
type input "BO"
type textarea "x"
type input "BOD"
type textarea "x"
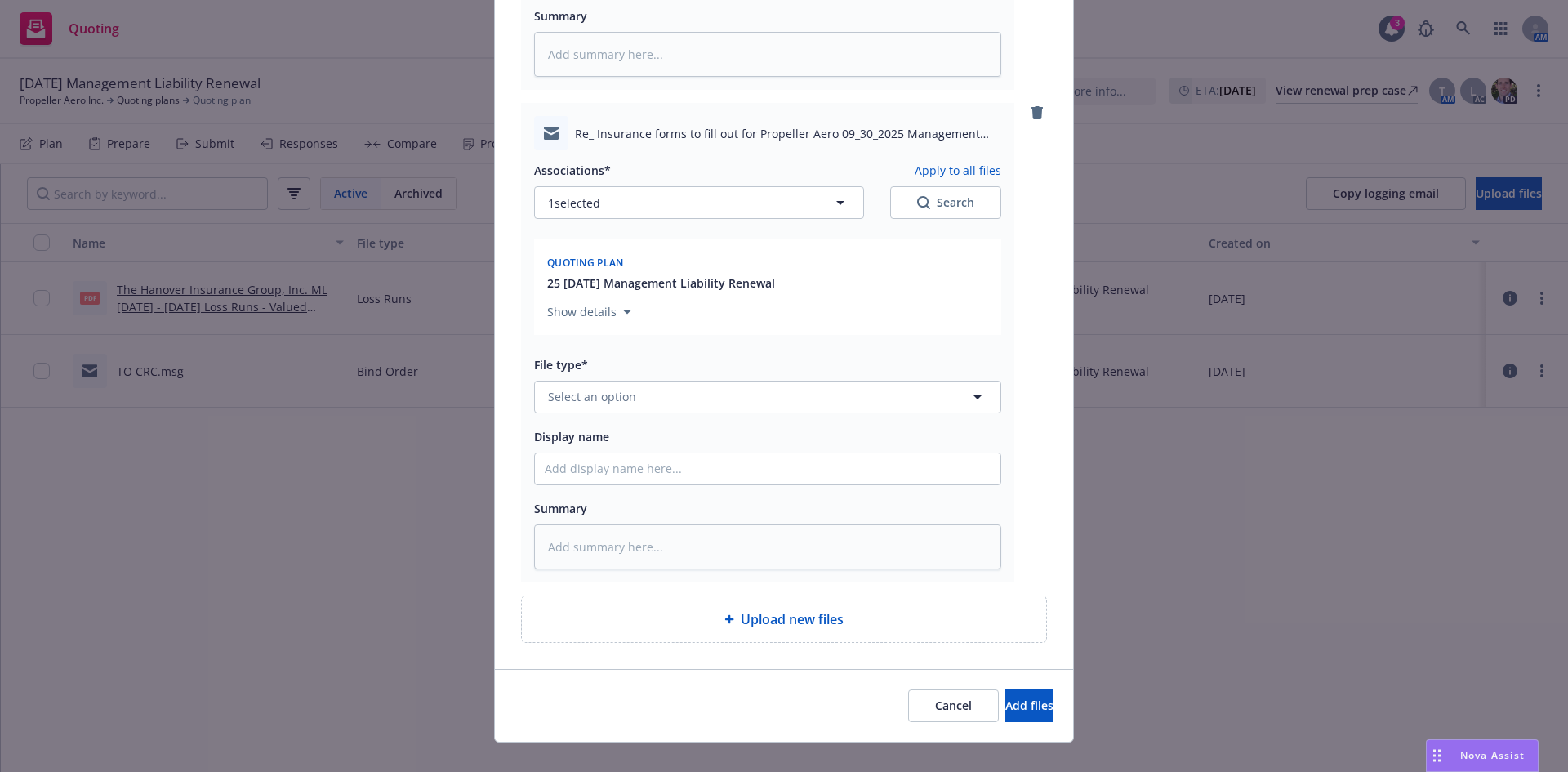
scroll to position [3066, 0]
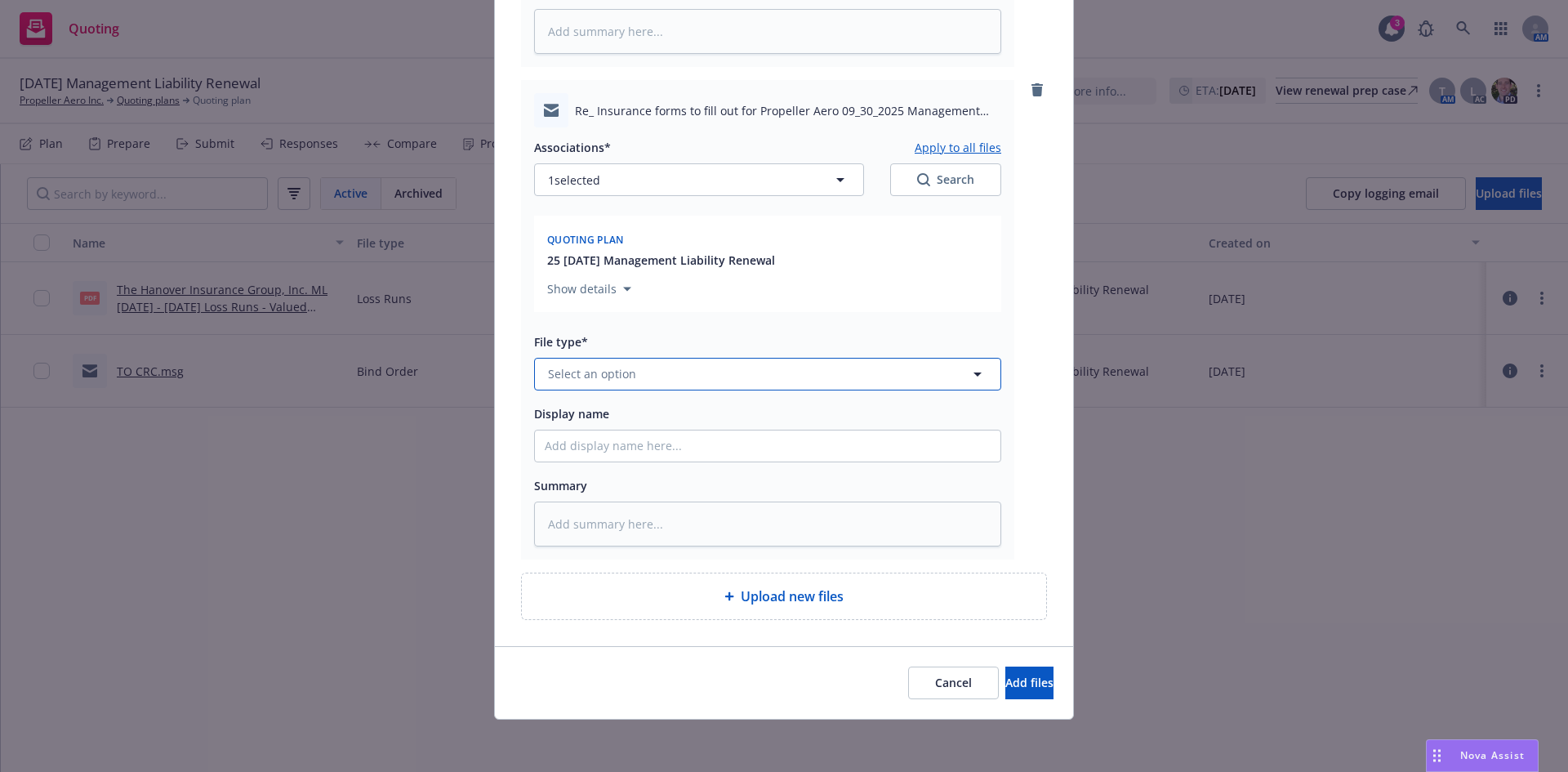
click at [619, 377] on span "Select an option" at bounding box center [592, 373] width 88 height 17
type input "clia"
type textarea "x"
type input "clai"
click at [605, 424] on div "Claim" at bounding box center [767, 420] width 446 height 24
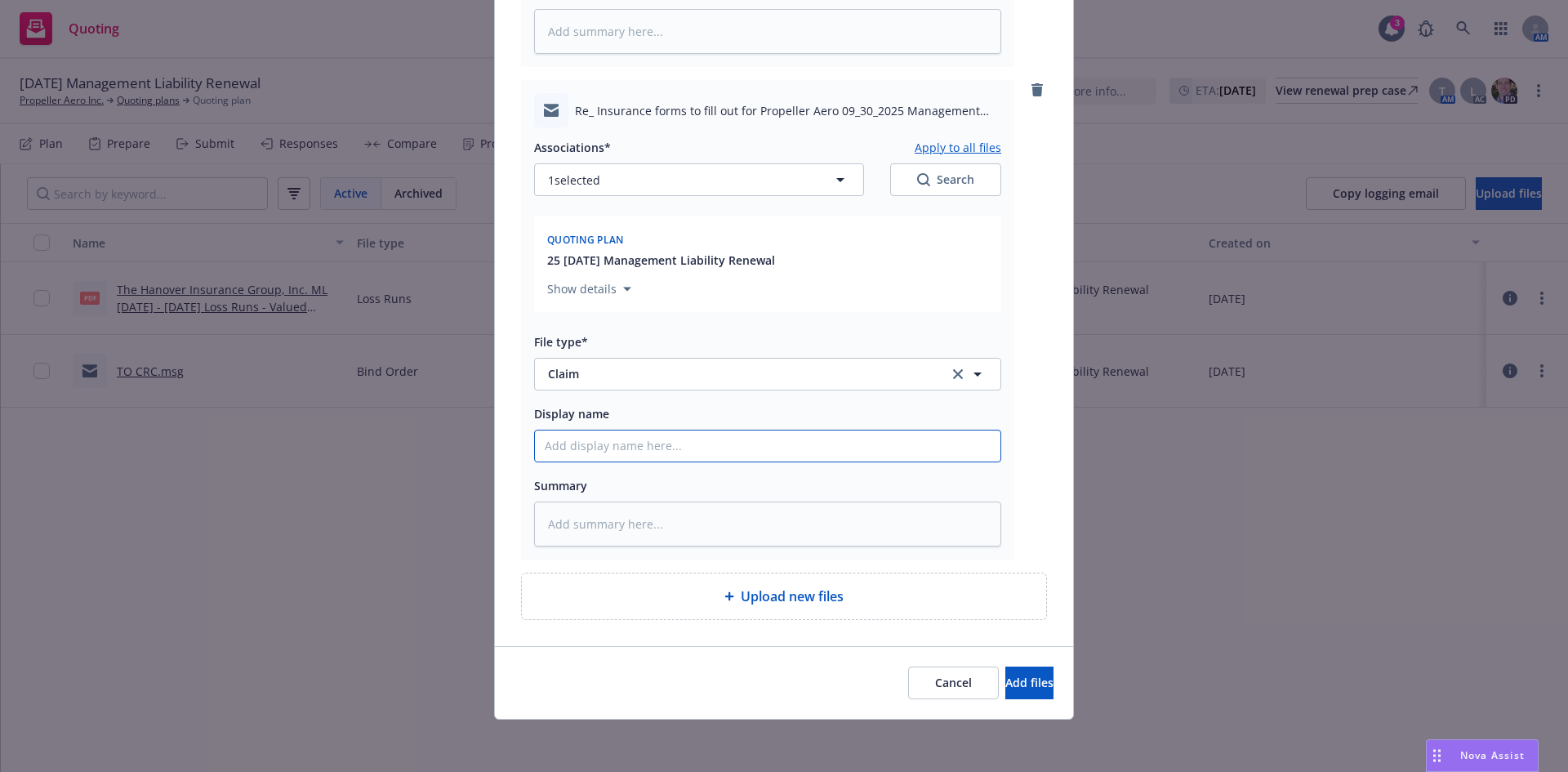
type textarea "x"
type input "P"
type textarea "x"
type input "Po"
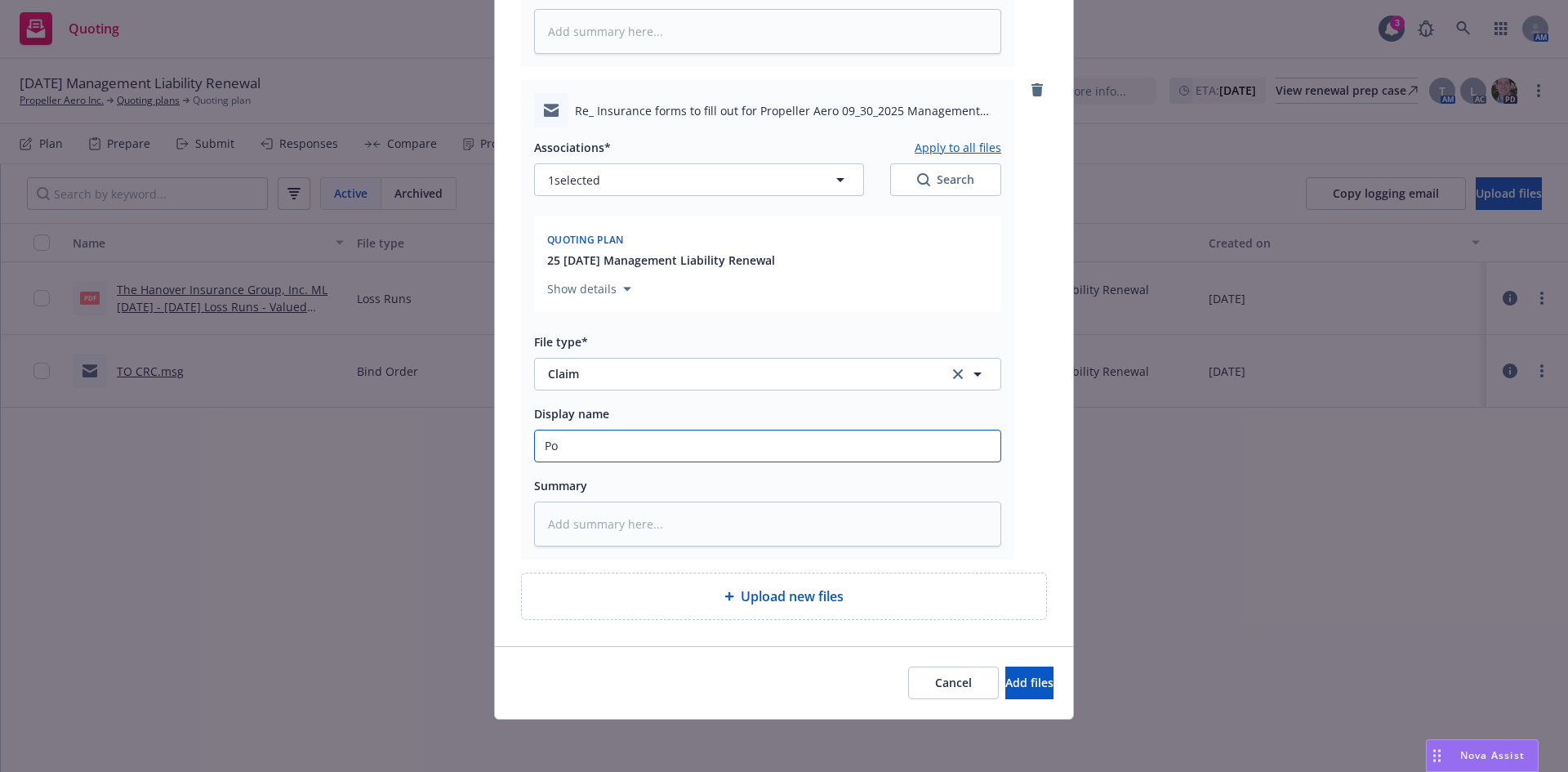
type textarea "x"
type input "Pot"
type textarea "x"
type input "Pote"
type textarea "x"
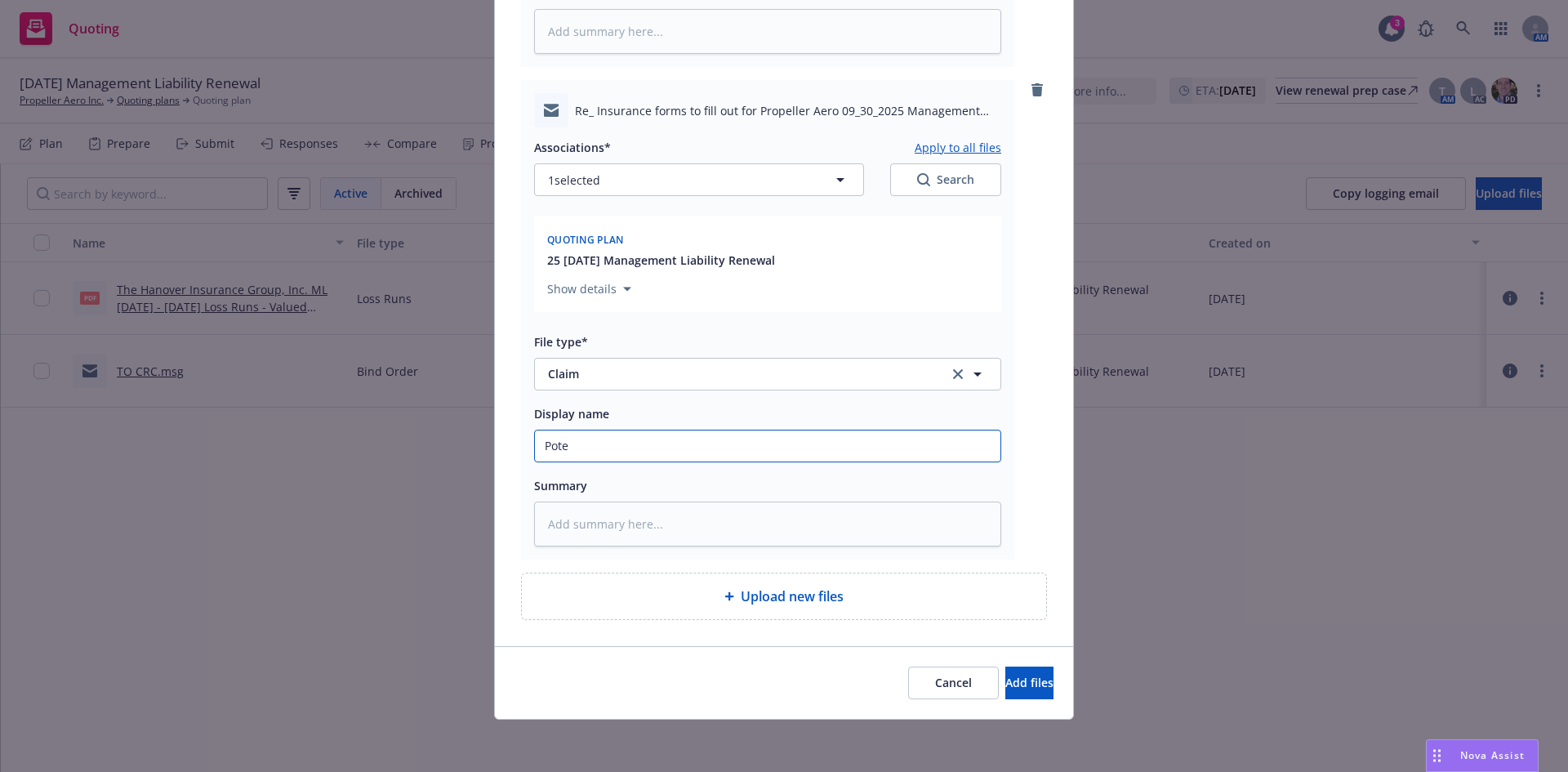
type input "Poten"
type textarea "x"
type input "Potent"
type textarea "x"
type input "Potenti"
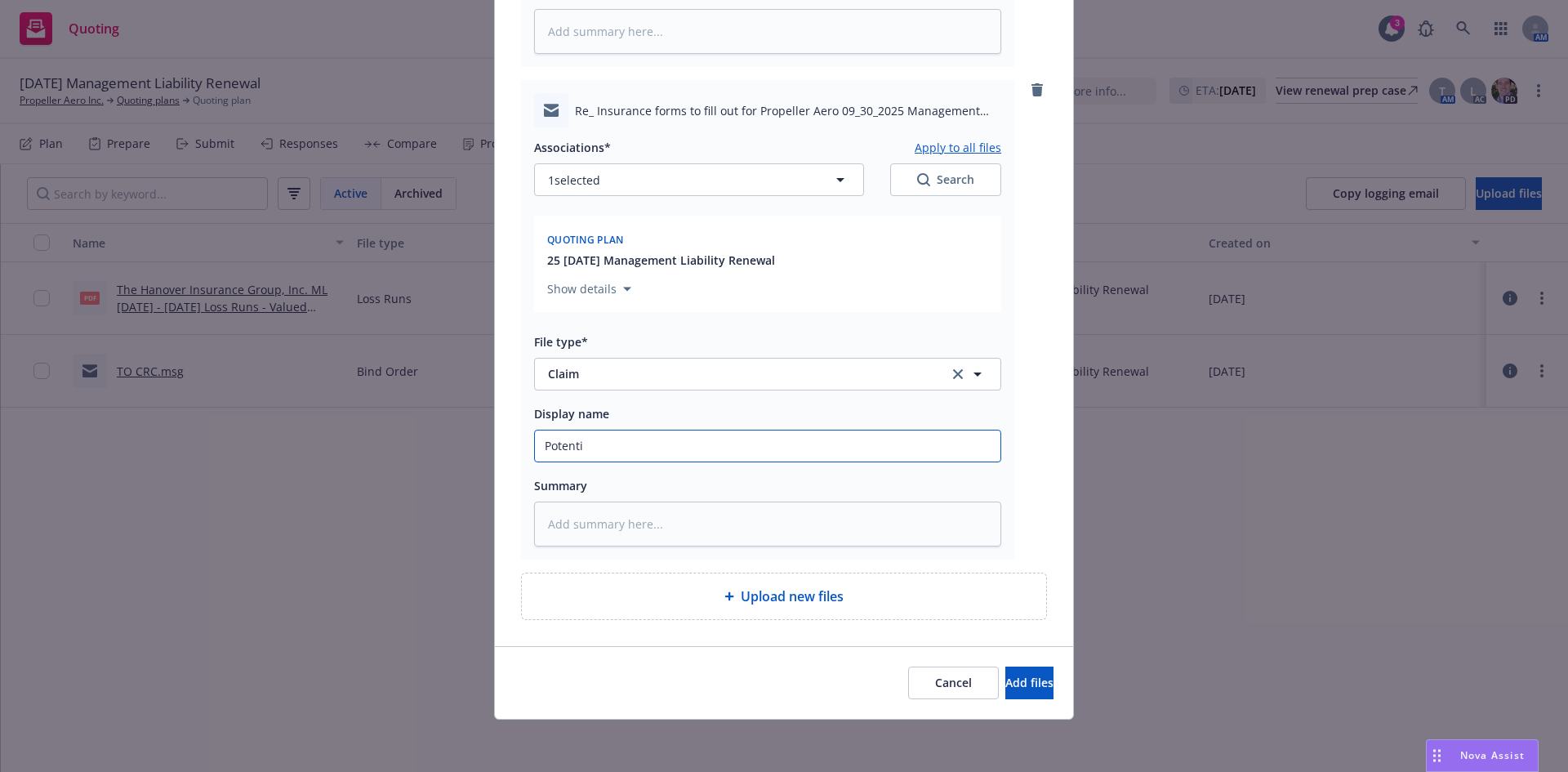
type textarea "x"
type input "Potentio"
type textarea "x"
type input "Potention"
type textarea "x"
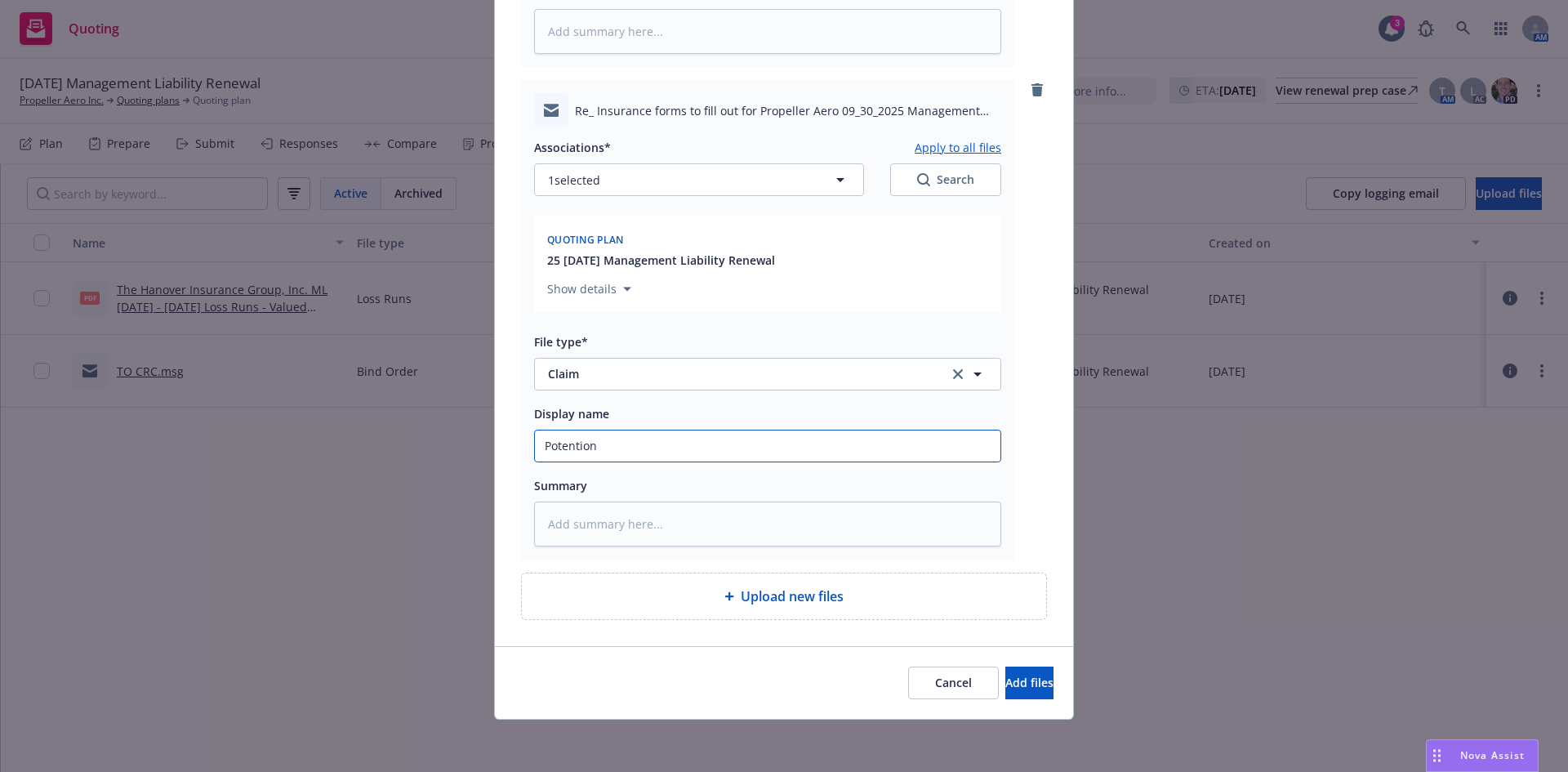
type input "Potentio"
type textarea "x"
type input "Potenti"
type textarea "x"
type input "Potent"
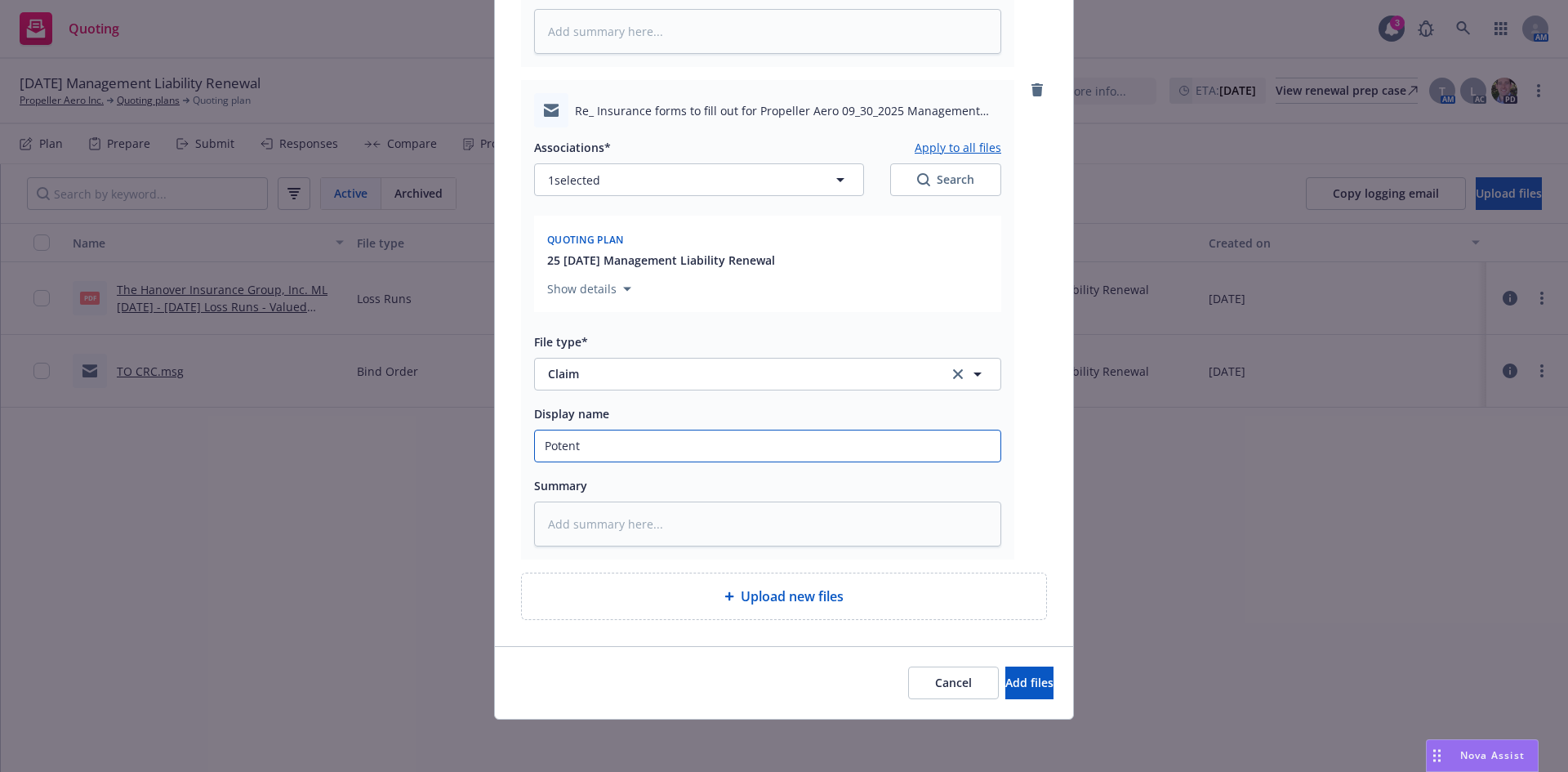
type textarea "x"
type input "Potenti"
type textarea "x"
type input "Potentio"
type textarea "x"
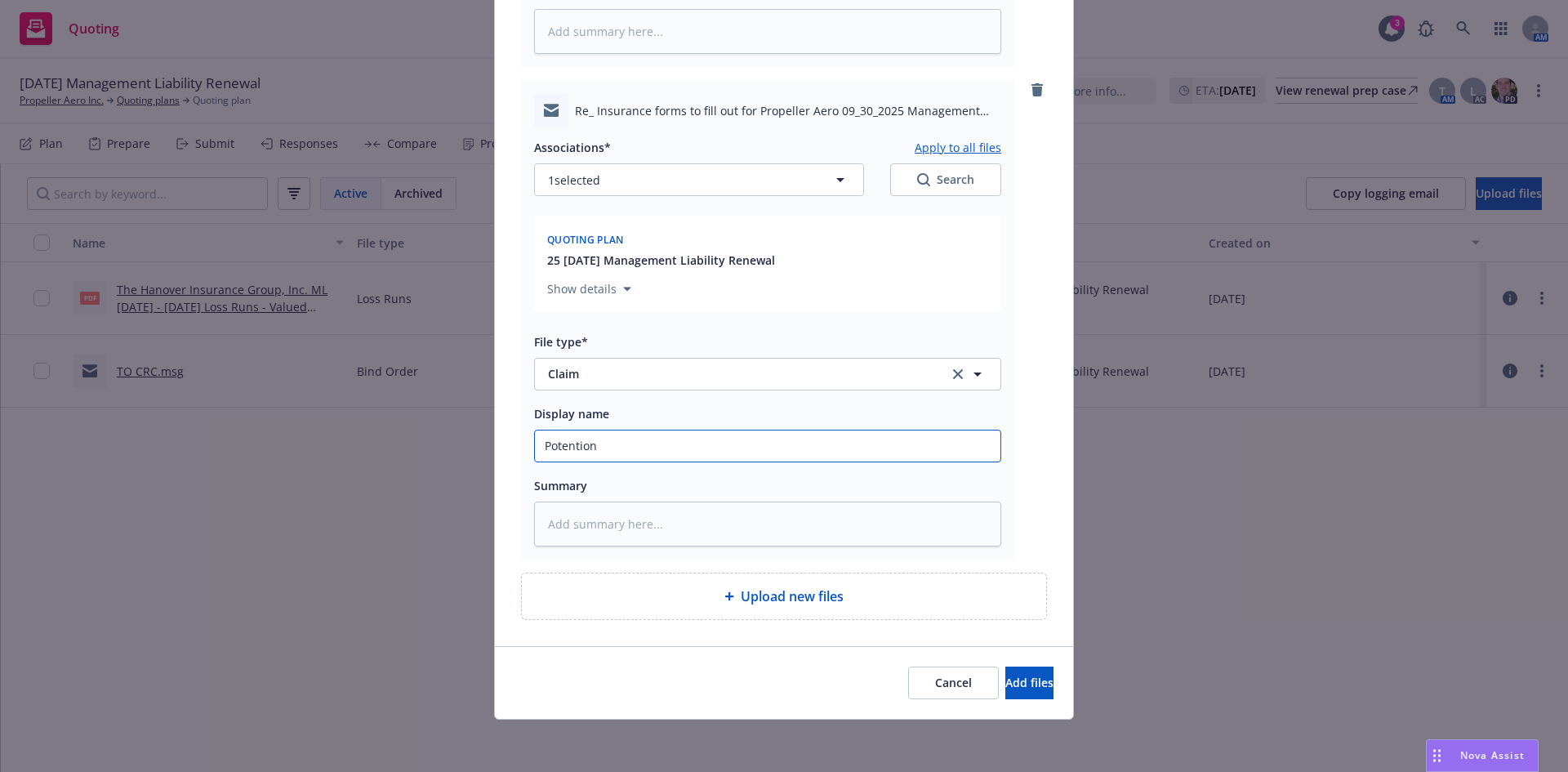
type input "Potentiona"
type textarea "x"
type input "Potentional"
type textarea "x"
type input "Potentional"
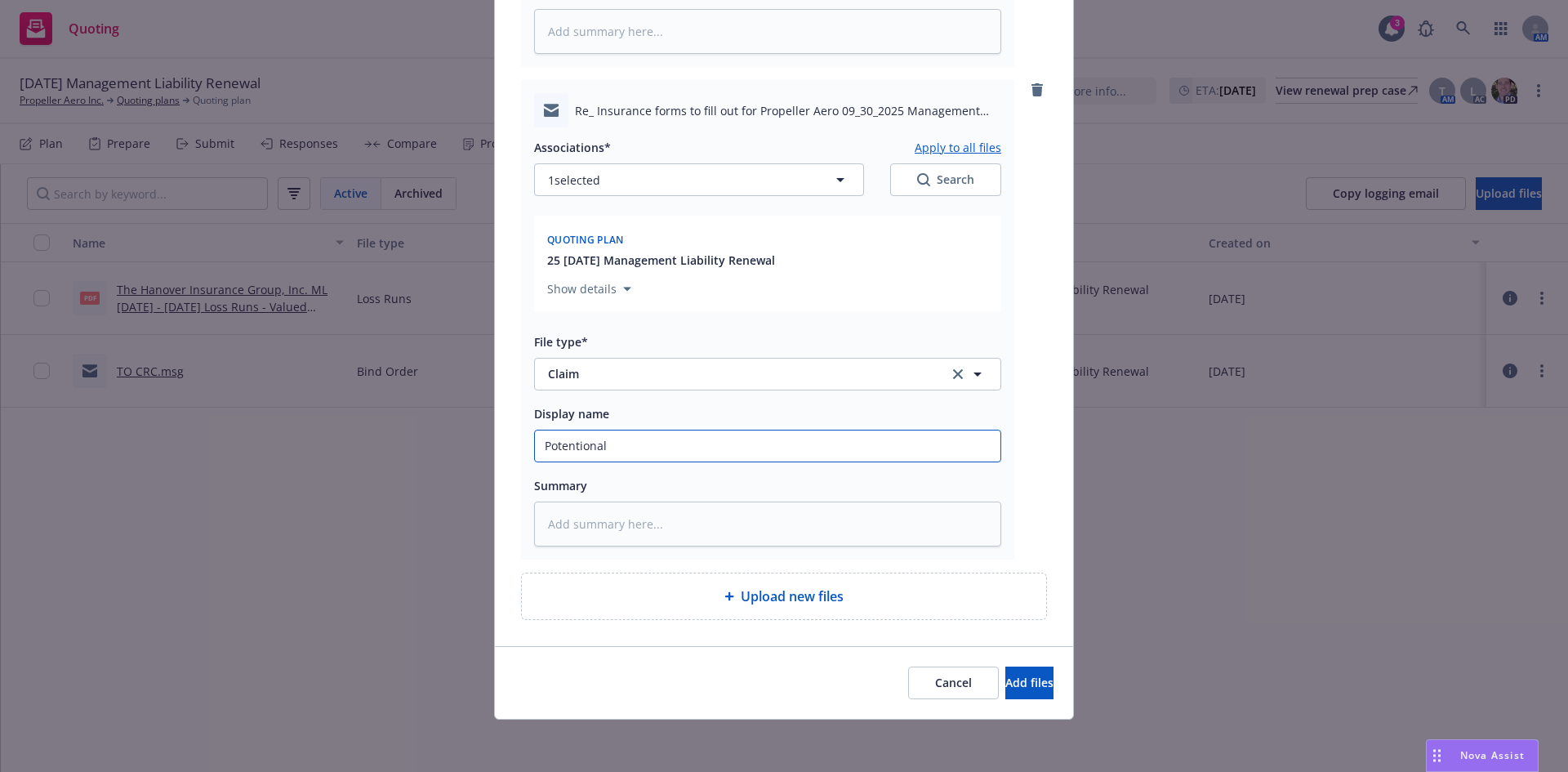
type textarea "x"
type input "Potentional C"
type textarea "x"
type input "Potentional Cl"
type textarea "x"
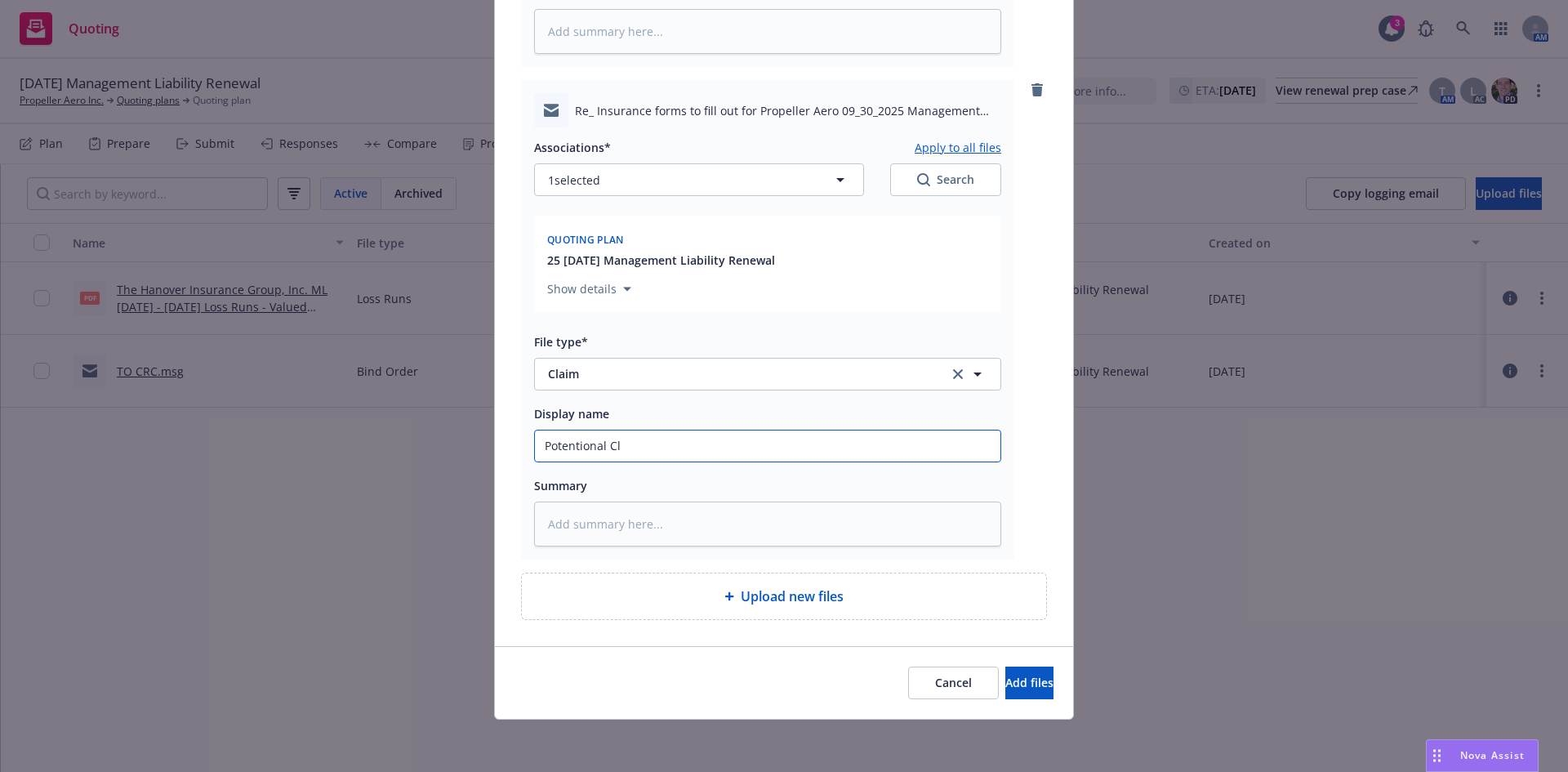
type input "Potentional Cla"
type textarea "x"
type input "Potentional Clai"
type textarea "x"
type input "Potentional Claim"
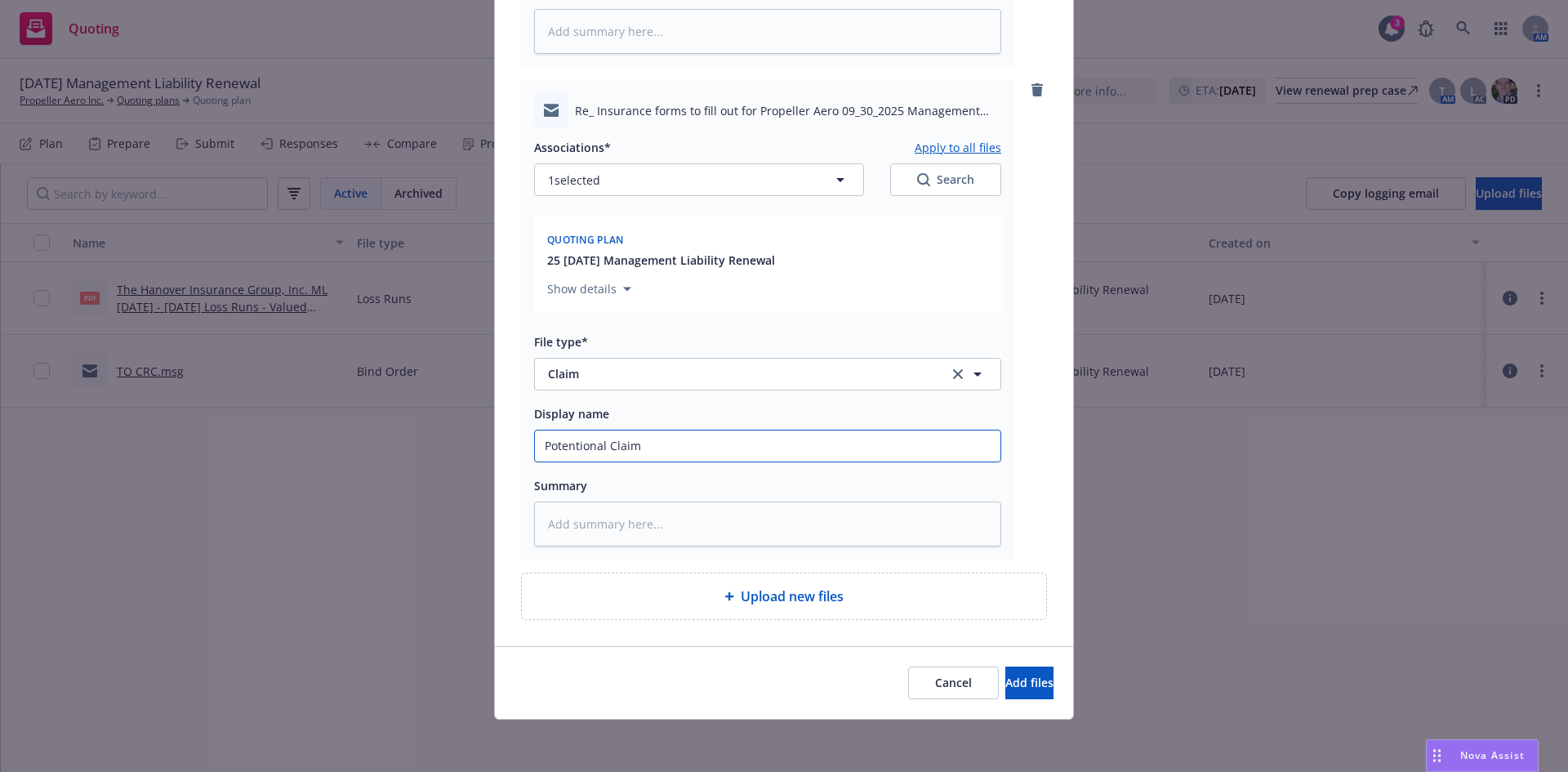
type textarea "x"
click at [1006, 667] on button "Add files" at bounding box center [1030, 683] width 48 height 33
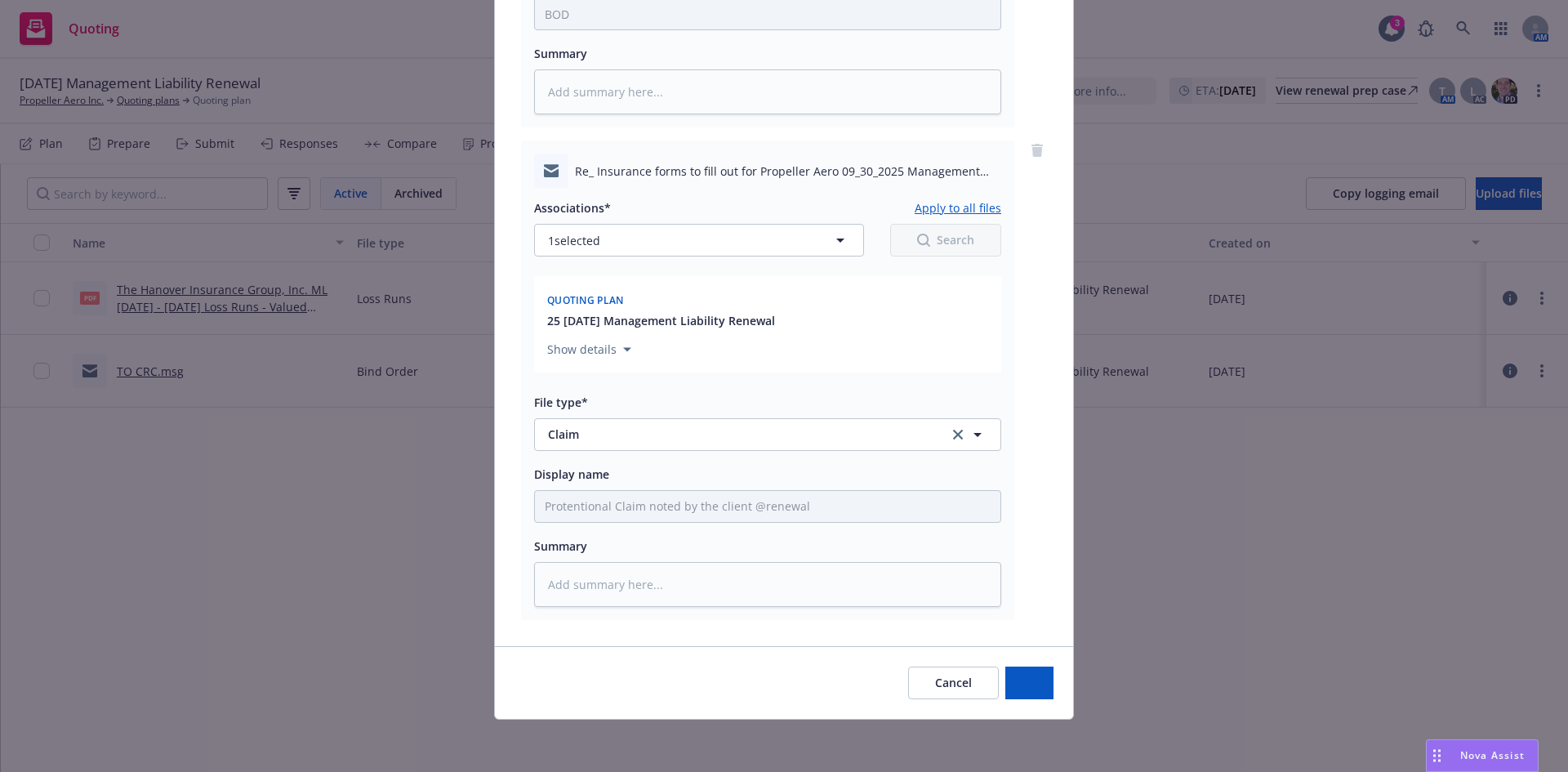
scroll to position [3005, 0]
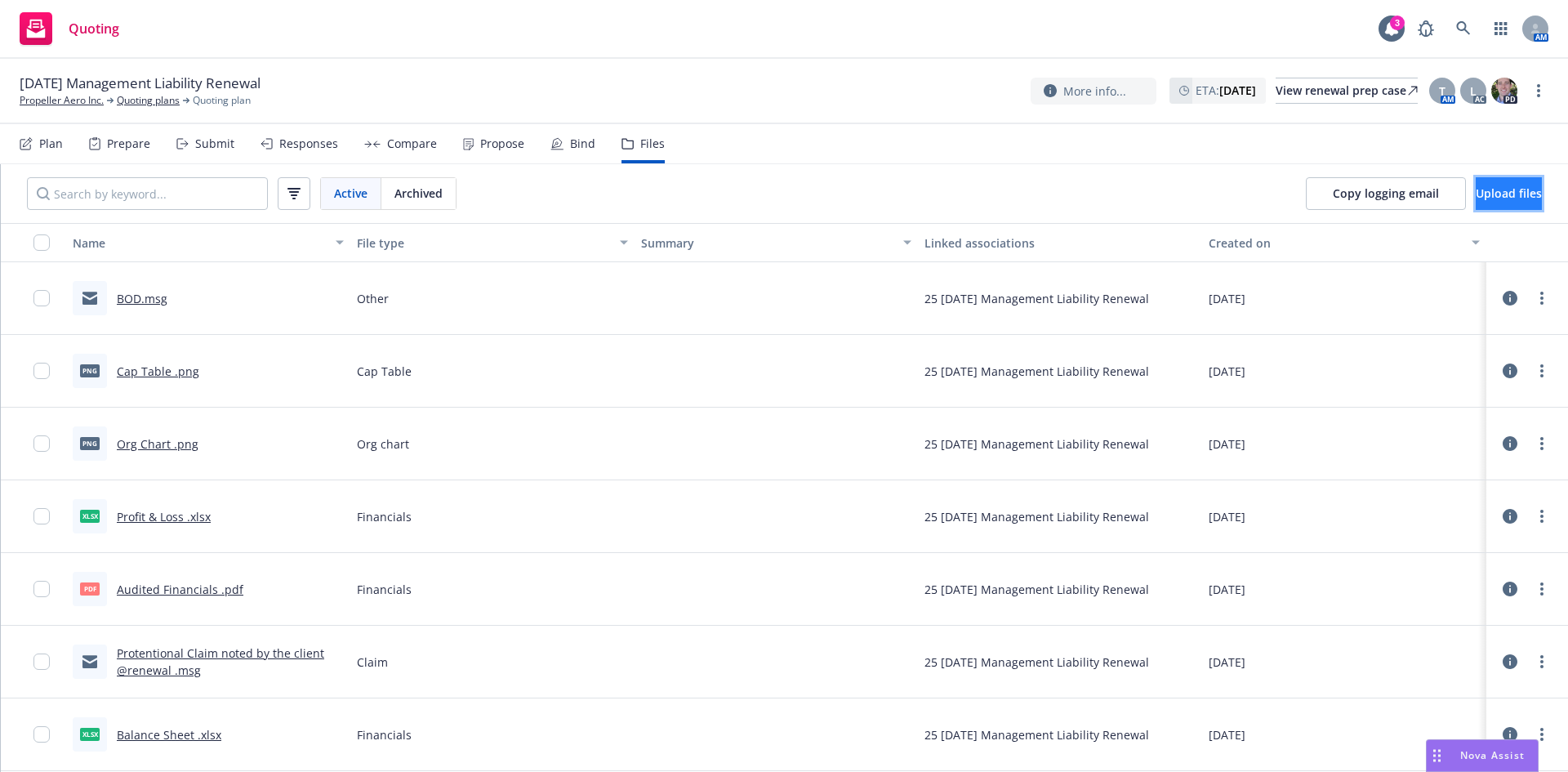
click at [1476, 199] on span "Upload files" at bounding box center [1509, 193] width 66 height 16
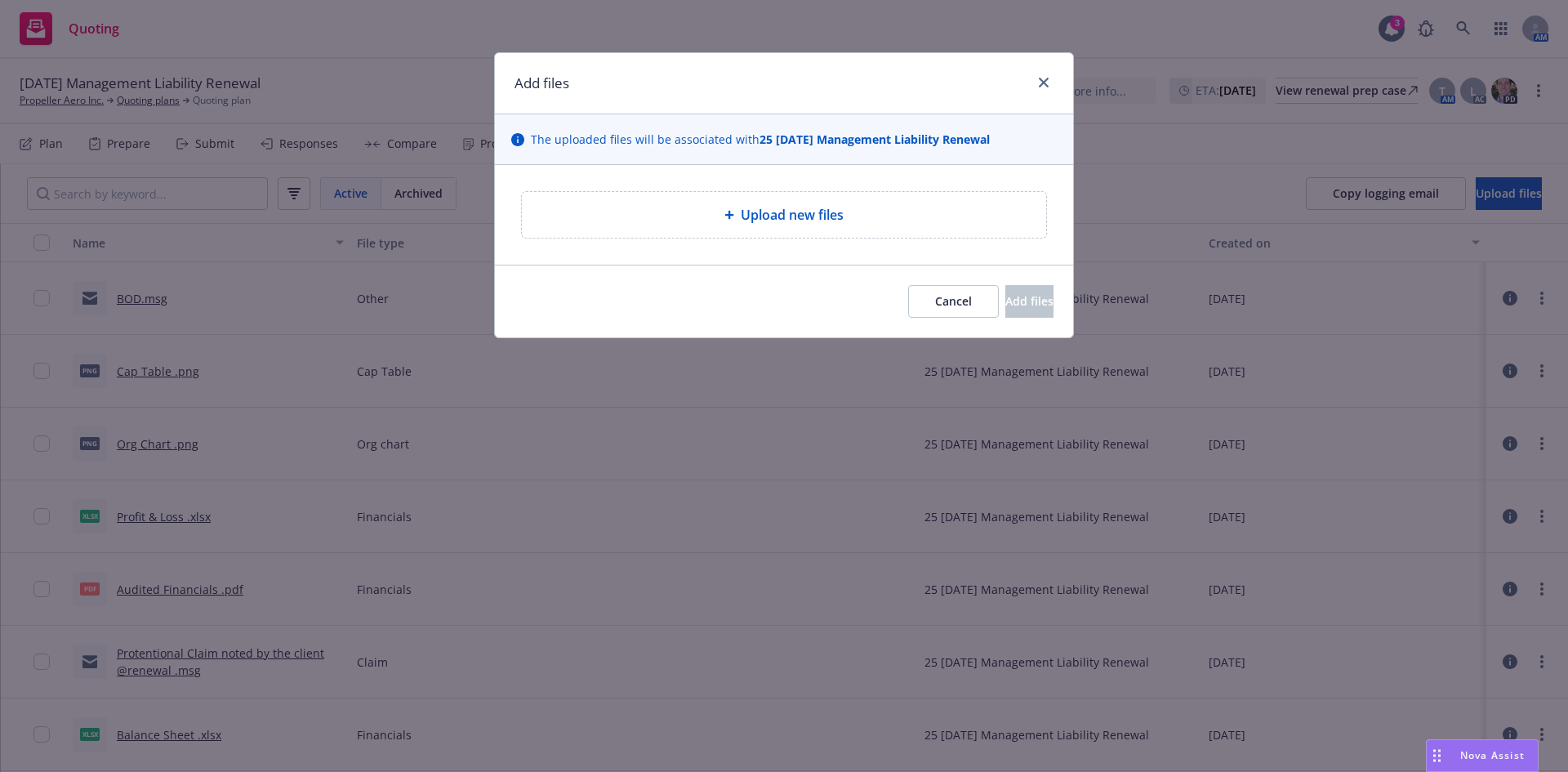
click at [806, 236] on div "Upload new files" at bounding box center [784, 214] width 524 height 46
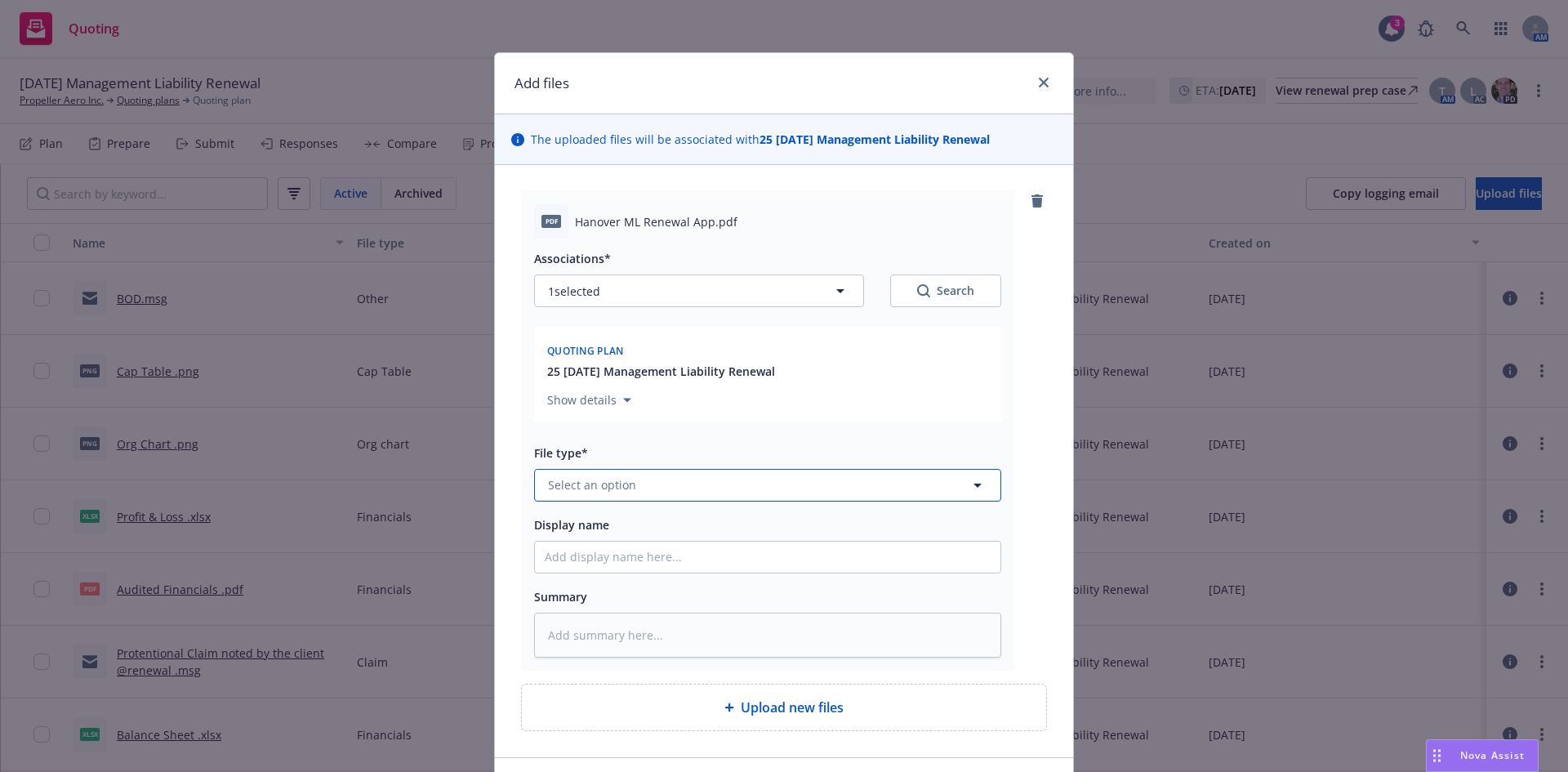
click at [618, 481] on span "Select an option" at bounding box center [592, 485] width 88 height 17
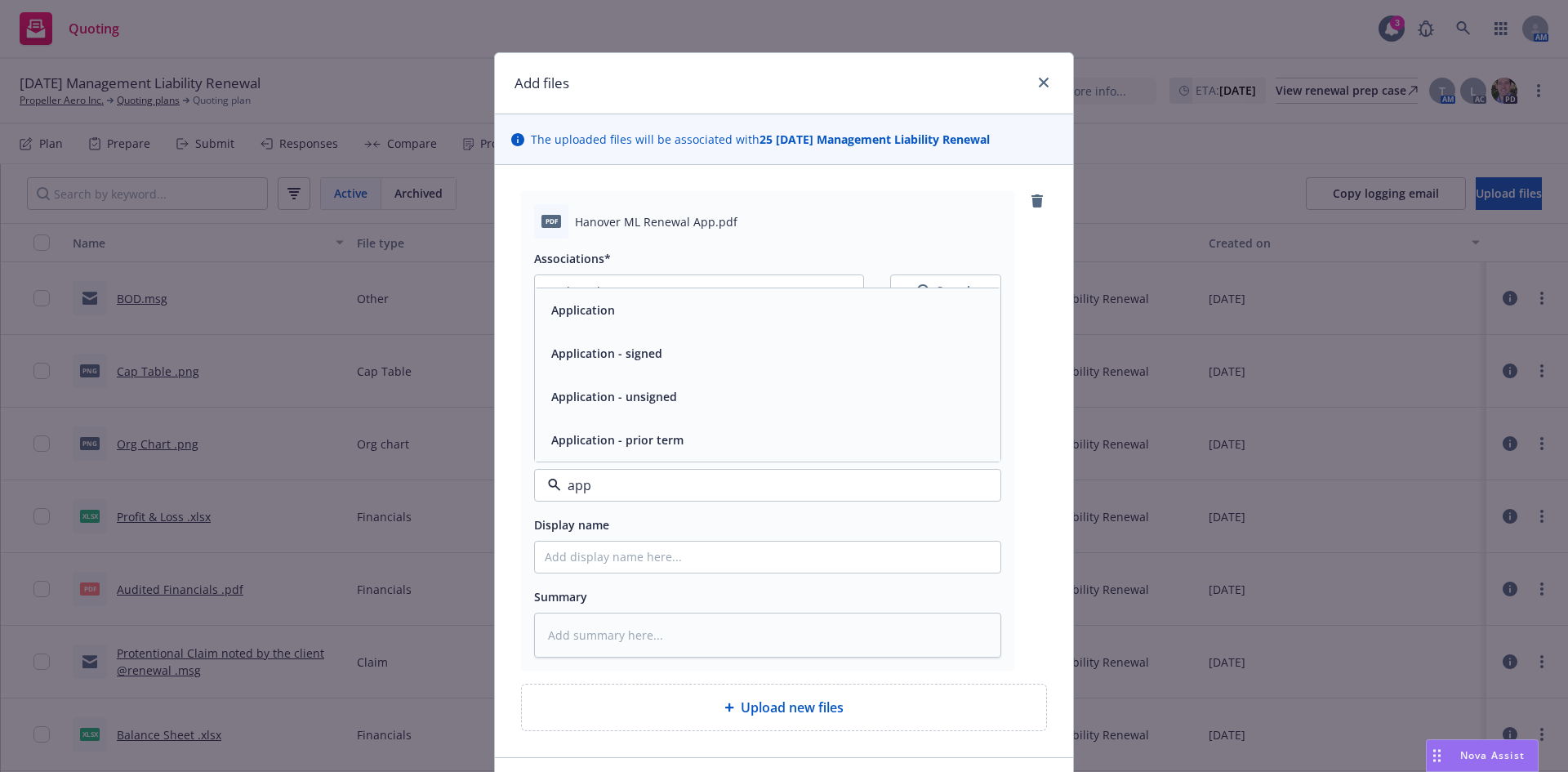
click at [625, 402] on span "Application - unsigned" at bounding box center [614, 396] width 126 height 17
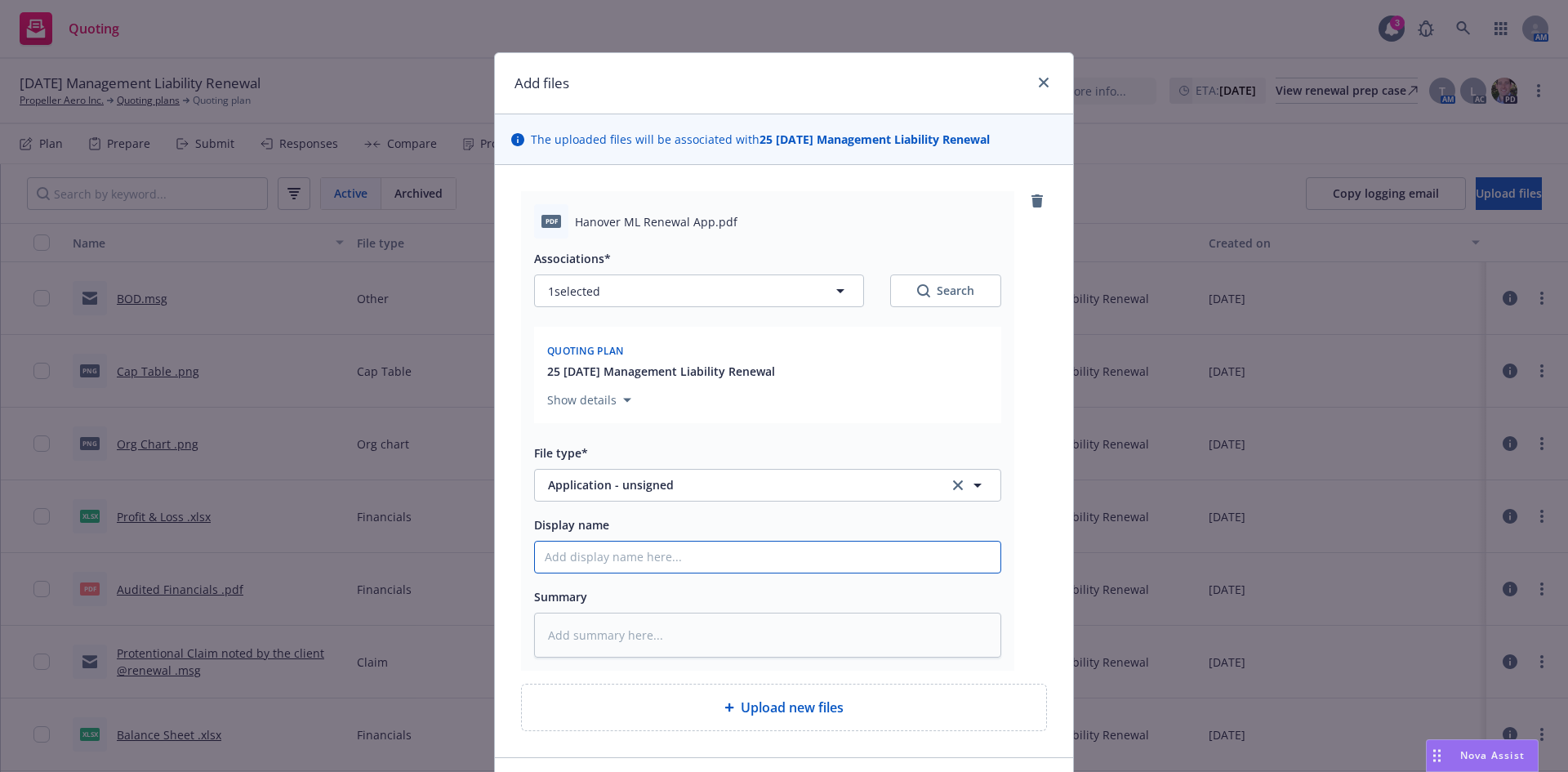
click at [667, 553] on input "Display name" at bounding box center [767, 558] width 466 height 31
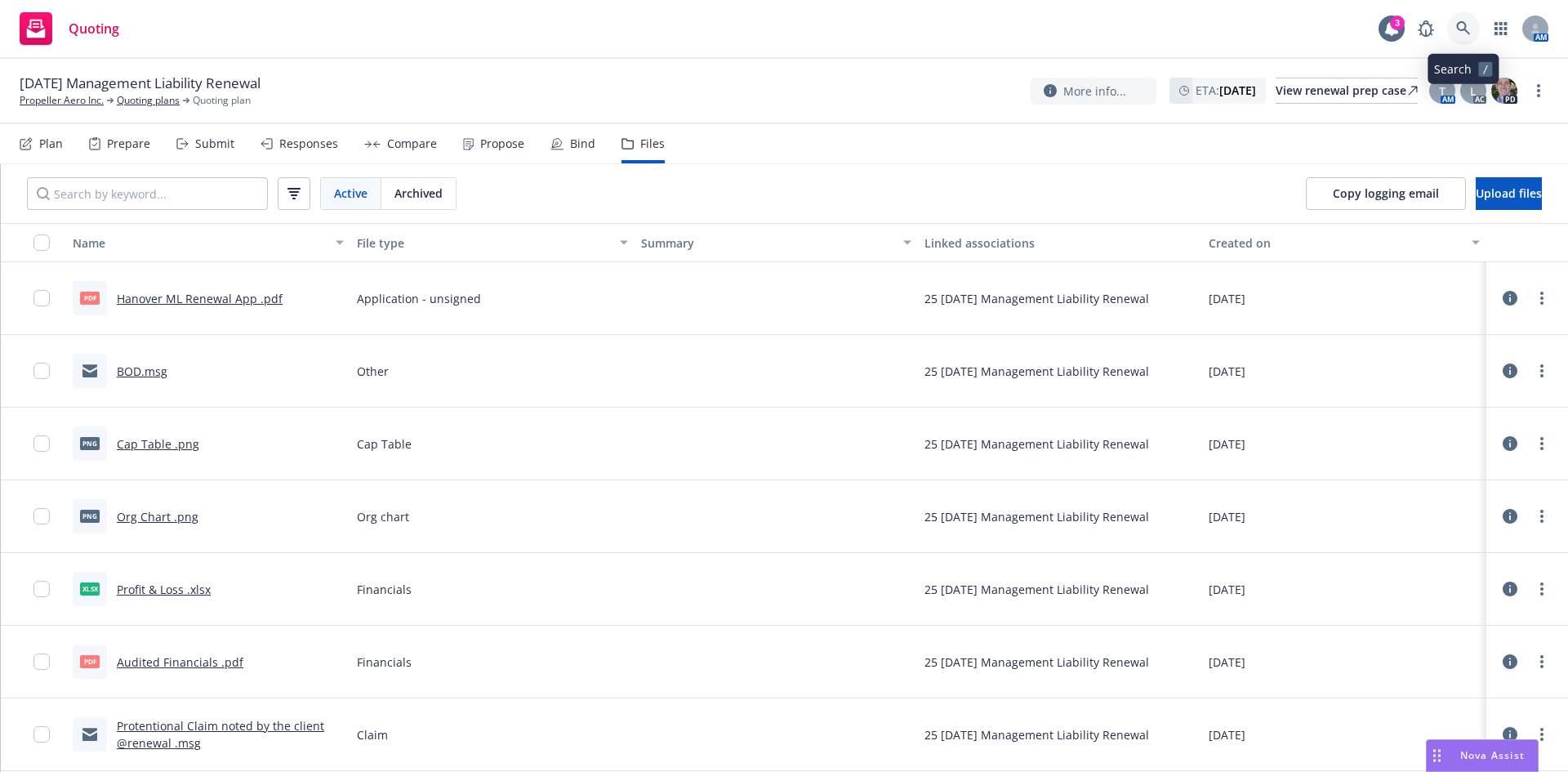
click at [1465, 25] on icon at bounding box center [1463, 28] width 14 height 14
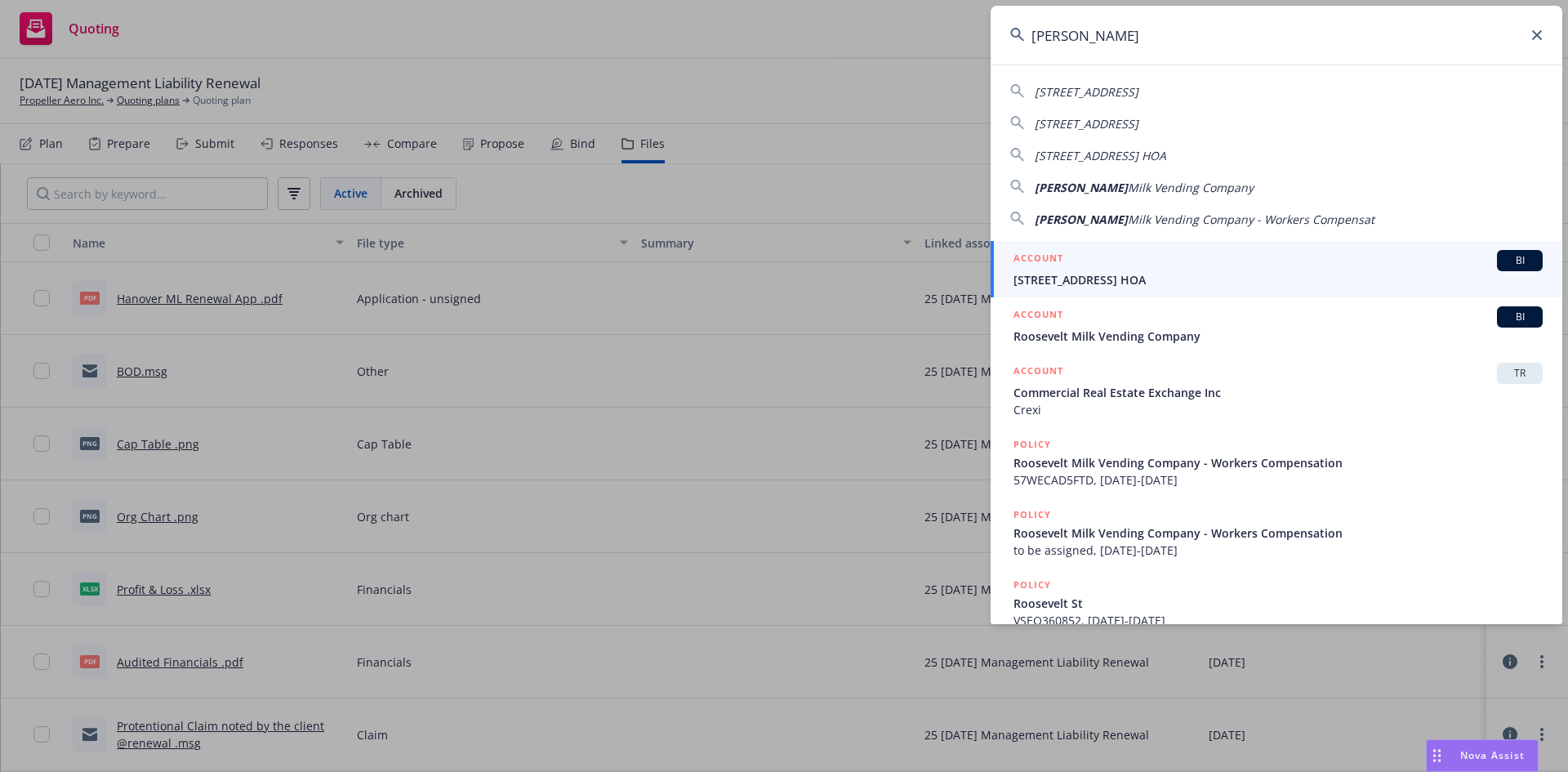
click at [1118, 45] on input "Roosevelt" at bounding box center [1276, 35] width 571 height 59
click at [1116, 38] on input "Roosevelt" at bounding box center [1276, 35] width 571 height 59
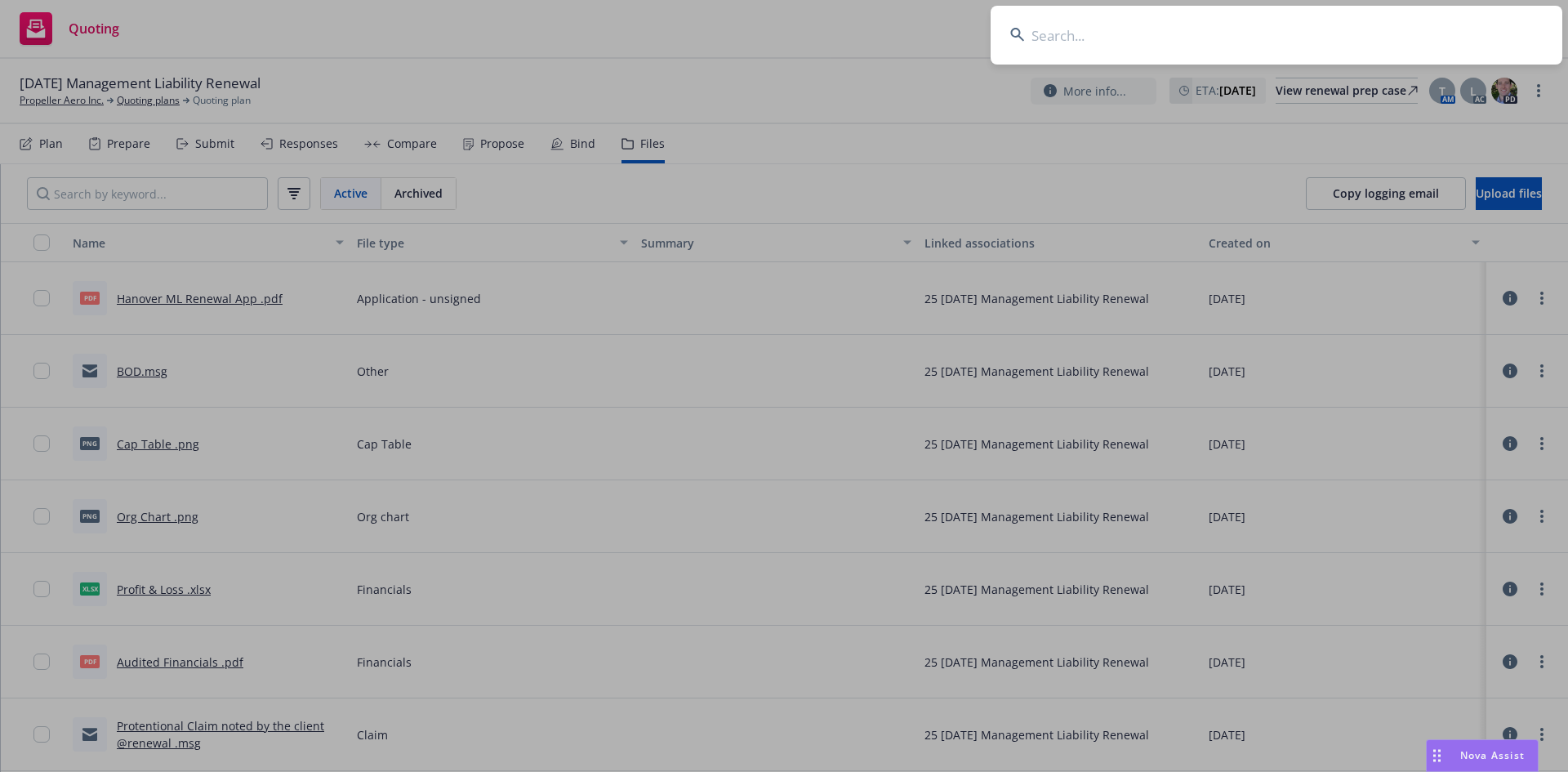
paste input "Roosevelt Resources"
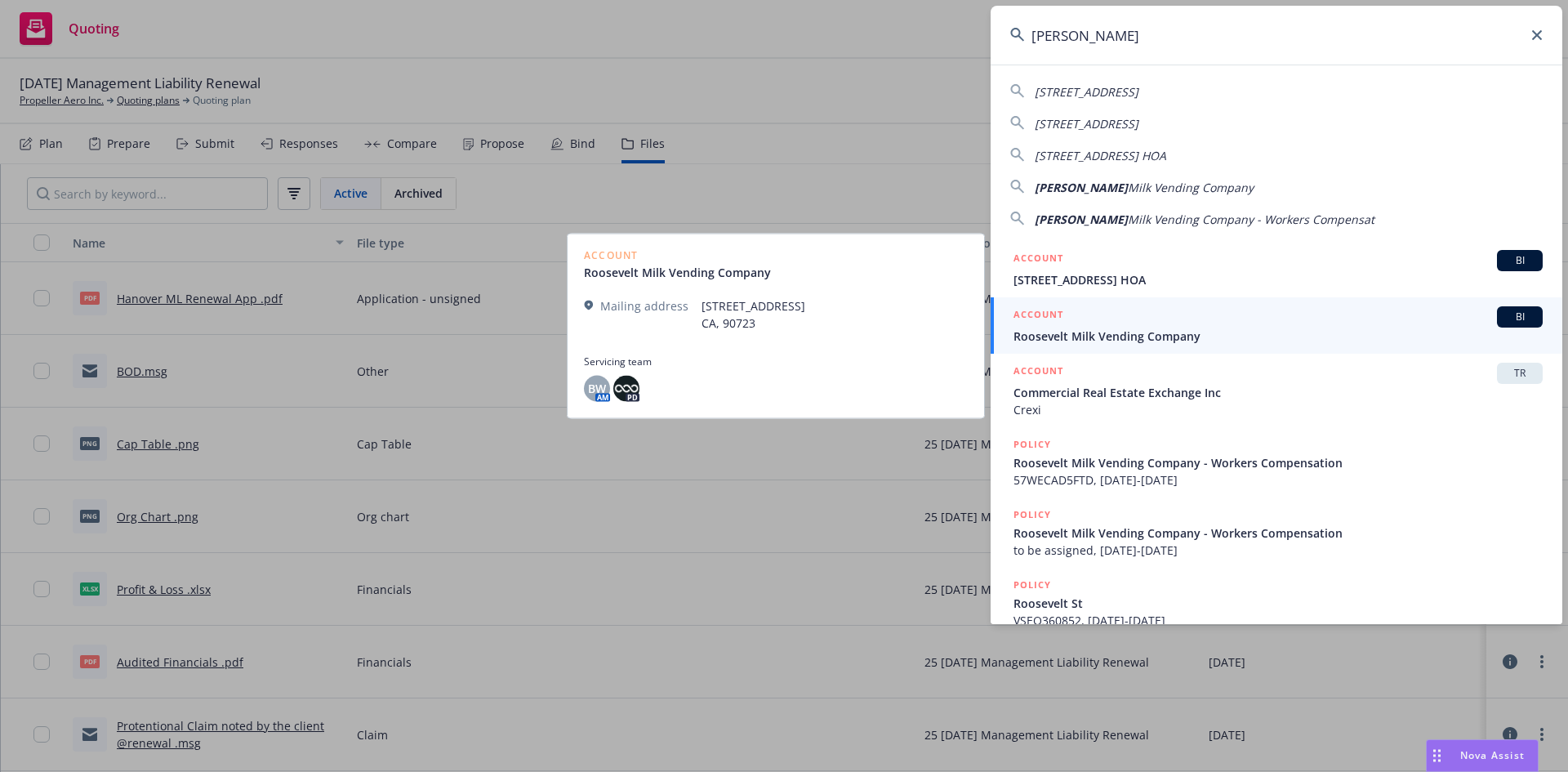
click at [1167, 341] on span "Roosevelt Milk Vending Company" at bounding box center [1279, 336] width 529 height 17
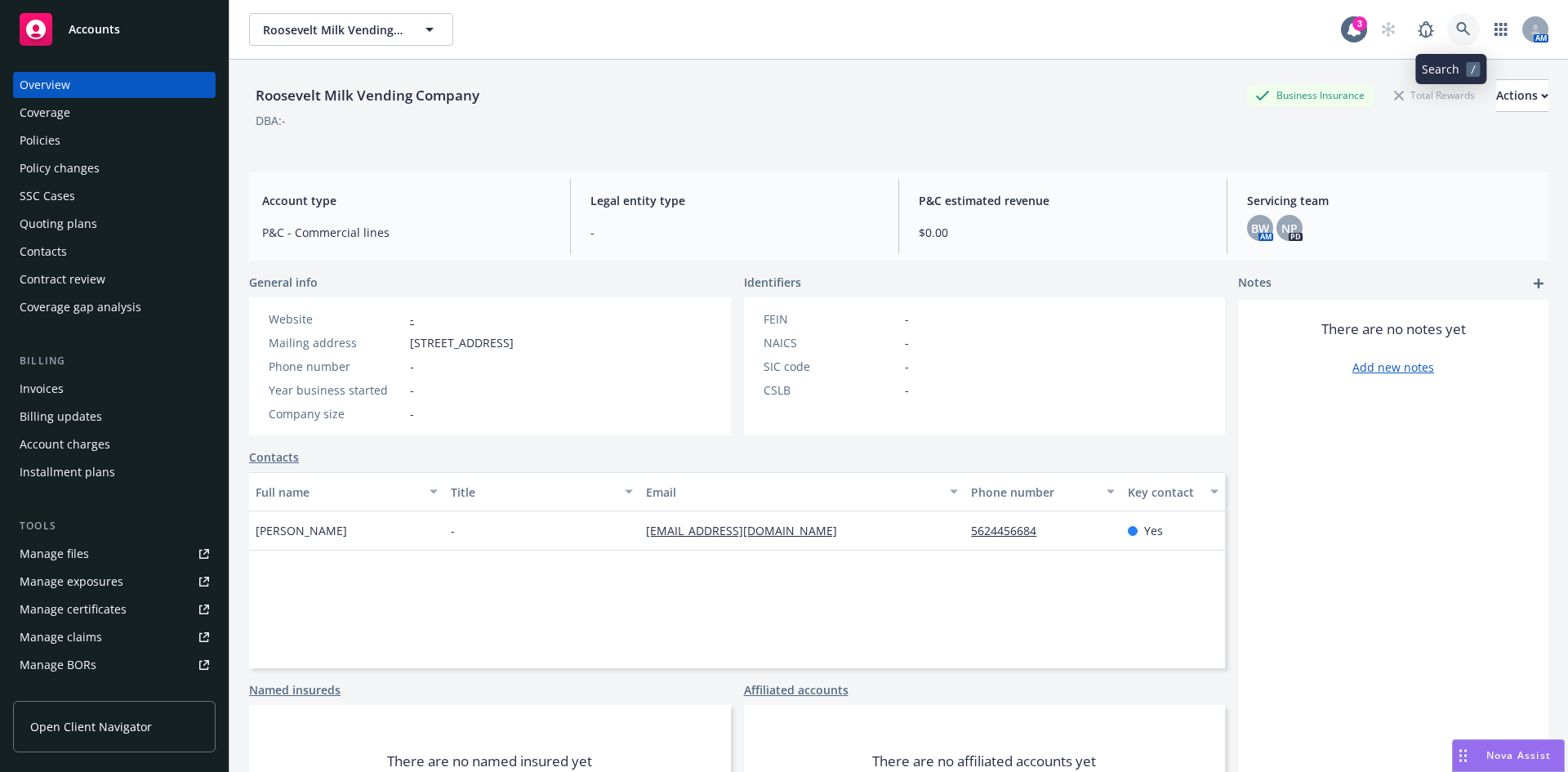
click at [1456, 26] on icon at bounding box center [1464, 30] width 15 height 15
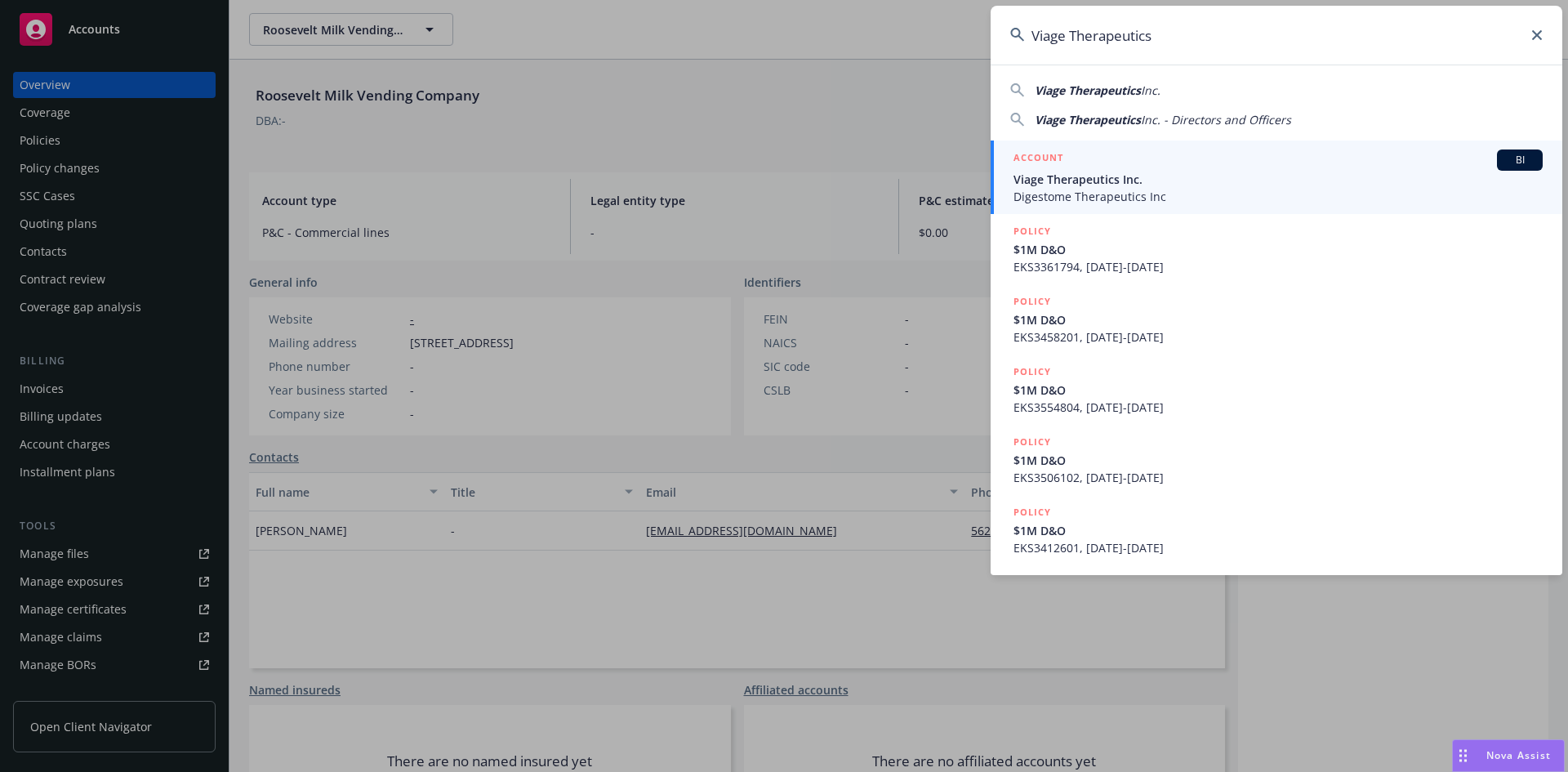
type input "Viage Therapeutics"
click at [1131, 179] on span "Viage Therapeutics Inc." at bounding box center [1279, 179] width 529 height 17
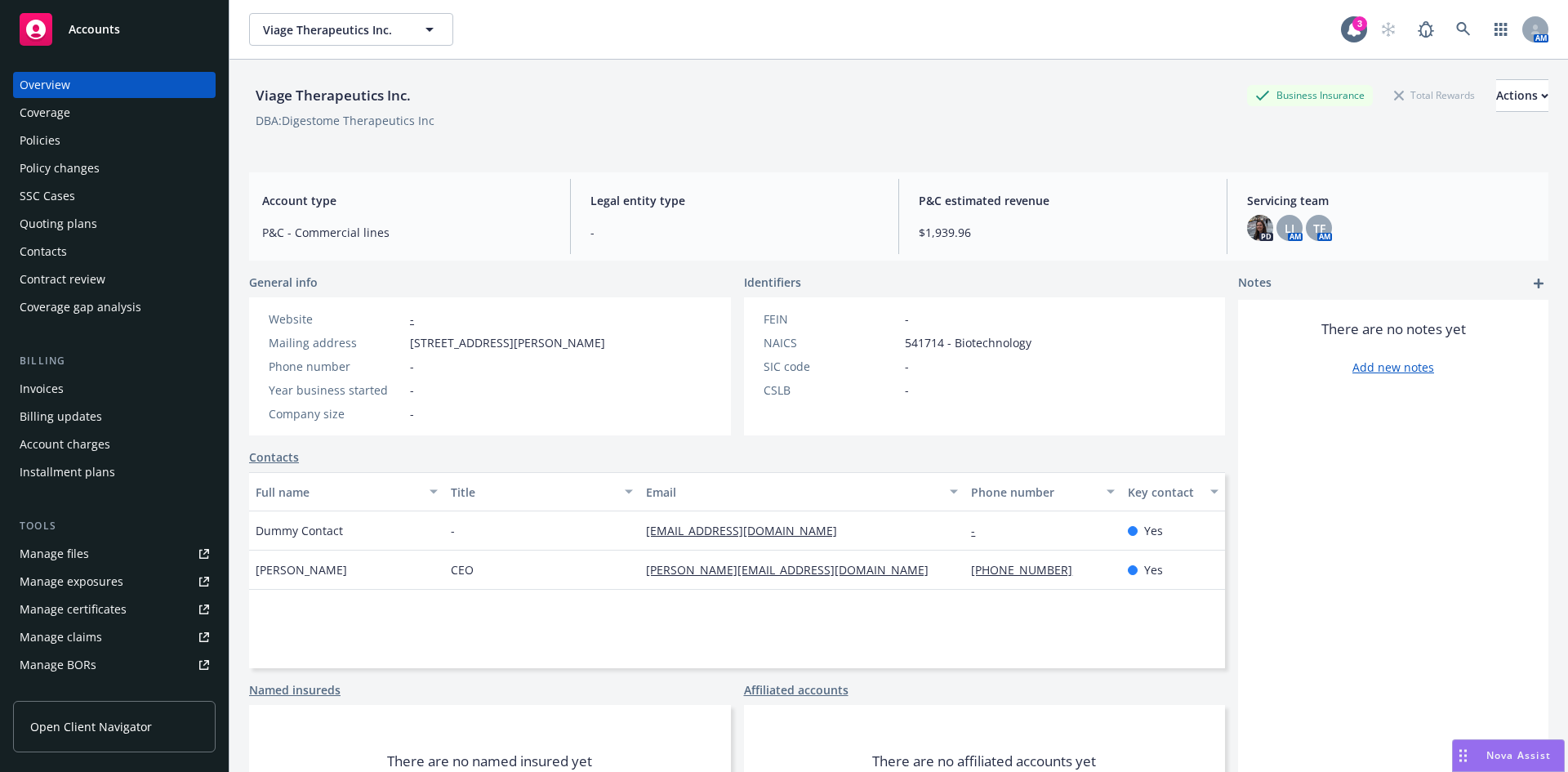
click at [66, 388] on div "Invoices" at bounding box center [114, 389] width 189 height 26
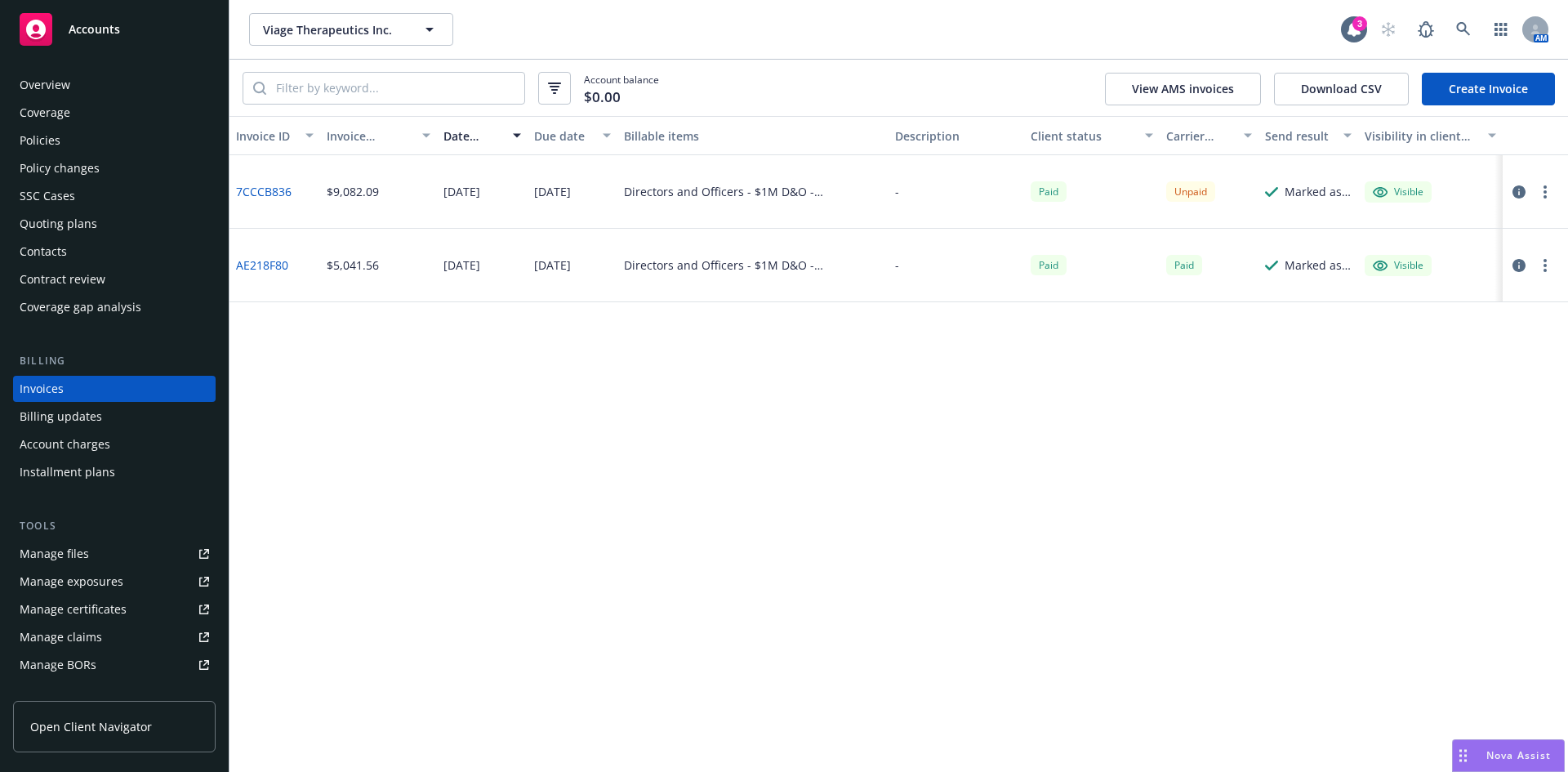
drag, startPoint x: 719, startPoint y: 495, endPoint x: 717, endPoint y: 486, distance: 9.2
click at [719, 495] on div "Invoice ID Invoice amount Date issued Due date Billable items Description Clien…" at bounding box center [899, 444] width 1339 height 656
